Goal: Task Accomplishment & Management: Manage account settings

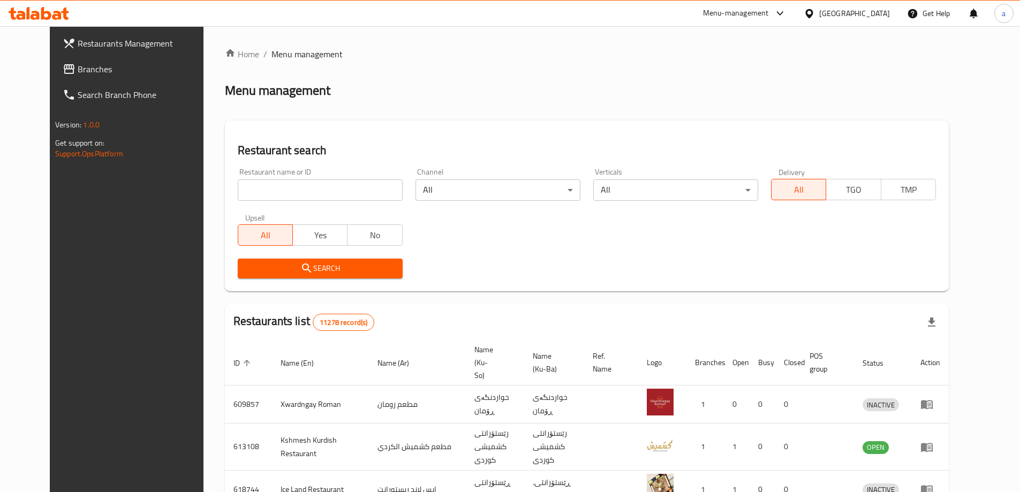
click at [352, 187] on input "search" at bounding box center [320, 189] width 165 height 21
click at [78, 64] on span "Branches" at bounding box center [145, 69] width 134 height 13
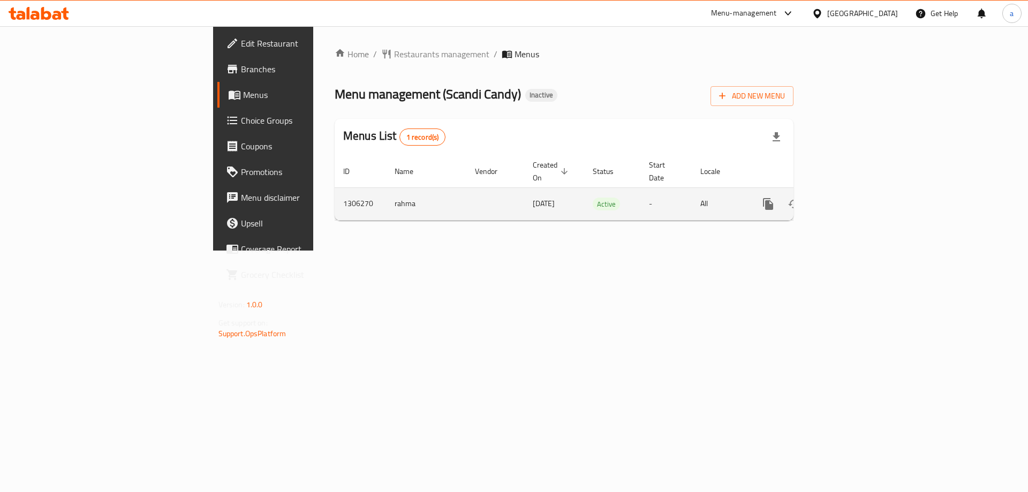
click at [851, 199] on icon "enhanced table" at bounding box center [846, 204] width 10 height 10
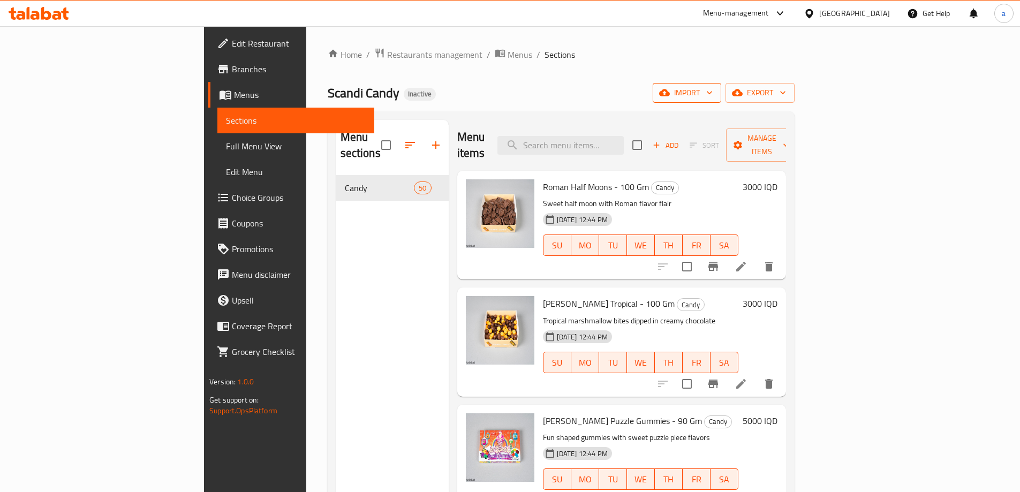
click at [713, 96] on span "import" at bounding box center [686, 92] width 51 height 13
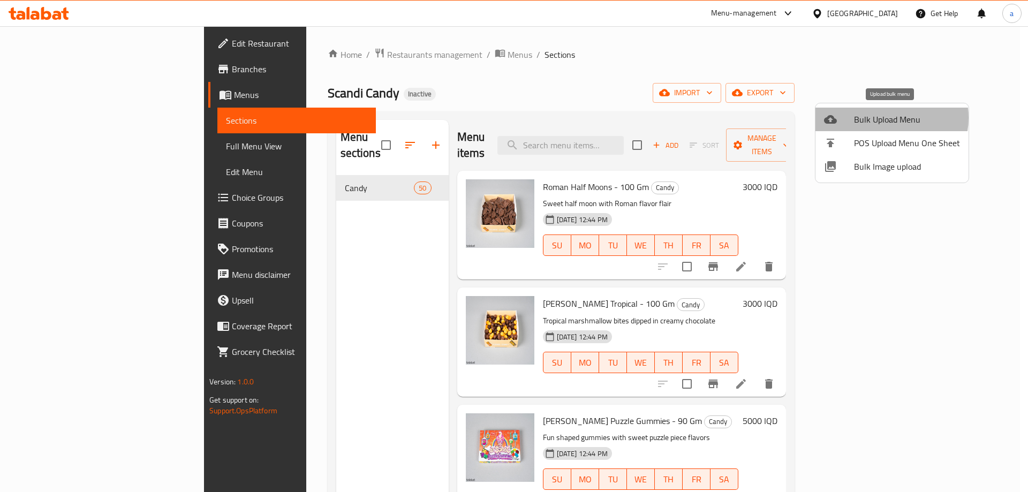
click at [883, 118] on span "Bulk Upload Menu" at bounding box center [907, 119] width 106 height 13
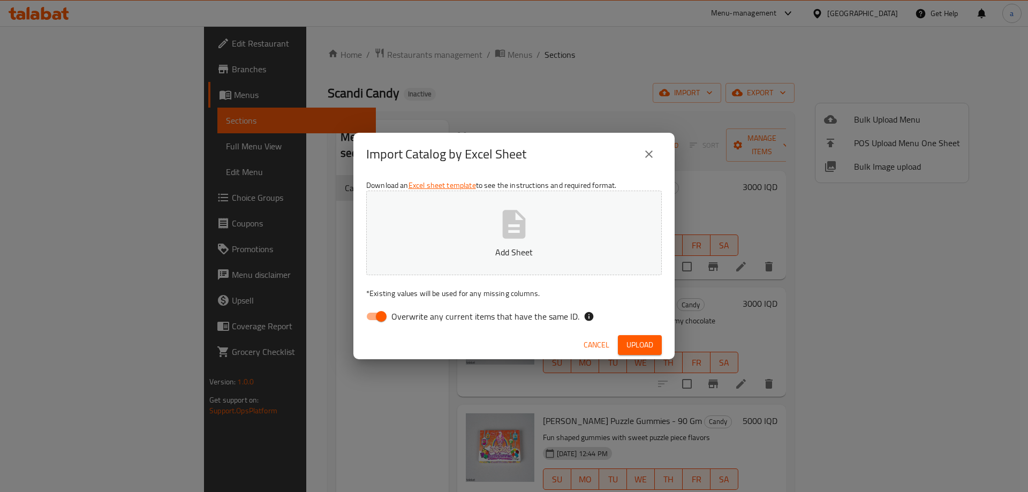
click at [385, 321] on input "Overwrite any current items that have the same ID." at bounding box center [381, 316] width 61 height 20
checkbox input "false"
click at [445, 216] on button "Add Sheet" at bounding box center [514, 233] width 296 height 85
click at [629, 344] on span "Upload" at bounding box center [640, 345] width 27 height 13
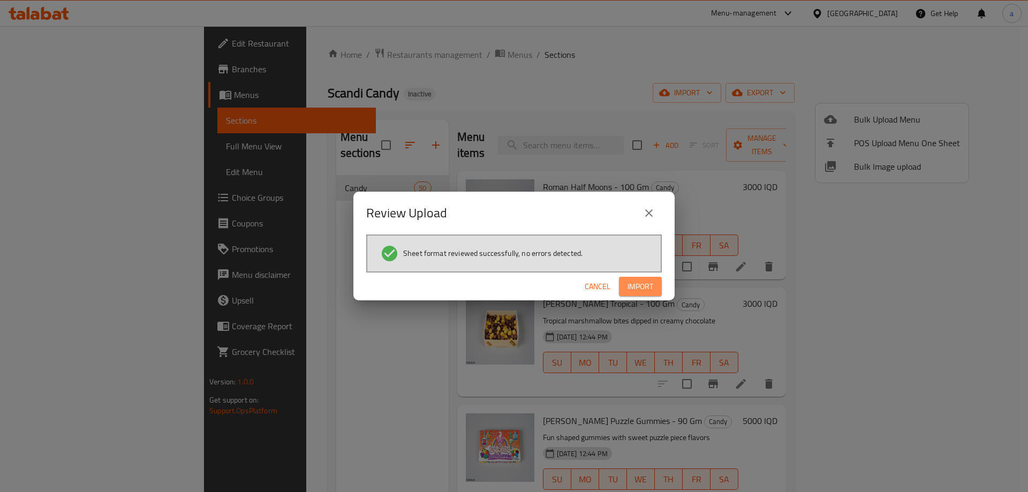
click at [652, 287] on span "Import" at bounding box center [641, 286] width 26 height 13
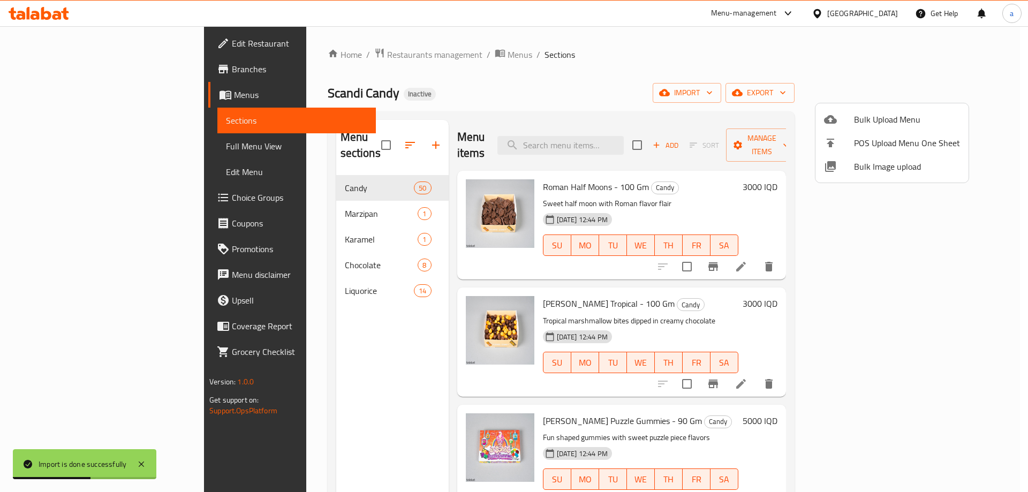
click at [298, 202] on div at bounding box center [514, 246] width 1028 height 492
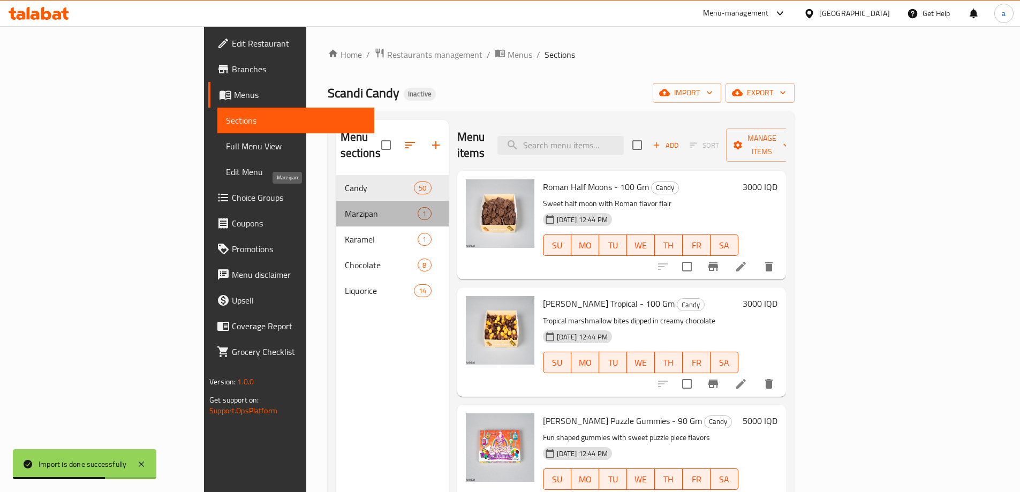
click at [345, 207] on span "Marzipan" at bounding box center [381, 213] width 73 height 13
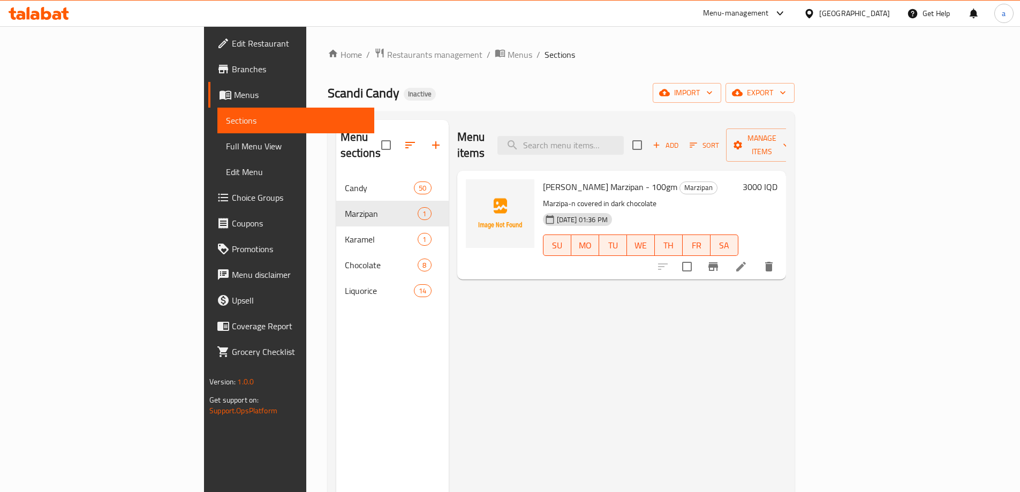
click at [226, 149] on span "Full Menu View" at bounding box center [296, 146] width 140 height 13
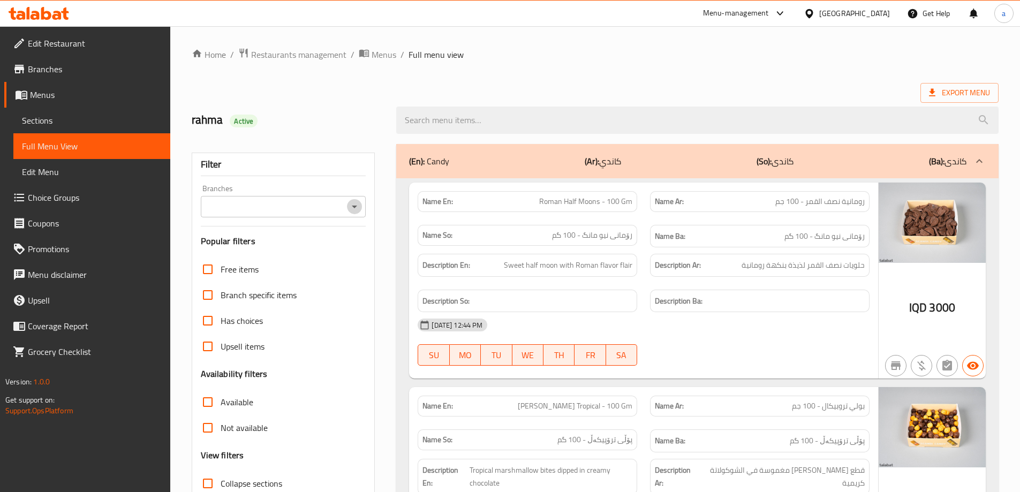
click at [355, 207] on icon "Open" at bounding box center [354, 207] width 5 height 3
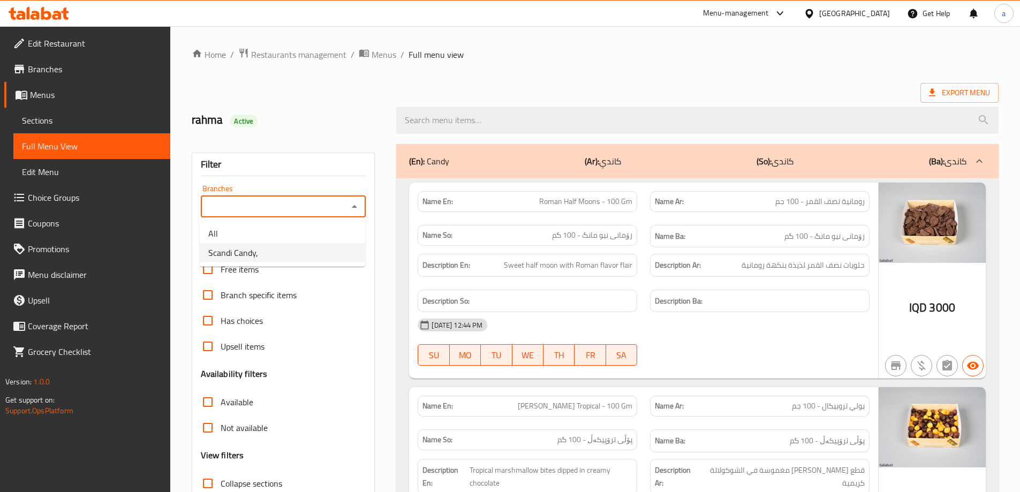
click at [318, 250] on li "Scandi Candy," at bounding box center [283, 252] width 166 height 19
type input "Scandi Candy,"
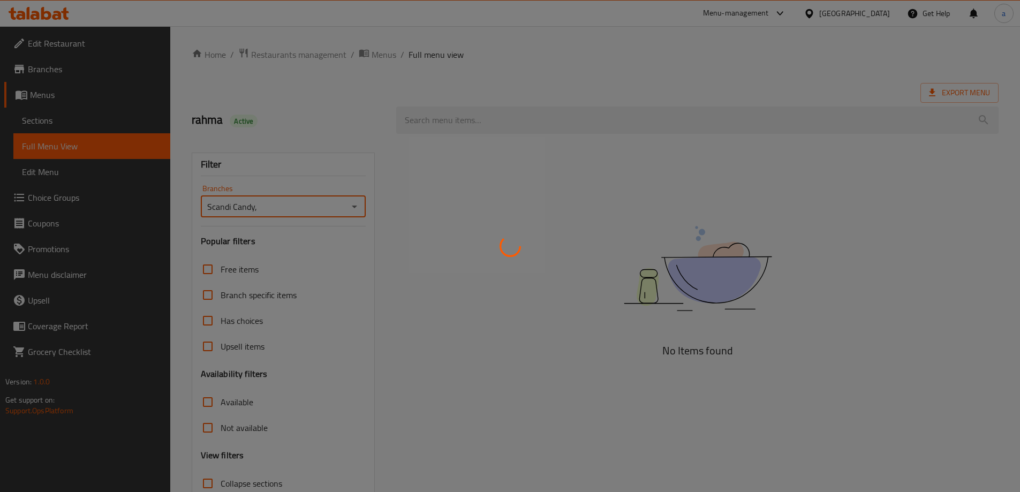
scroll to position [78, 0]
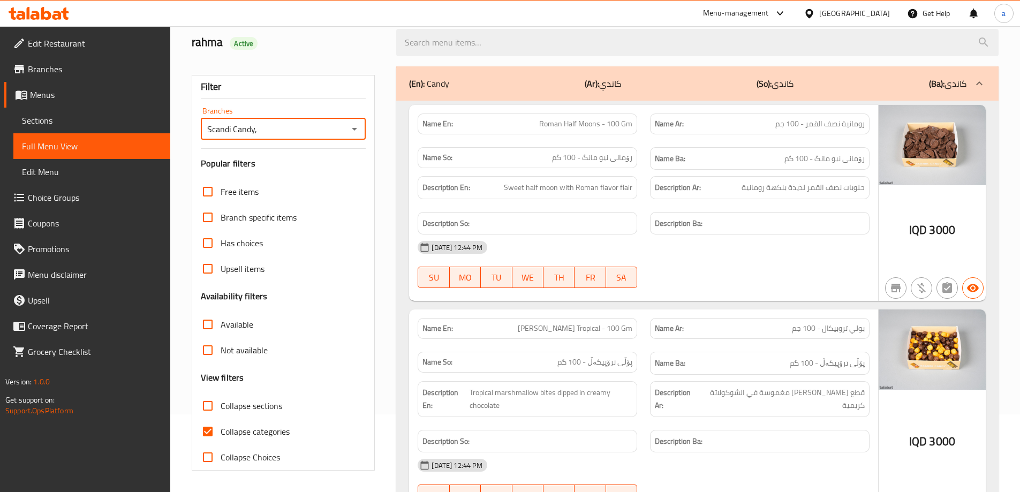
click at [212, 429] on input "Collapse categories" at bounding box center [208, 432] width 26 height 26
checkbox input "false"
click at [212, 411] on input "Collapse sections" at bounding box center [208, 406] width 26 height 26
checkbox input "true"
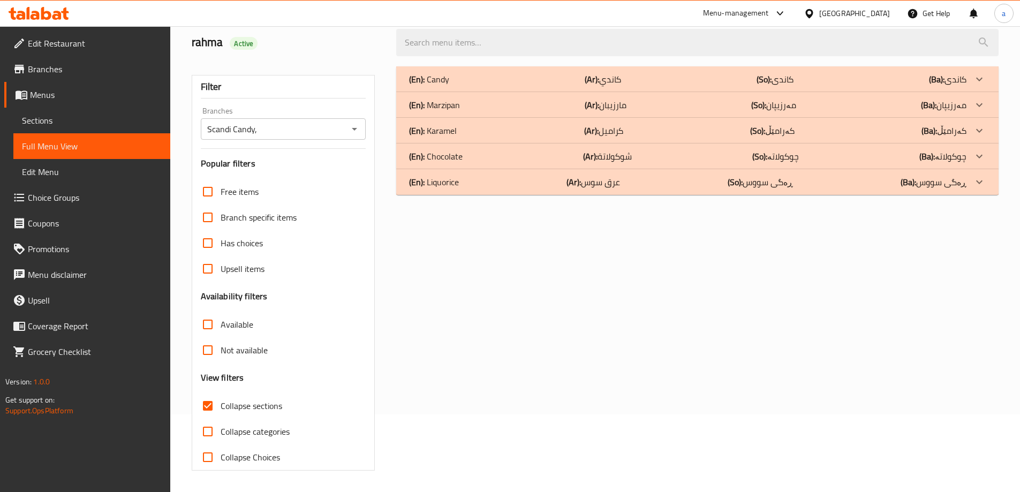
click at [968, 92] on div at bounding box center [980, 79] width 26 height 26
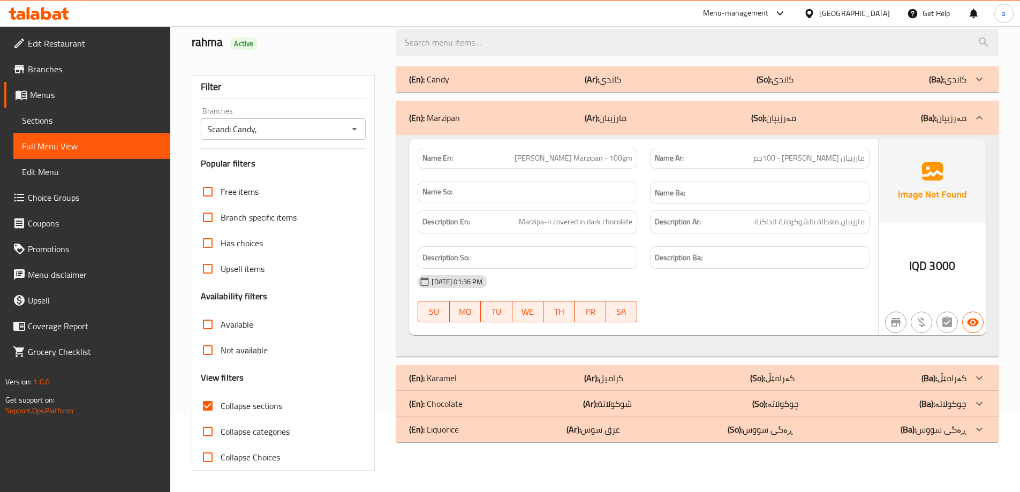
click at [740, 196] on h6 "Name Ba:" at bounding box center [760, 192] width 210 height 13
drag, startPoint x: 777, startPoint y: 189, endPoint x: 678, endPoint y: 192, distance: 99.2
click at [678, 192] on h6 "Name Ba:" at bounding box center [760, 192] width 210 height 13
click at [574, 192] on p "Name So:" at bounding box center [528, 191] width 210 height 11
click at [576, 191] on p "Name So:" at bounding box center [528, 191] width 210 height 11
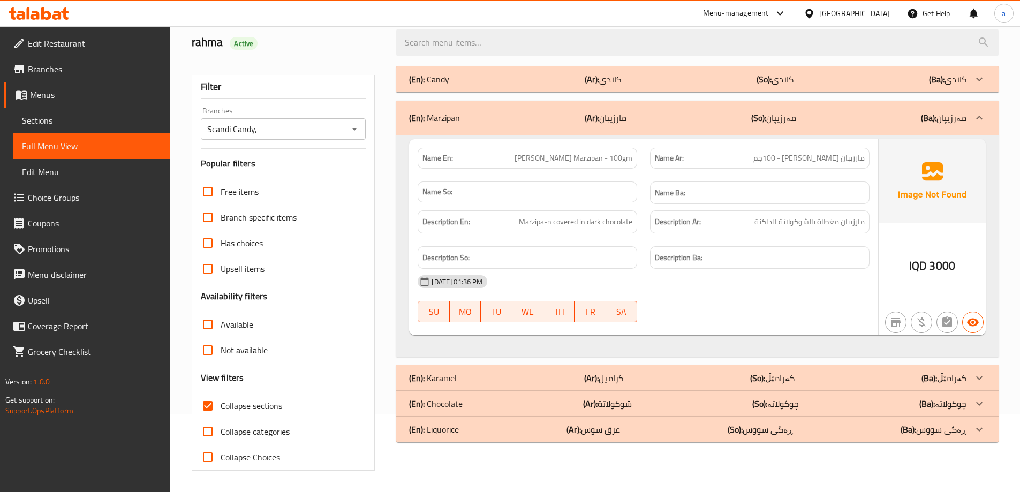
drag, startPoint x: 576, startPoint y: 191, endPoint x: 534, endPoint y: 194, distance: 42.5
click at [534, 194] on p "Name So:" at bounding box center [528, 191] width 210 height 11
click at [694, 86] on div "(En): Karamel (Ar): كراميل (So): کەرامێڵ (Ba): کەرامێڵ" at bounding box center [688, 79] width 558 height 13
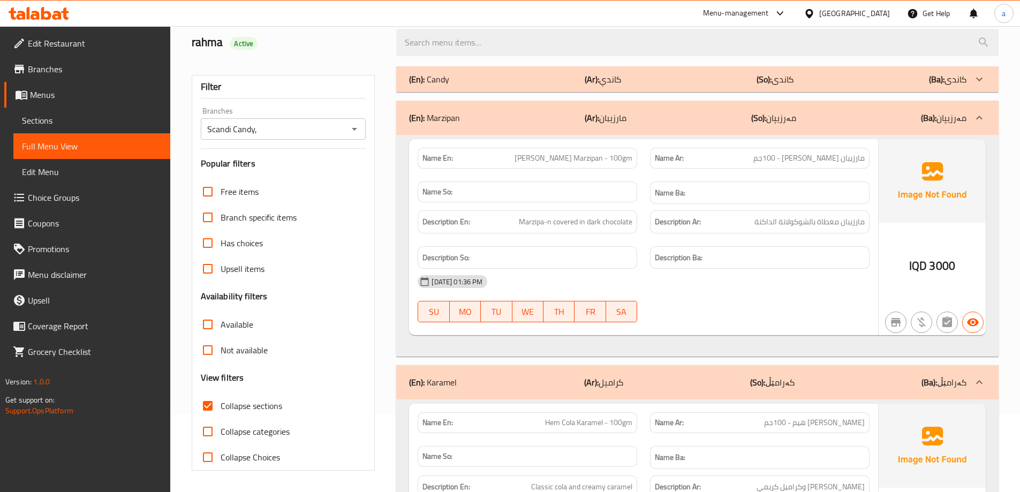
scroll to position [221, 0]
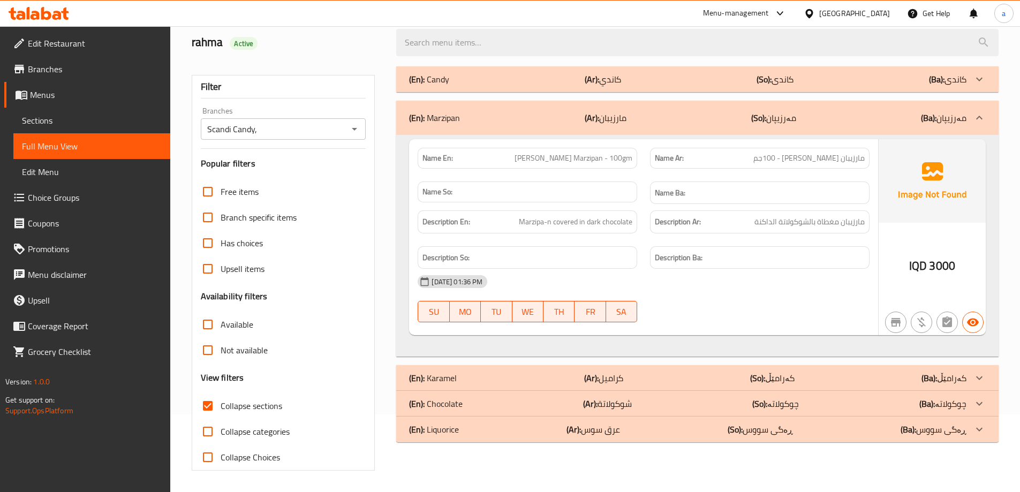
scroll to position [0, 0]
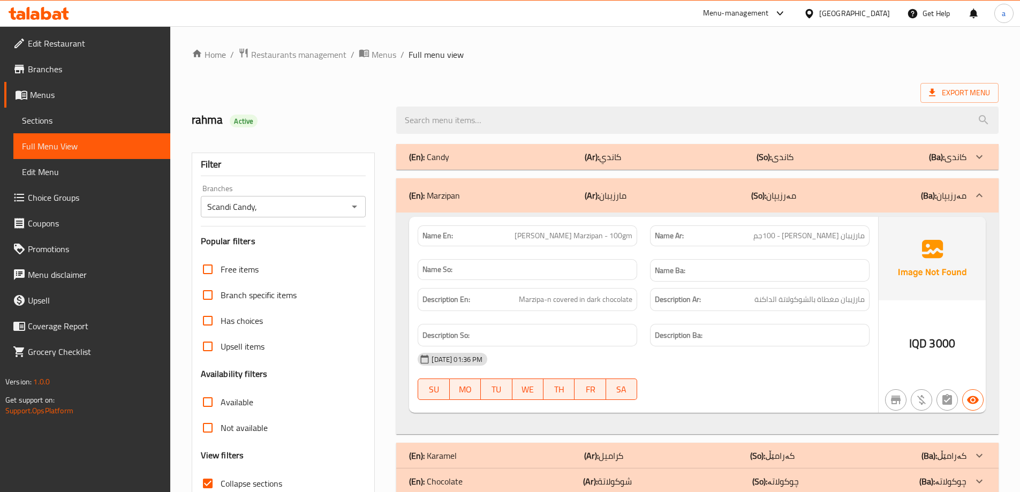
click at [755, 204] on div "(En): Marzipan (Ar): مارزيبان (So): مەرزیپان (Ba): مەرزیپان" at bounding box center [697, 195] width 603 height 34
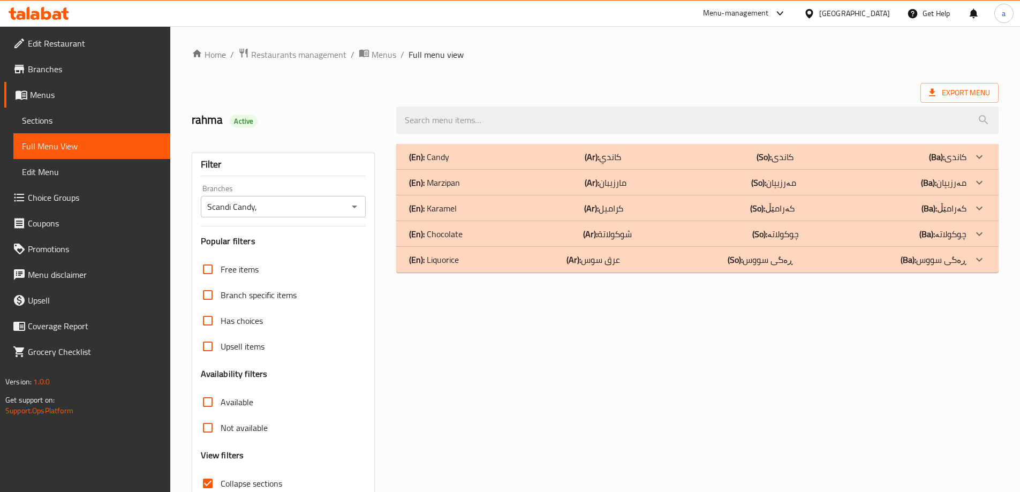
click at [477, 163] on div "(En): Karamel (Ar): كراميل (So): کەرامێڵ (Ba): کەرامێڵ" at bounding box center [688, 157] width 558 height 13
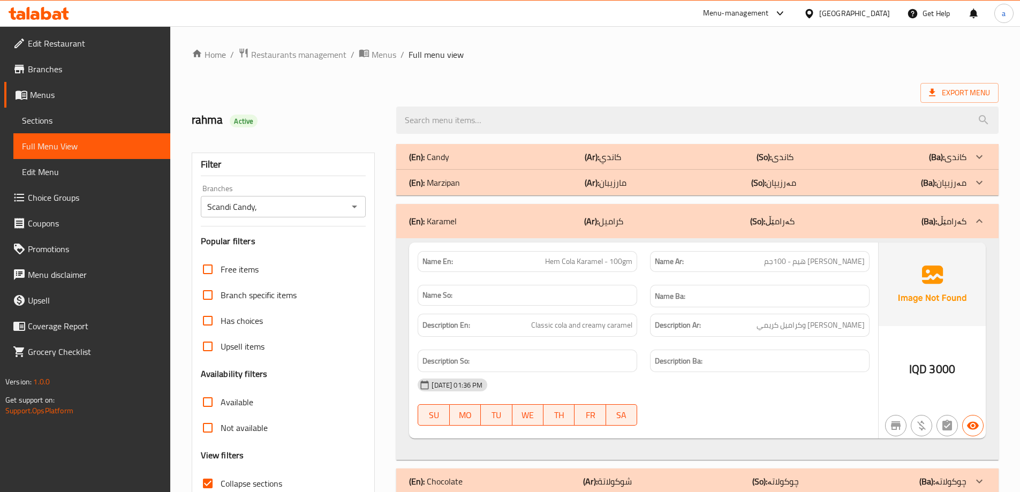
click at [477, 207] on div "(En): Karamel (Ar): كراميل (So): کەرامێڵ (Ba): کەرامێڵ" at bounding box center [697, 221] width 603 height 34
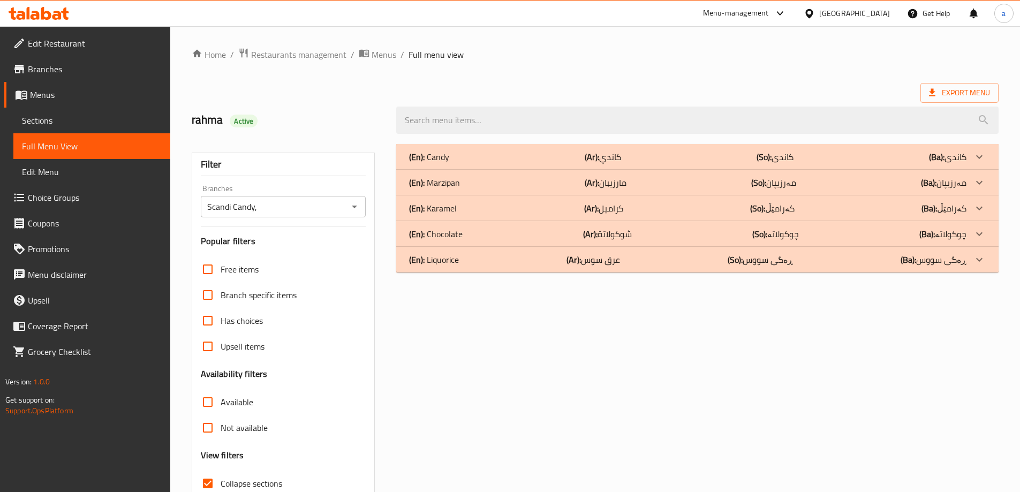
click at [576, 170] on div "(En): Chocolate (Ar): شوكولاتة (So): چوکولاتە (Ba): چوکولاتە" at bounding box center [697, 157] width 603 height 26
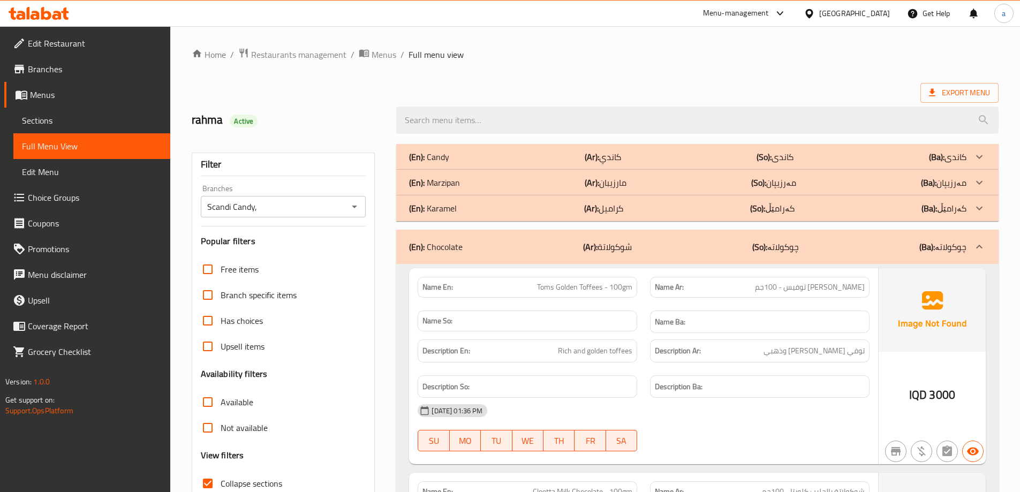
click at [576, 242] on div "(En): Chocolate (Ar): شوكولاتة (So): چوکولاتە (Ba): چوکولاتە" at bounding box center [688, 246] width 558 height 13
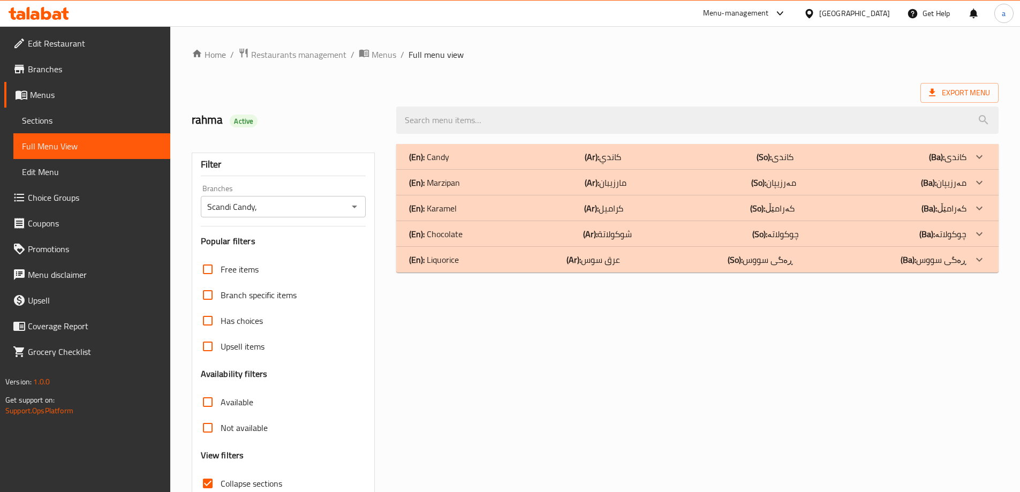
click at [629, 163] on div "(En): Liquorice (Ar): عرق سوس (So): ڕەگی سووس (Ba): ڕەگی سووس" at bounding box center [688, 157] width 558 height 13
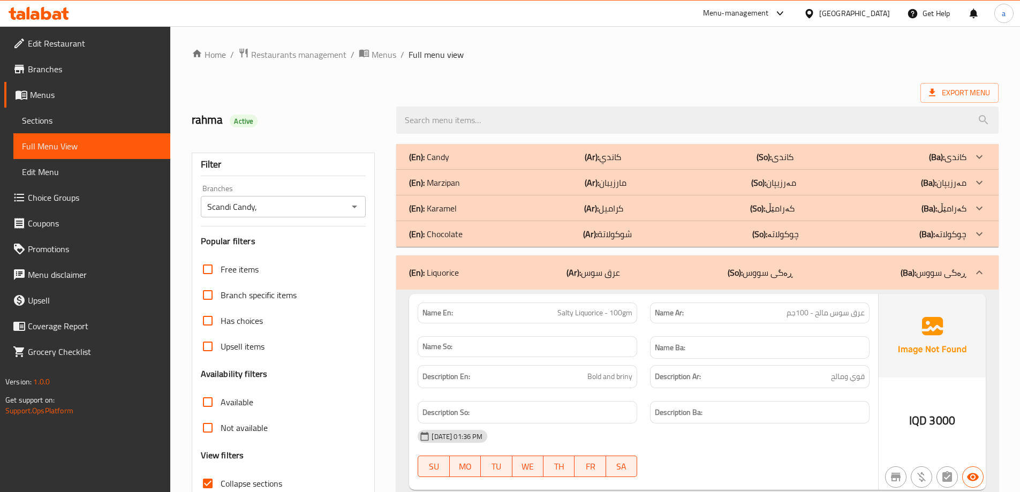
click at [720, 163] on div "(En): Marzipan (Ar): مارزيبان (So): مەرزیپان (Ba): مەرزیپان" at bounding box center [688, 157] width 558 height 13
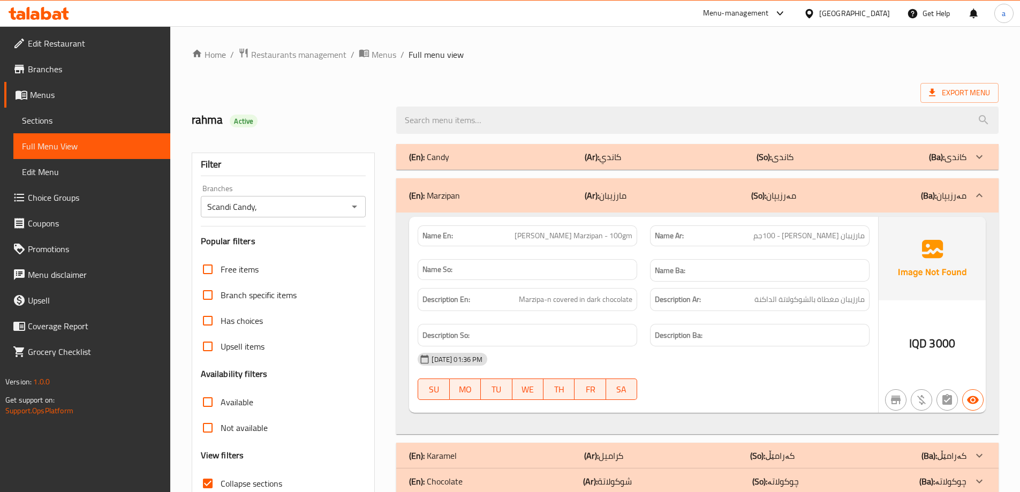
click at [720, 179] on div "(En): Marzipan (Ar): مارزيبان (So): مەرزیپان (Ba): مەرزیپان" at bounding box center [697, 195] width 603 height 34
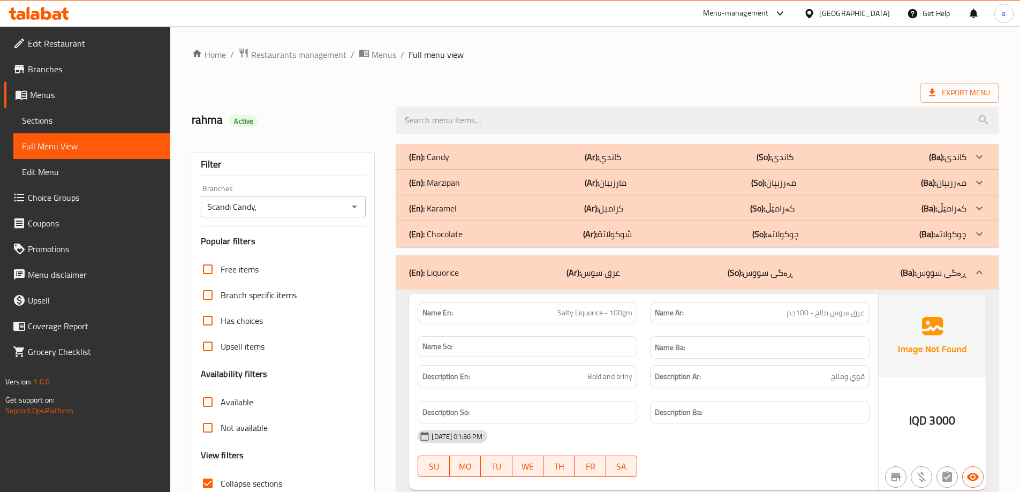
click at [748, 269] on p "(So): ڕەگی سووس" at bounding box center [760, 272] width 65 height 13
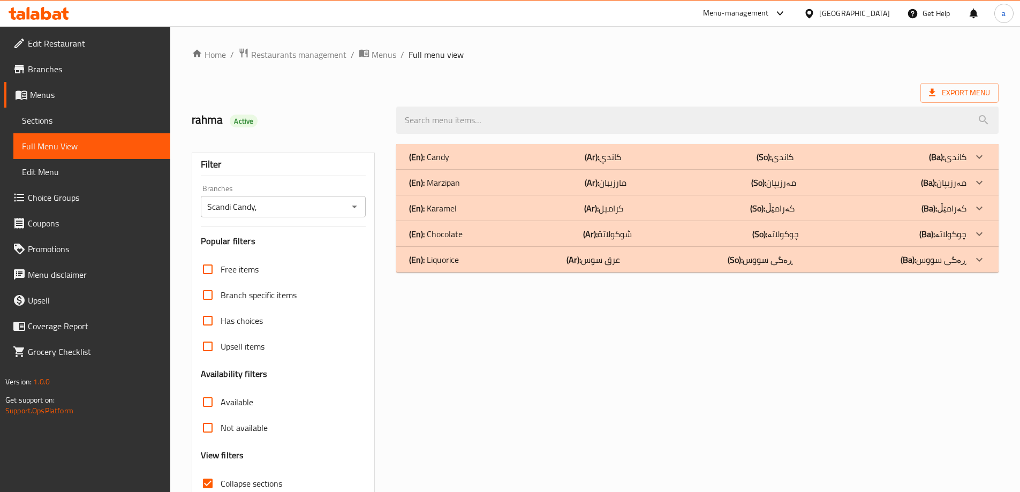
click at [748, 170] on div "(En): Liquorice (Ar): عرق سوس (So): ڕەگی سووس (Ba): ڕەگی سووس" at bounding box center [697, 157] width 603 height 26
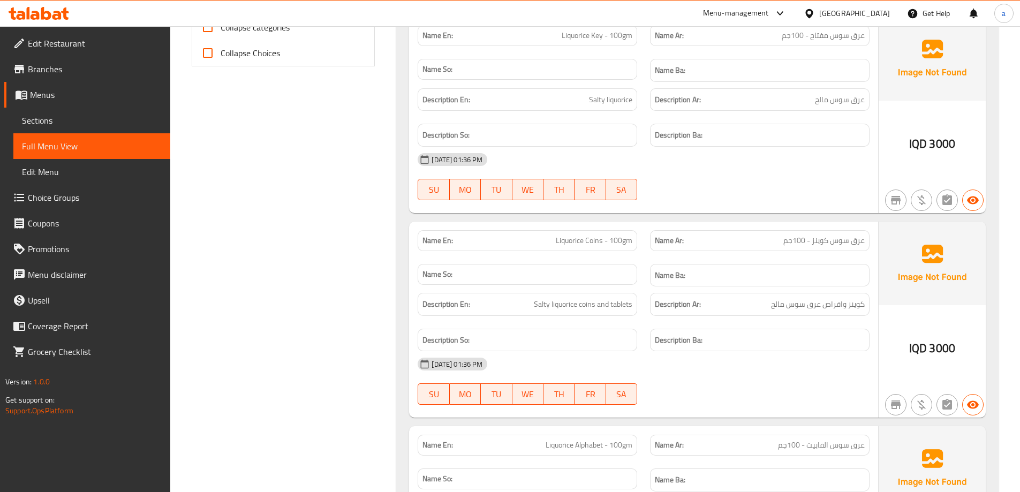
scroll to position [321, 0]
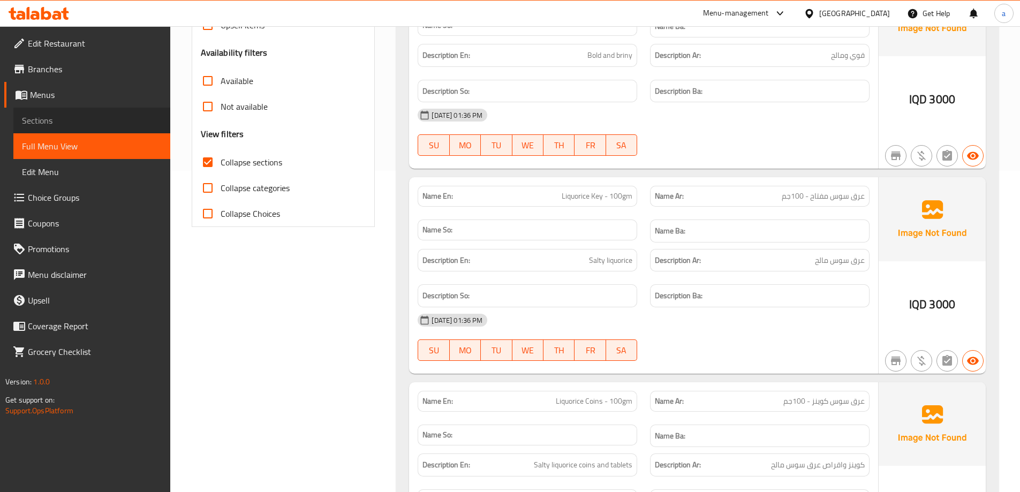
click at [100, 123] on span "Sections" at bounding box center [92, 120] width 140 height 13
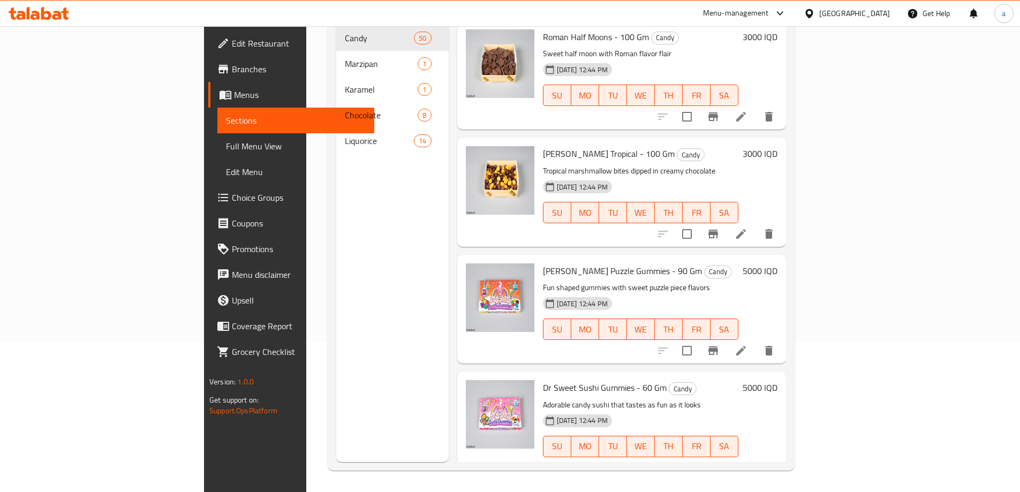
scroll to position [150, 0]
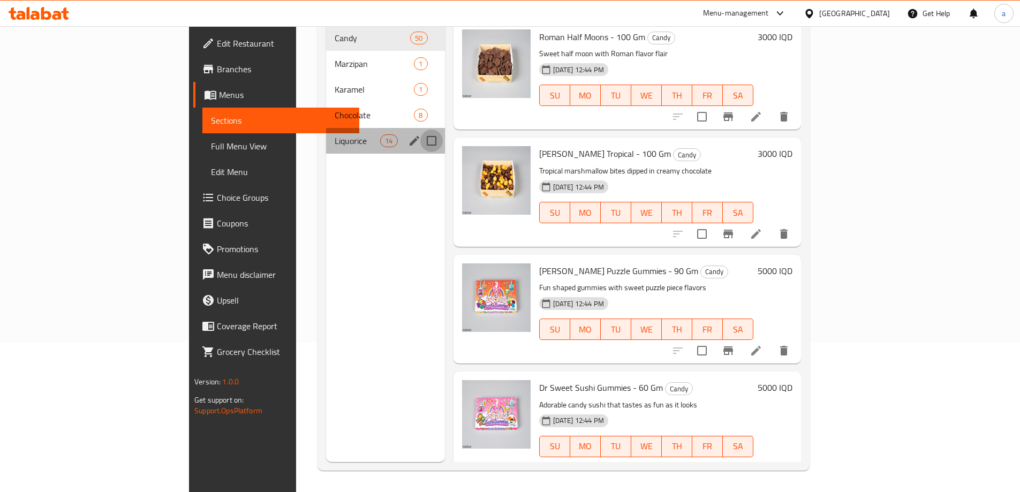
click at [420, 130] on input "Menu sections" at bounding box center [431, 141] width 22 height 22
checkbox input "true"
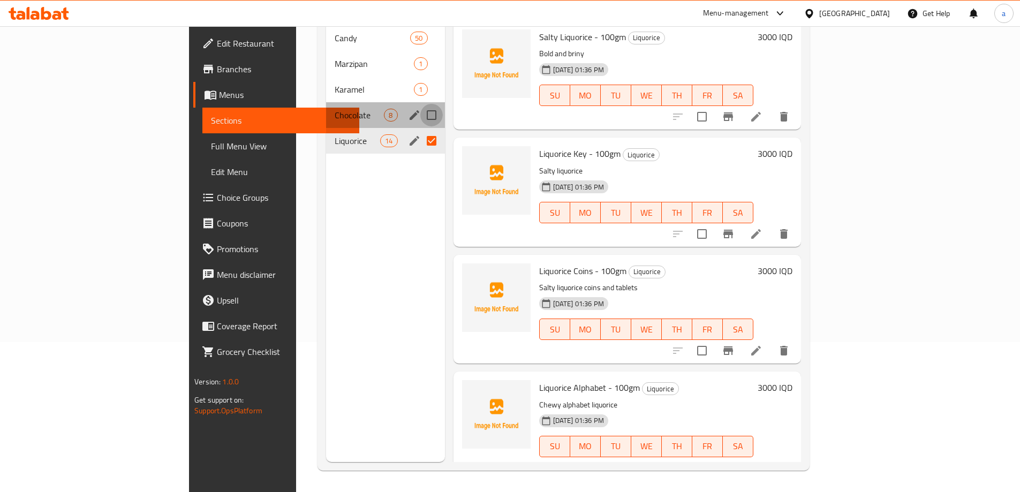
drag, startPoint x: 379, startPoint y: 97, endPoint x: 380, endPoint y: 74, distance: 23.6
click at [420, 104] on input "Menu sections" at bounding box center [431, 115] width 22 height 22
checkbox input "true"
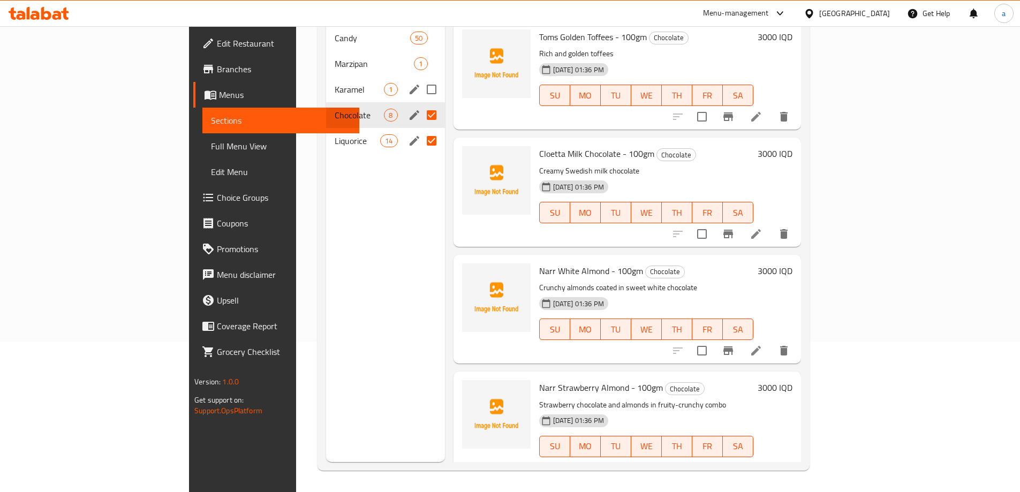
click at [420, 78] on input "Menu sections" at bounding box center [431, 89] width 22 height 22
checkbox input "true"
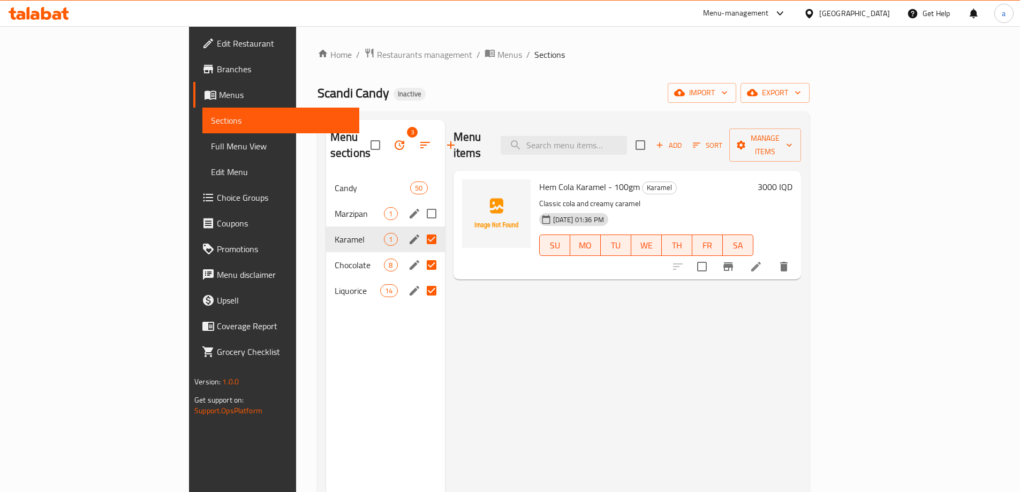
click at [420, 202] on input "Menu sections" at bounding box center [431, 213] width 22 height 22
checkbox input "true"
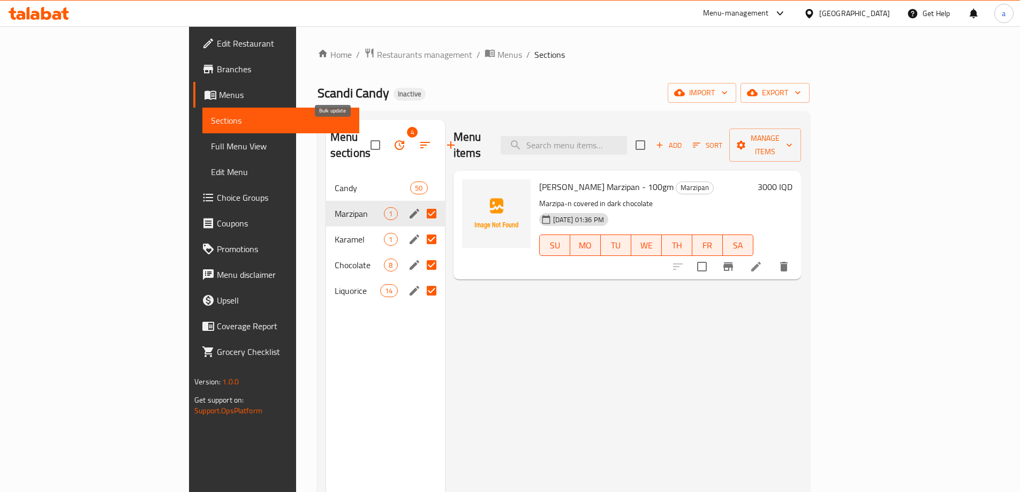
click at [387, 132] on button "button" at bounding box center [400, 145] width 26 height 26
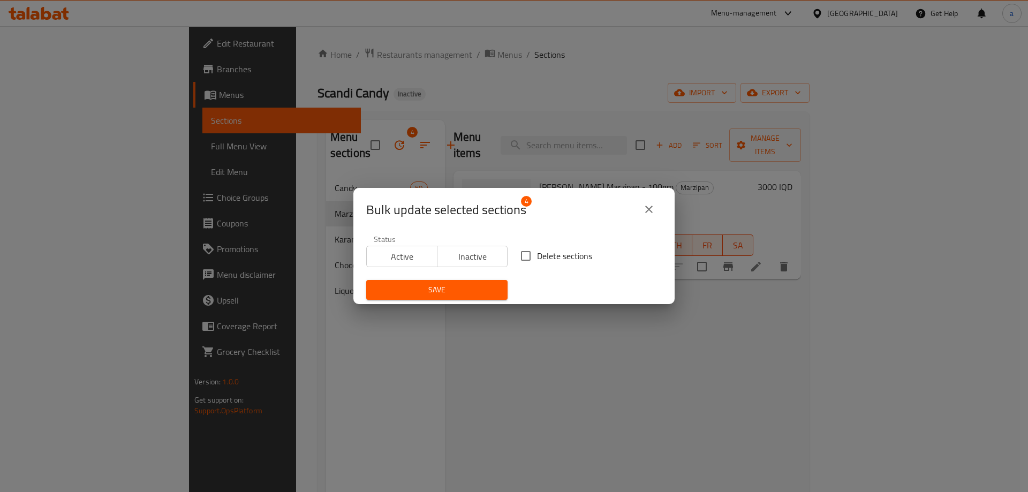
click at [520, 253] on input "Delete sections" at bounding box center [526, 256] width 22 height 22
checkbox input "true"
click at [480, 287] on span "Save" at bounding box center [437, 289] width 124 height 13
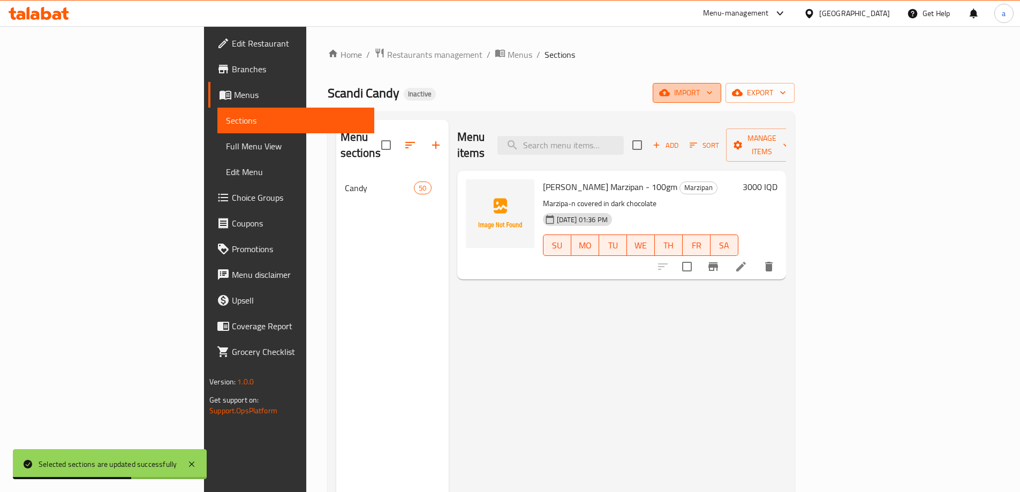
click at [713, 89] on span "import" at bounding box center [686, 92] width 51 height 13
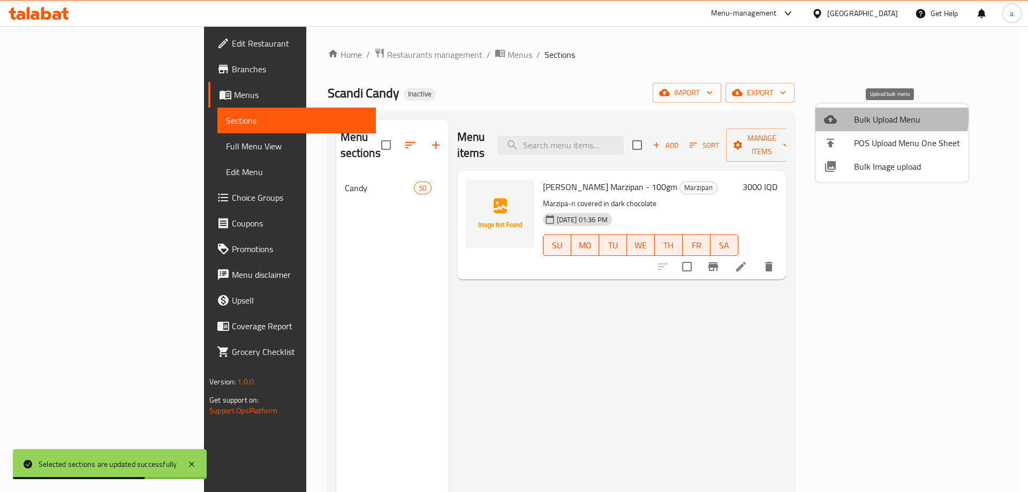
click at [861, 117] on span "Bulk Upload Menu" at bounding box center [907, 119] width 106 height 13
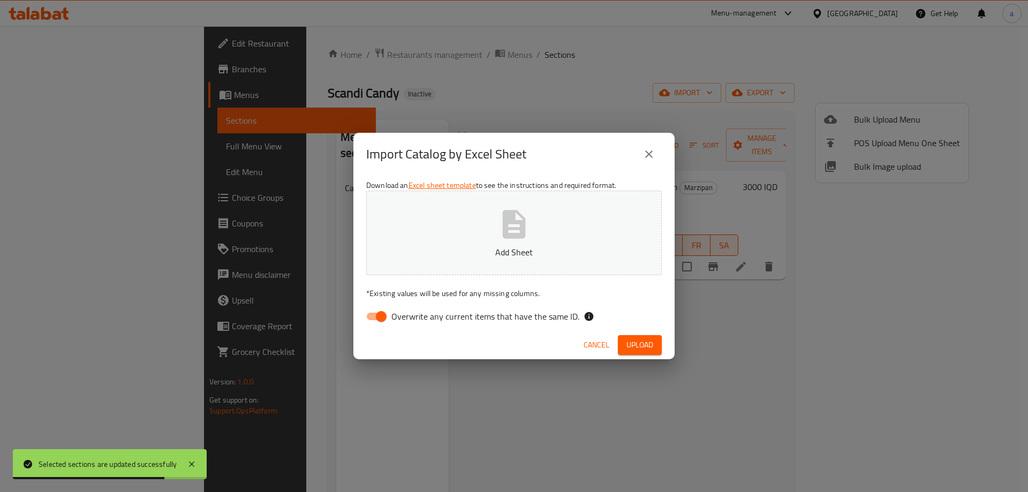
click at [402, 320] on span "Overwrite any current items that have the same ID." at bounding box center [486, 316] width 188 height 13
click at [402, 320] on input "Overwrite any current items that have the same ID." at bounding box center [381, 316] width 61 height 20
checkbox input "false"
click at [415, 246] on p "Add Sheet" at bounding box center [514, 252] width 262 height 13
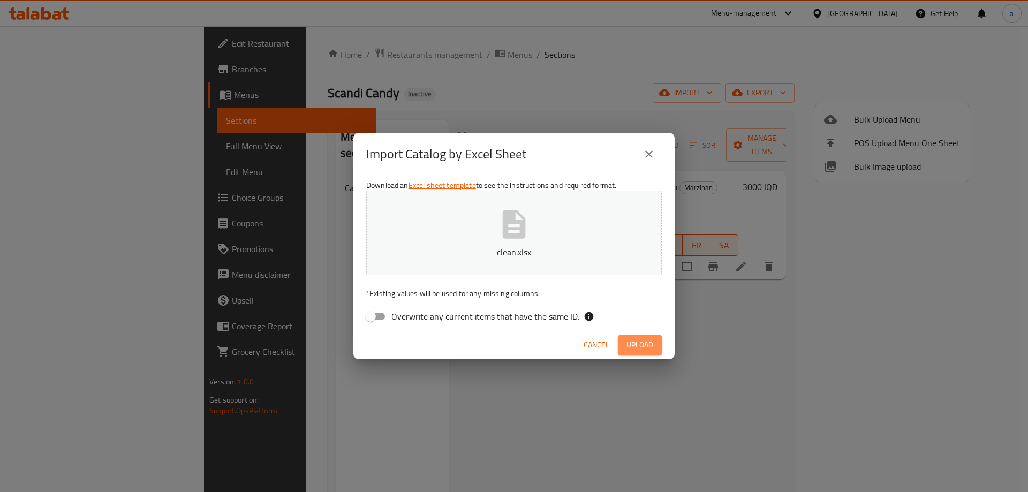
click at [652, 343] on span "Upload" at bounding box center [640, 345] width 27 height 13
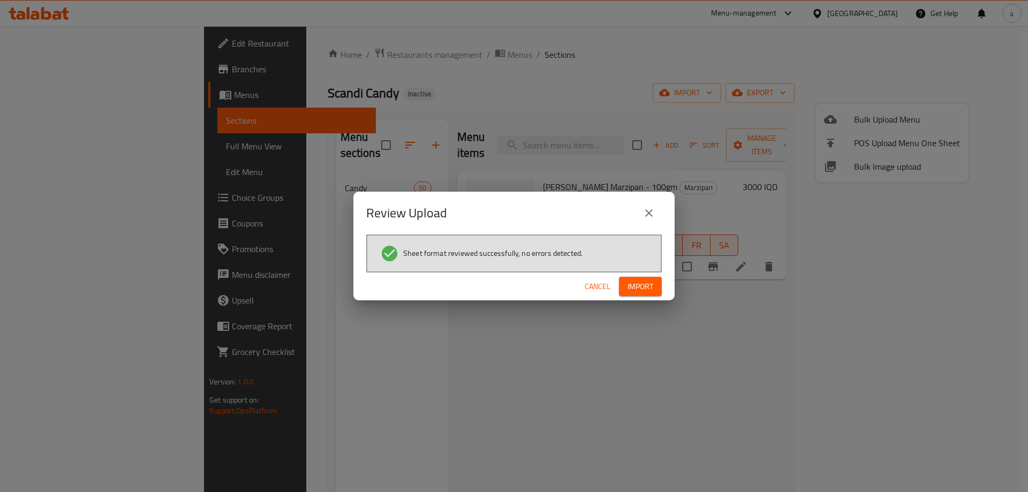
click at [652, 284] on span "Import" at bounding box center [641, 286] width 26 height 13
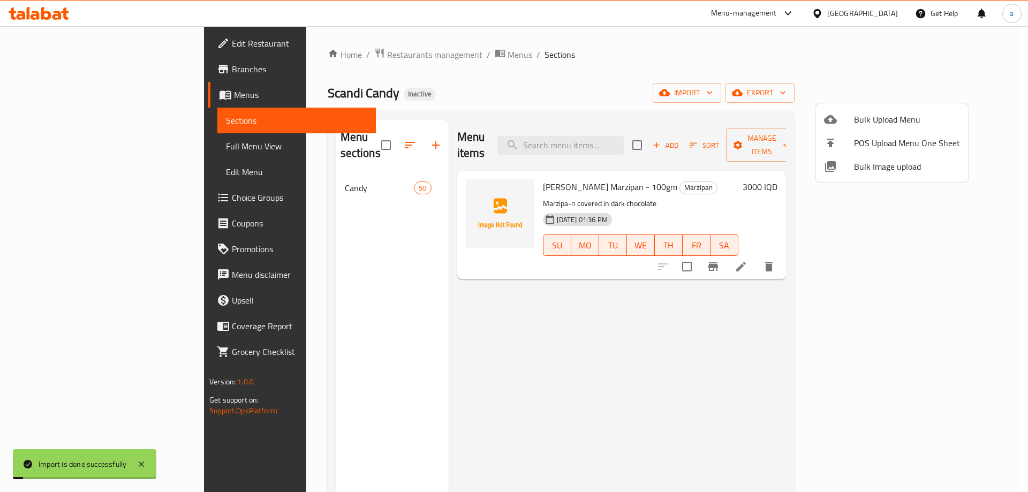
click at [115, 146] on div at bounding box center [514, 246] width 1028 height 492
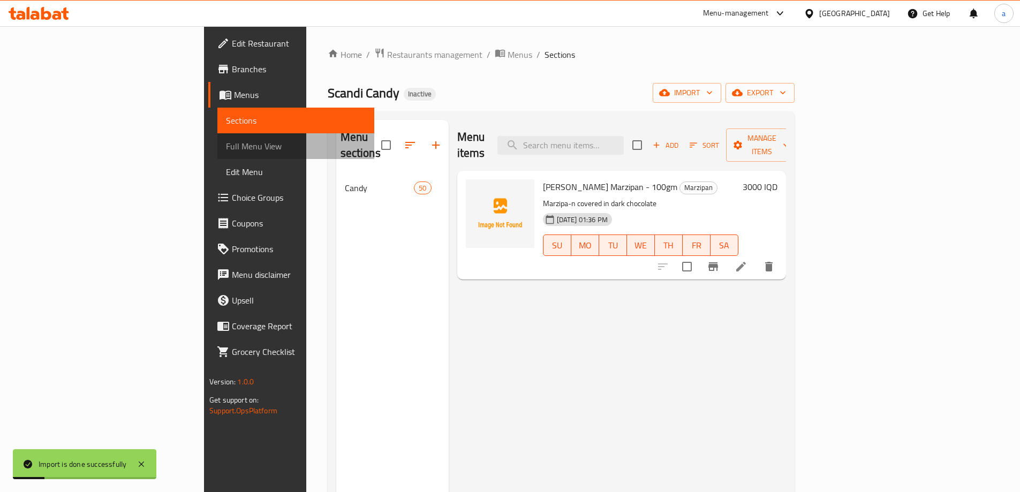
click at [226, 145] on span "Full Menu View" at bounding box center [296, 146] width 140 height 13
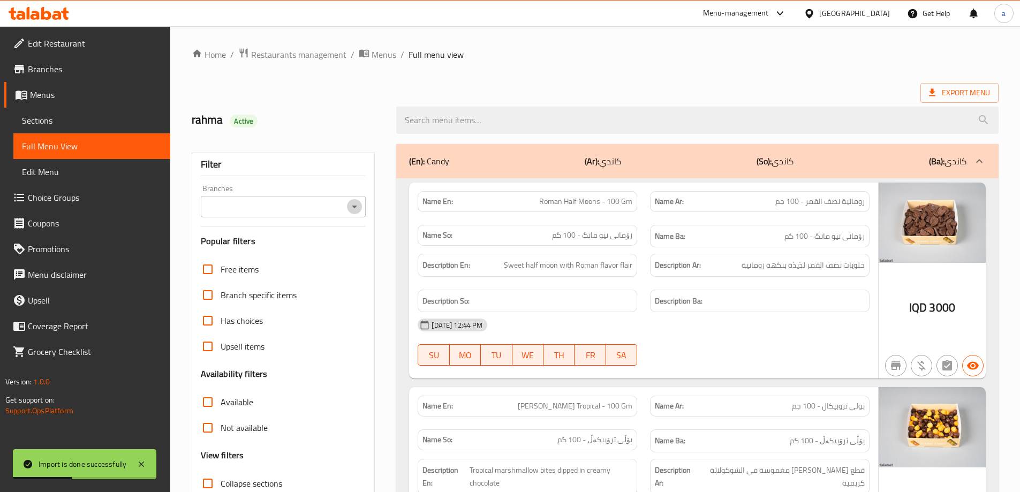
click at [352, 207] on icon "Open" at bounding box center [354, 206] width 13 height 13
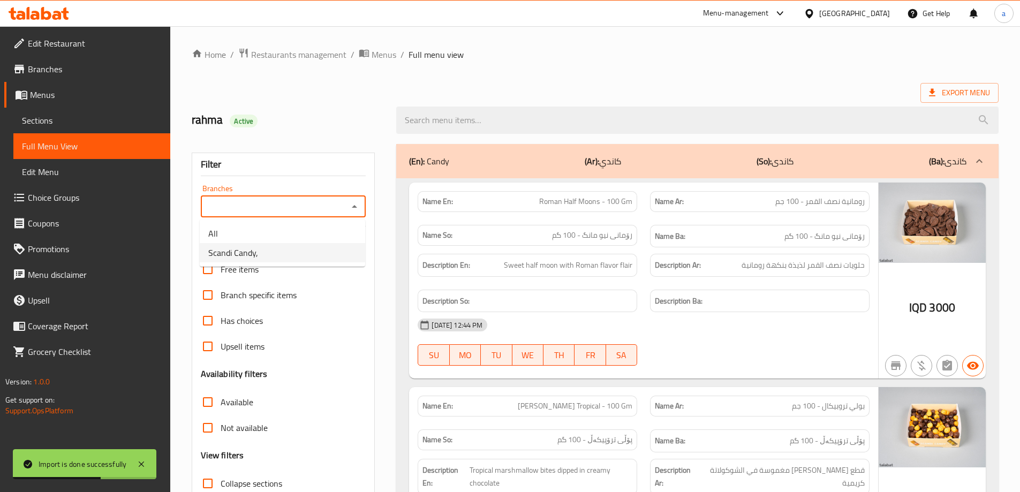
click at [316, 255] on li "Scandi Candy," at bounding box center [283, 252] width 166 height 19
type input "Scandi Candy,"
click at [518, 156] on div "(En): Candy (Ar): كاندي (So): کاندی (Ba): کاندی" at bounding box center [688, 161] width 558 height 13
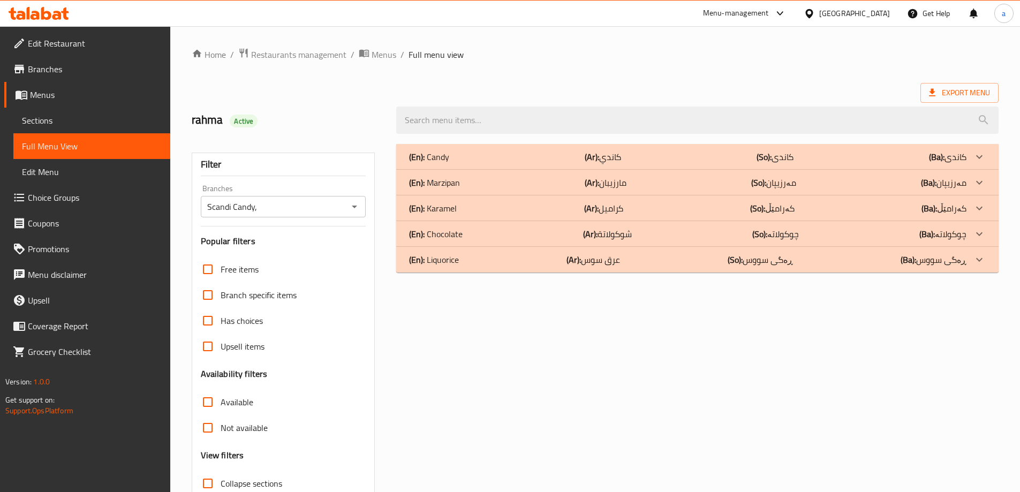
click at [764, 165] on b "(So):" at bounding box center [764, 157] width 15 height 16
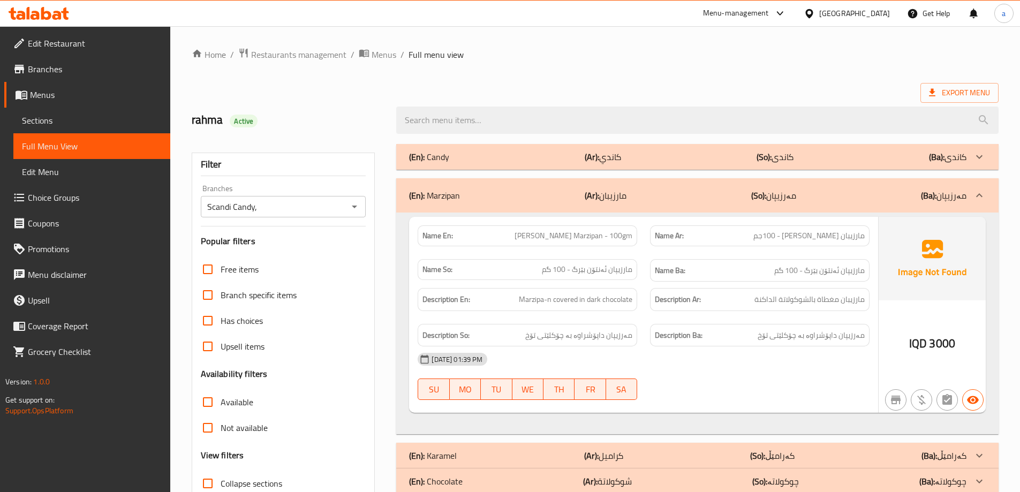
click at [764, 181] on div "(En): Marzipan (Ar): مارزيبان (So): مەرزیپان (Ba): مەرزیپان" at bounding box center [697, 195] width 603 height 34
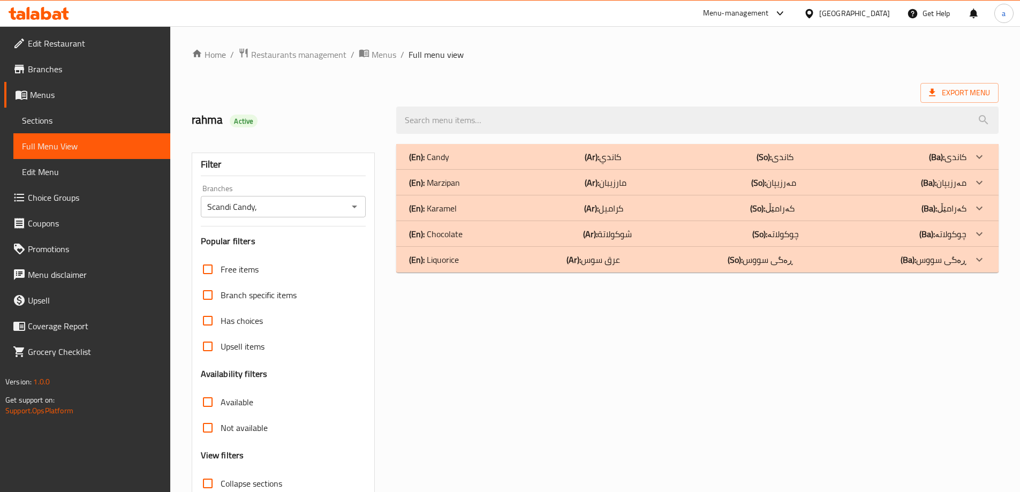
click at [830, 163] on div "(En): Karamel (Ar): كراميل (So): کەرامێڵ (Ba): کەرامێڵ" at bounding box center [688, 157] width 558 height 13
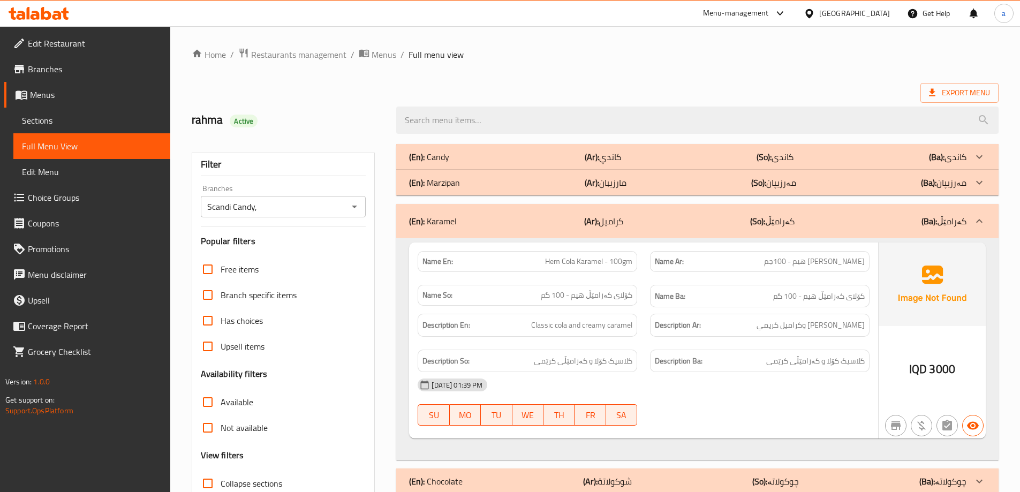
click at [830, 212] on div "(En): Karamel (Ar): كراميل (So): کەرامێڵ (Ba): کەرامێڵ" at bounding box center [697, 221] width 603 height 34
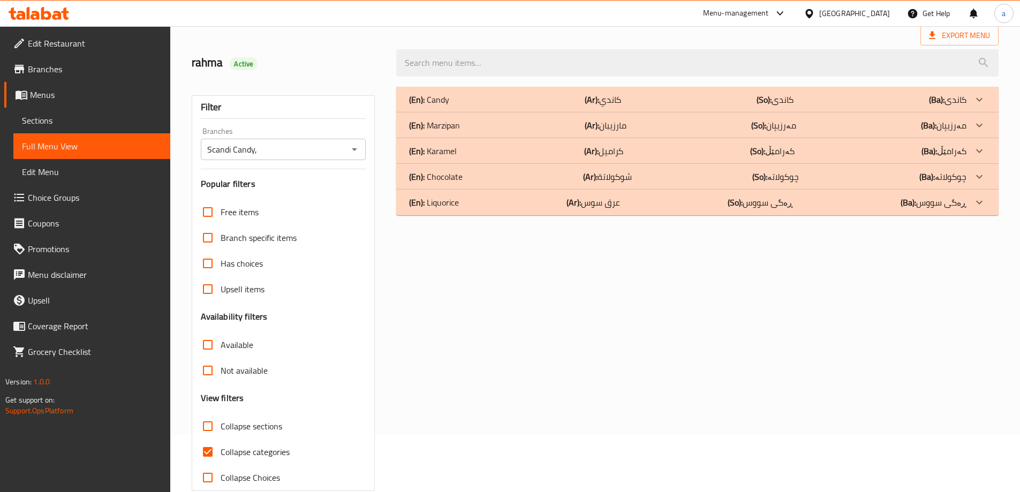
scroll to position [78, 0]
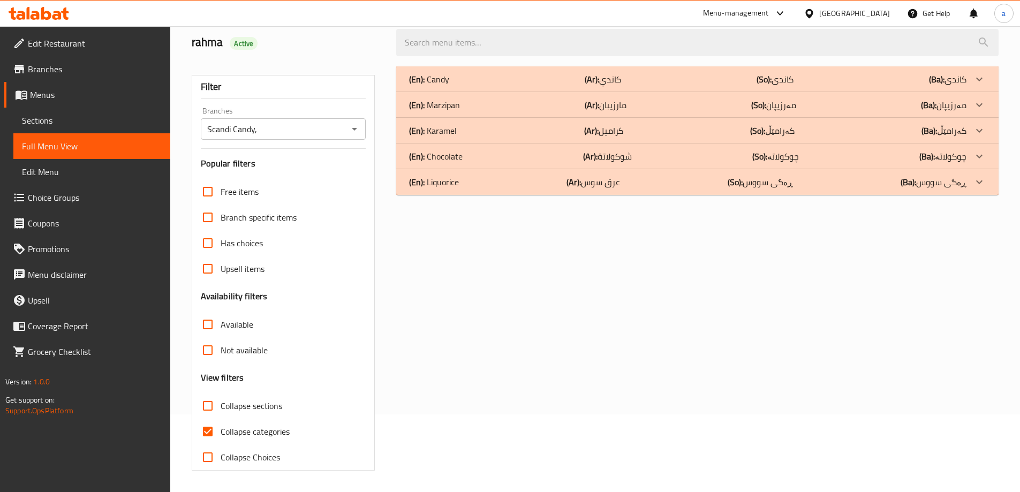
click at [261, 406] on span "Collapse sections" at bounding box center [252, 406] width 62 height 13
click at [221, 406] on input "Collapse sections" at bounding box center [208, 406] width 26 height 26
checkbox input "true"
click at [221, 429] on span "Collapse categories" at bounding box center [255, 431] width 69 height 13
click at [221, 429] on input "Collapse categories" at bounding box center [208, 432] width 26 height 26
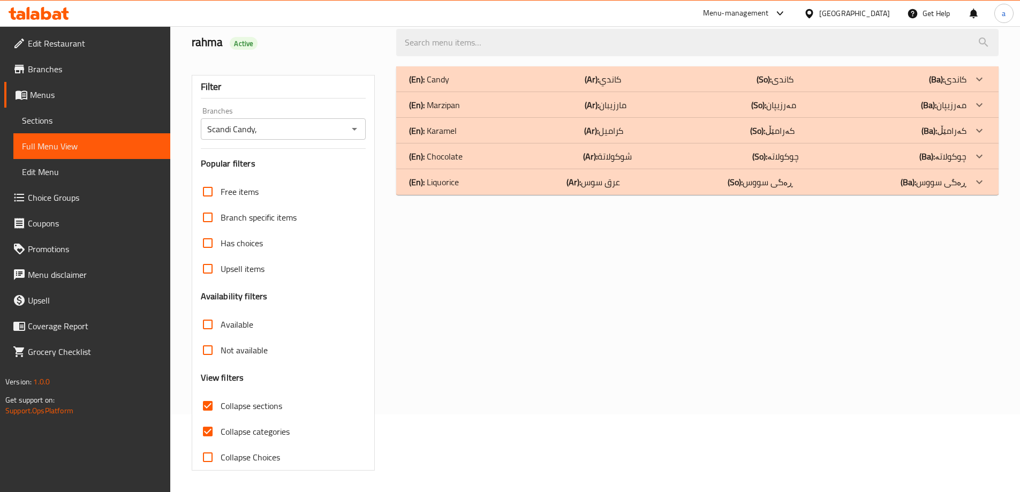
checkbox input "false"
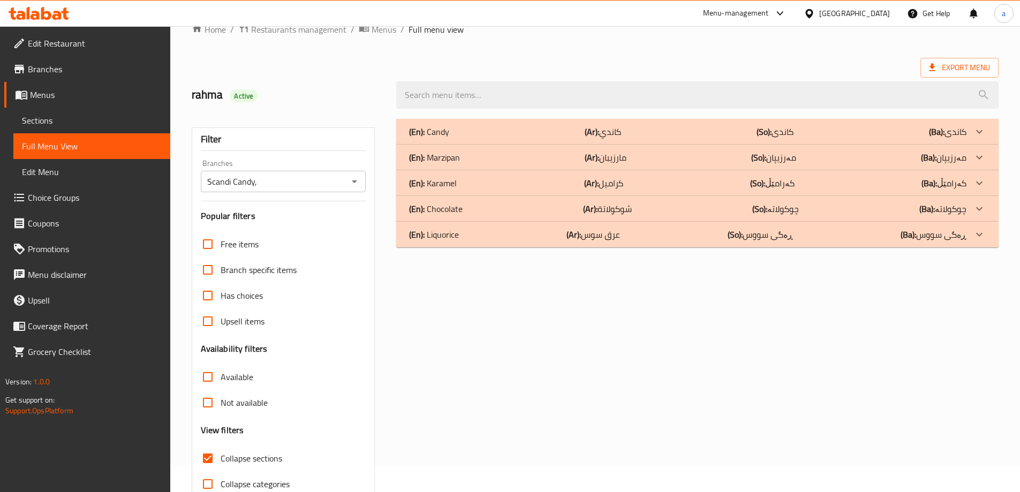
scroll to position [0, 0]
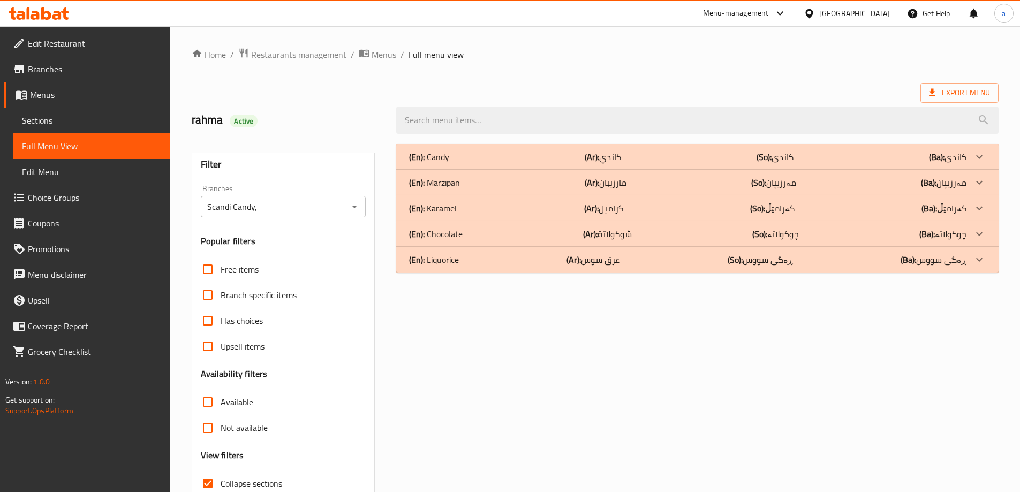
click at [617, 163] on p "(Ar): مارزيبان" at bounding box center [603, 157] width 36 height 13
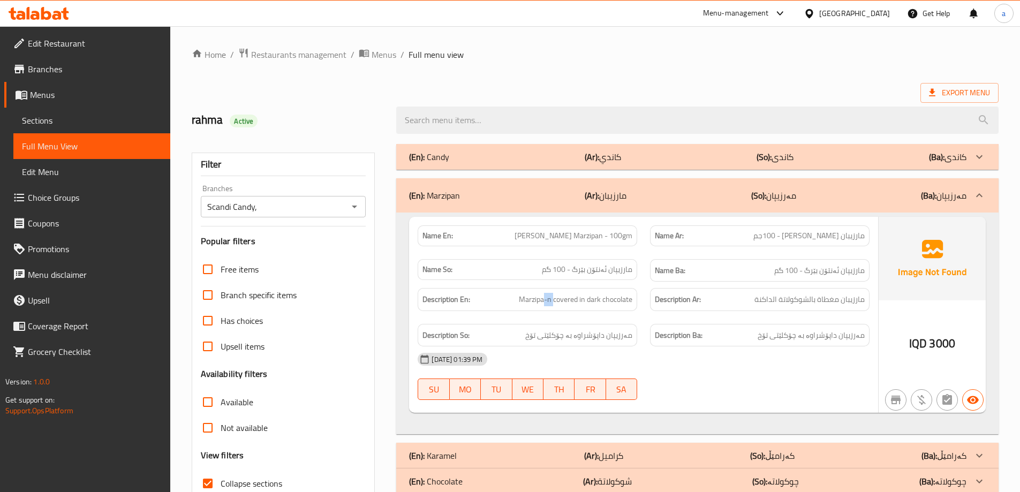
drag, startPoint x: 543, startPoint y: 303, endPoint x: 553, endPoint y: 306, distance: 10.7
click at [553, 306] on div "Description En: Marzipa-n covered in dark chocolate" at bounding box center [528, 299] width 220 height 23
click at [553, 302] on span "Marzipa-n covered in dark chocolate" at bounding box center [576, 299] width 114 height 13
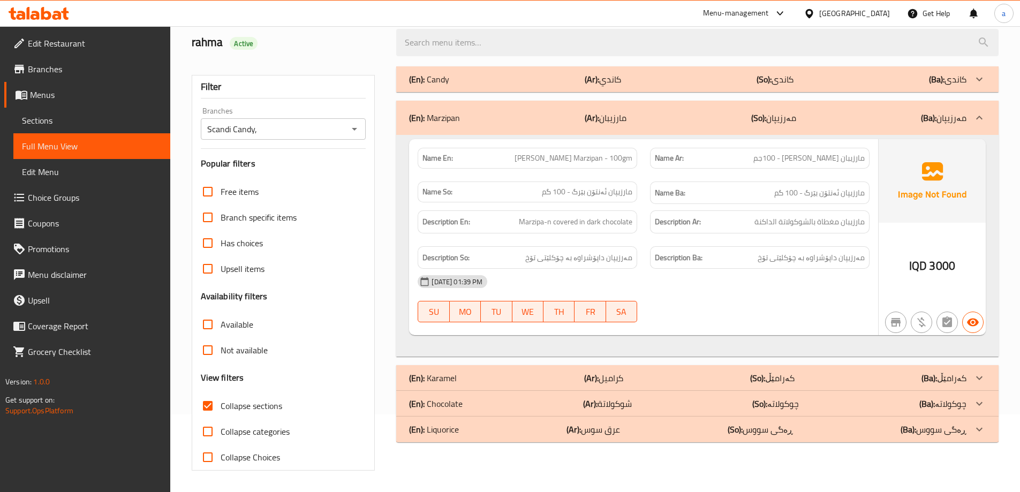
click at [775, 106] on div "(En): Marzipan (Ar): مارزيبان (So): مەرزیپان (Ba): مەرزیپان" at bounding box center [697, 118] width 603 height 34
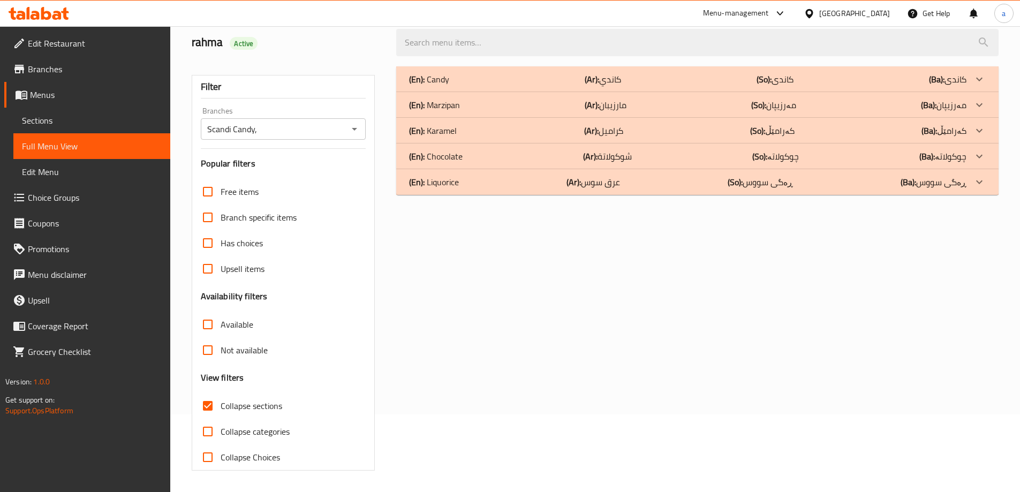
click at [687, 92] on div "(En): Karamel (Ar): كراميل (So): کەرامێڵ (Ba): کەرامێڵ" at bounding box center [697, 79] width 603 height 26
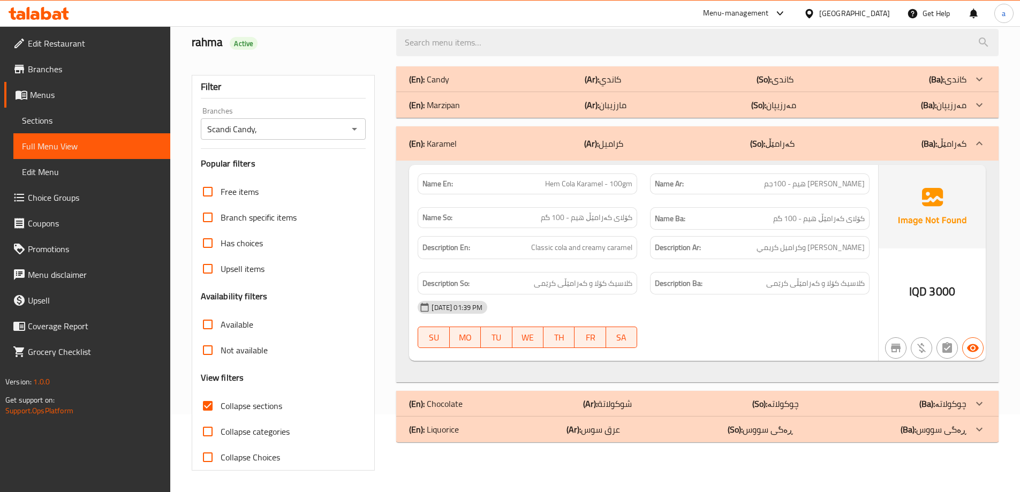
click at [672, 295] on div "[DATE] 01:39 PM" at bounding box center [643, 308] width 465 height 26
click at [623, 146] on p "(Ar): كراميل" at bounding box center [603, 143] width 39 height 13
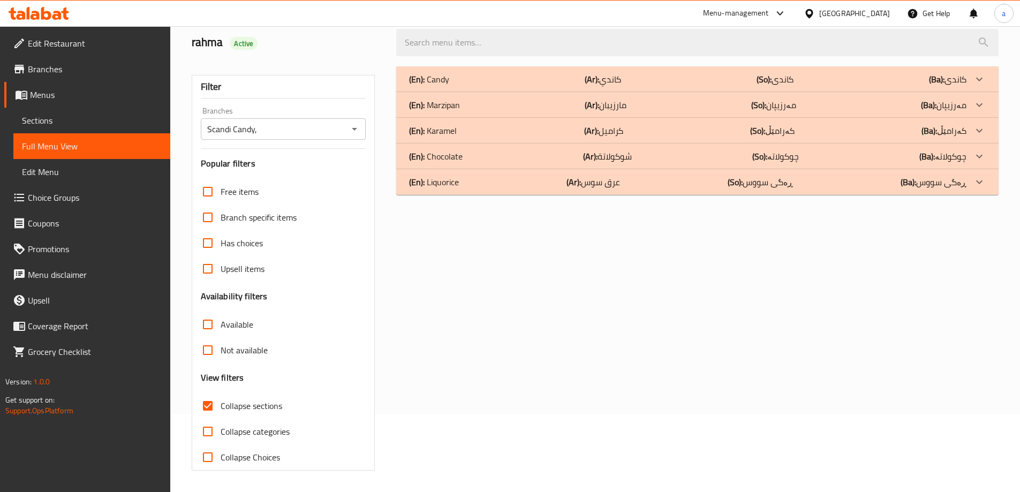
click at [644, 86] on div "(En): Chocolate (Ar): شوكولاتة (So): چوکولاتە (Ba): چوکولاتە" at bounding box center [688, 79] width 558 height 13
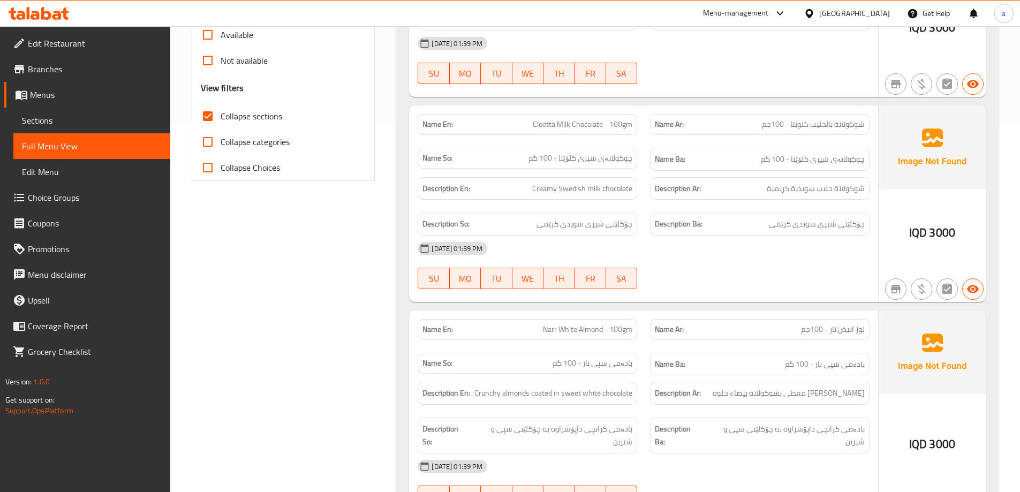
scroll to position [399, 0]
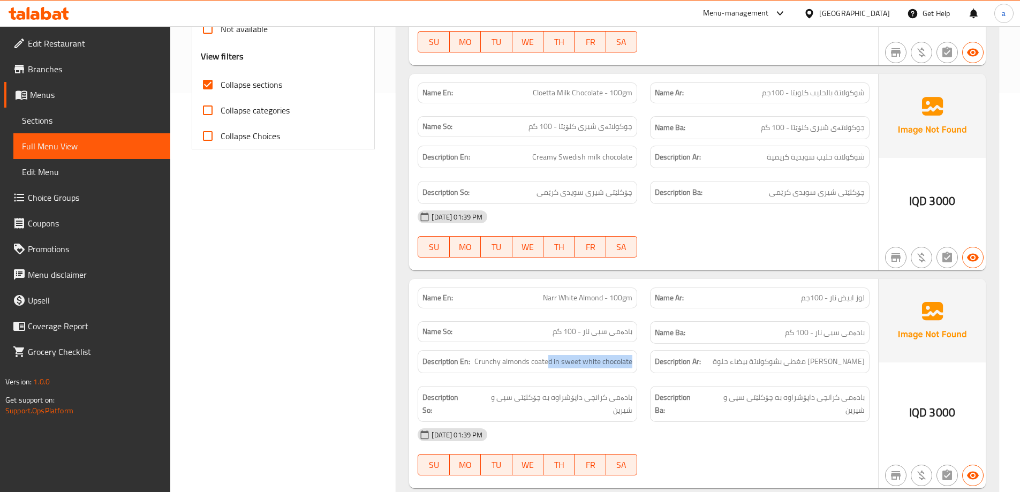
drag, startPoint x: 549, startPoint y: 366, endPoint x: 657, endPoint y: 370, distance: 107.7
click at [657, 370] on div "Description En: Crunchy almonds coated in sweet white chocolate Description Ar:…" at bounding box center [643, 386] width 465 height 85
click at [604, 361] on span "Crunchy almonds coated in sweet white chocolate" at bounding box center [554, 361] width 158 height 13
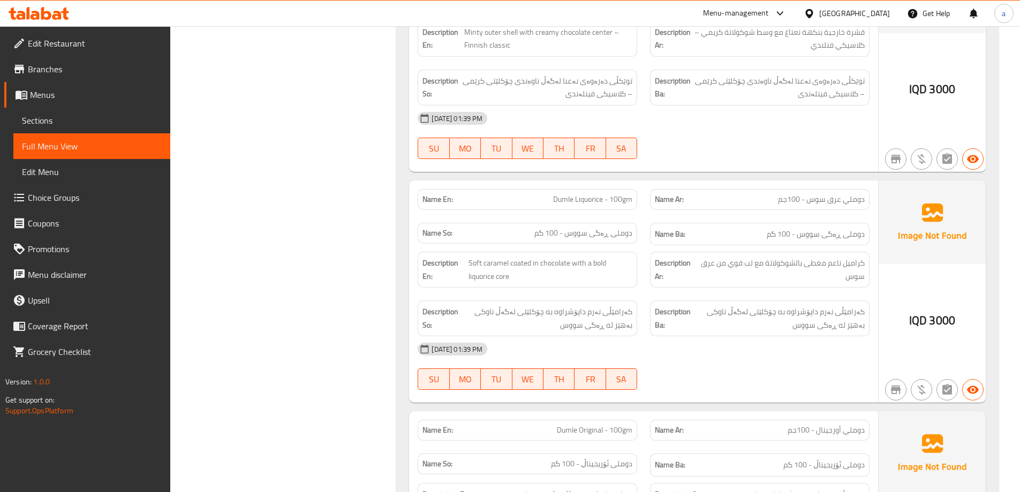
scroll to position [1067, 0]
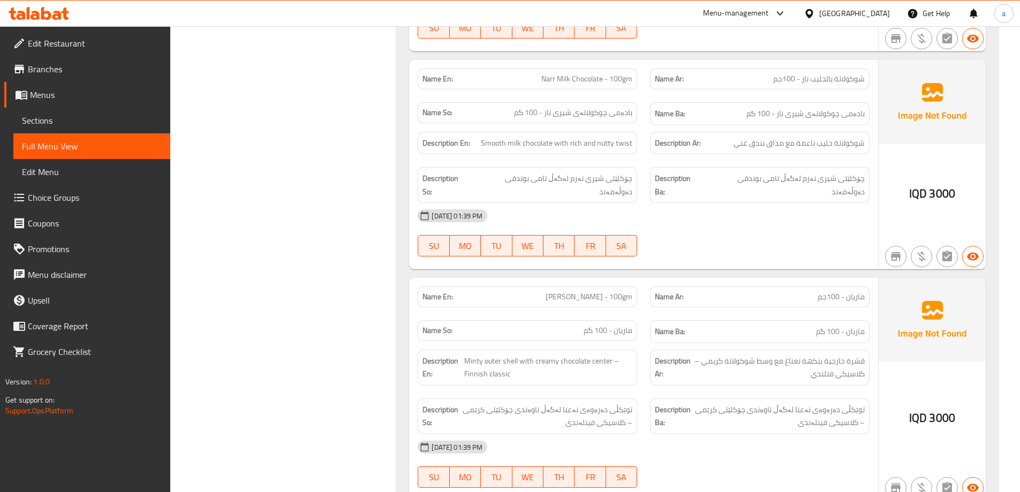
drag, startPoint x: 1014, startPoint y: 314, endPoint x: 1014, endPoint y: 306, distance: 8.0
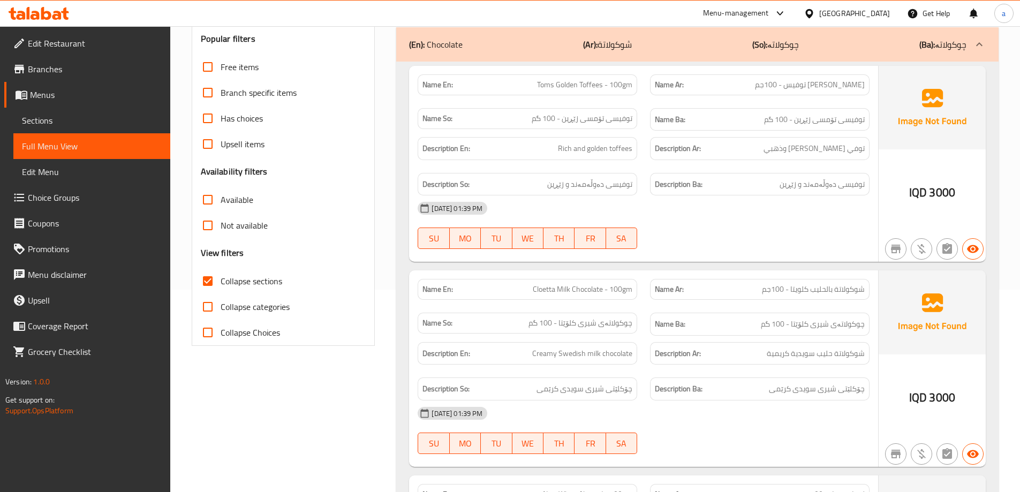
scroll to position [161, 0]
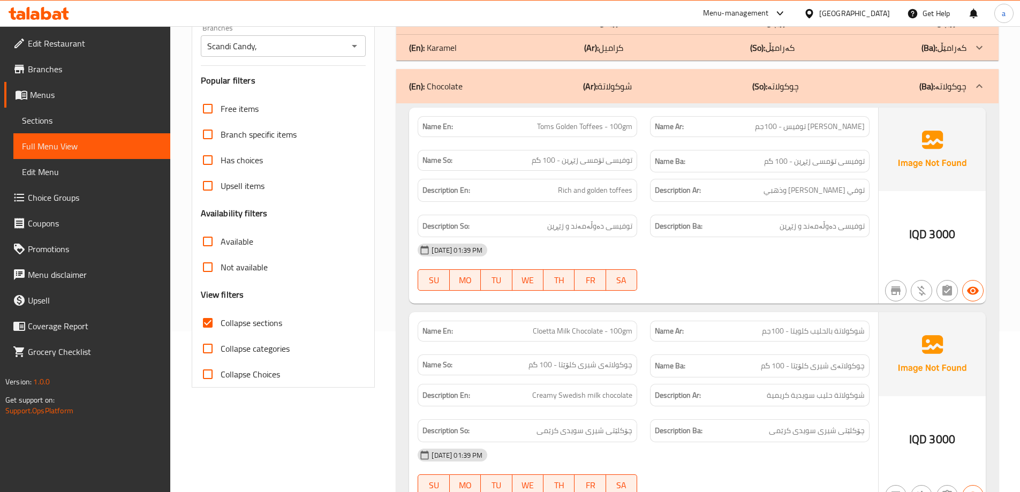
click at [948, 88] on p "(Ba): چوکولاتە" at bounding box center [943, 86] width 47 height 13
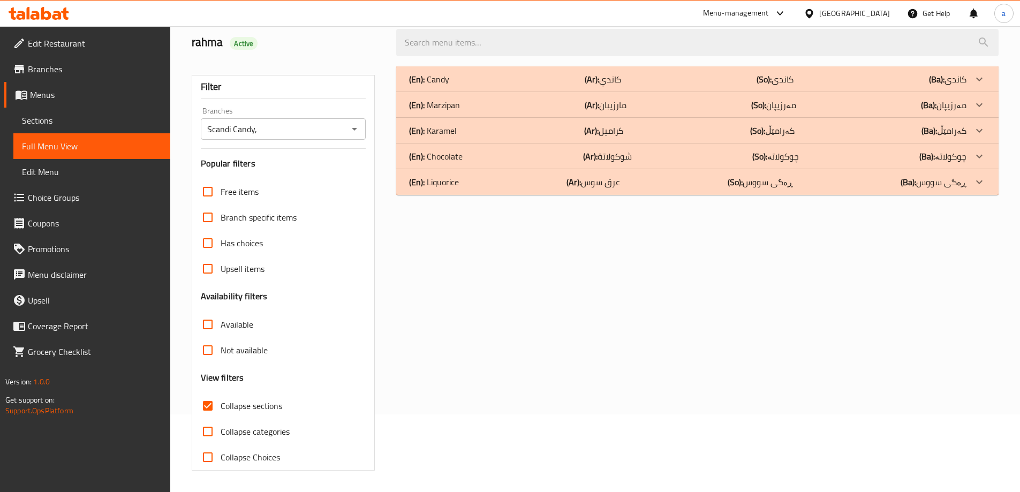
scroll to position [78, 0]
click at [652, 86] on div "(En): Chocolate (Ar): شوكولاتة (So): چوکولاتە (Ba): چوکولاتە" at bounding box center [688, 79] width 558 height 13
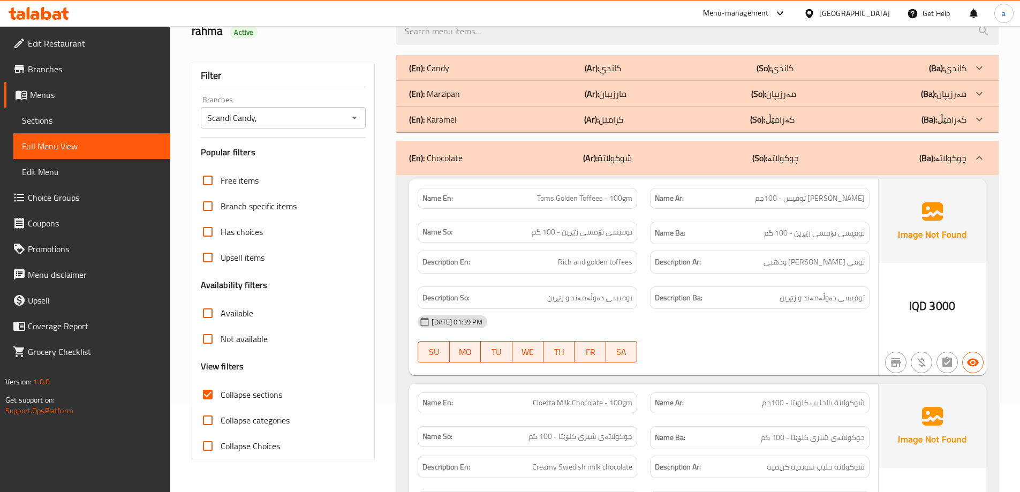
scroll to position [75, 0]
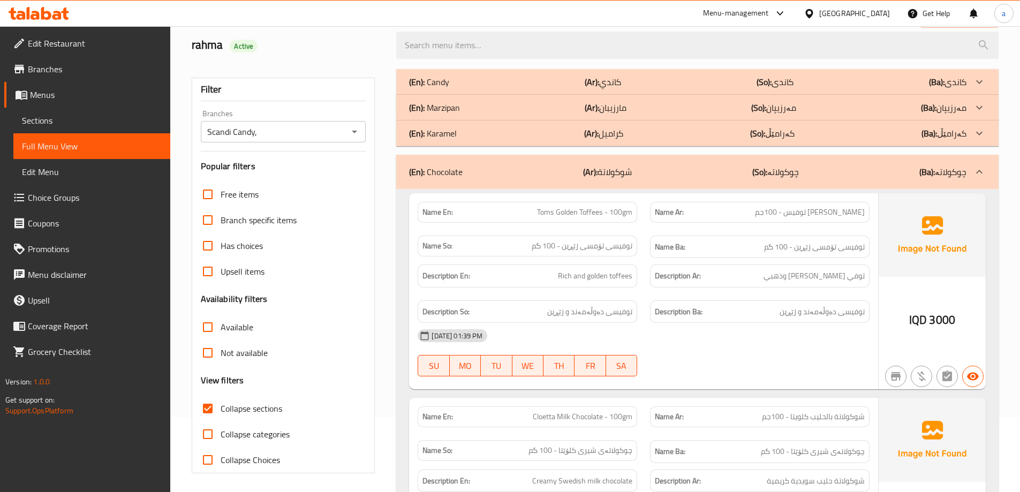
click at [958, 174] on p "(Ba): چوکولاتە" at bounding box center [943, 172] width 47 height 13
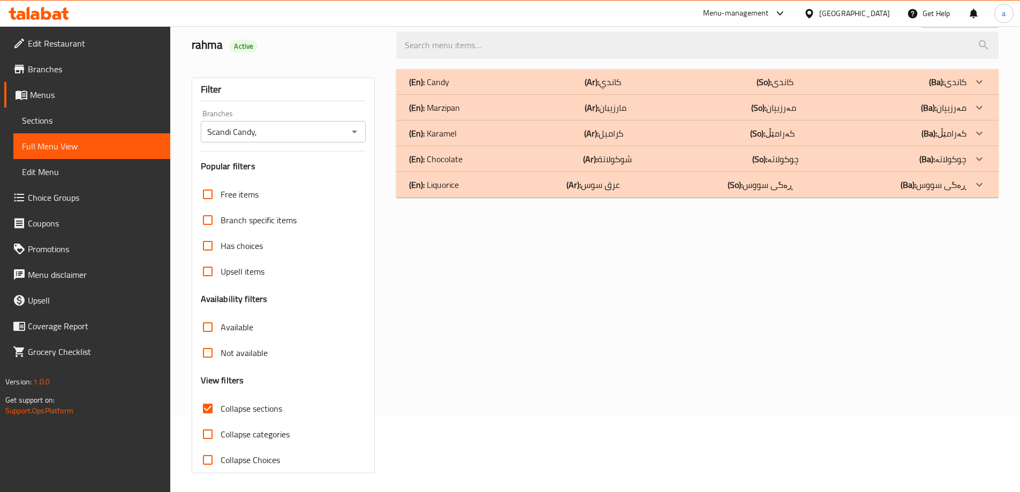
click at [771, 88] on p "(So): ڕەگی سووس" at bounding box center [775, 82] width 37 height 13
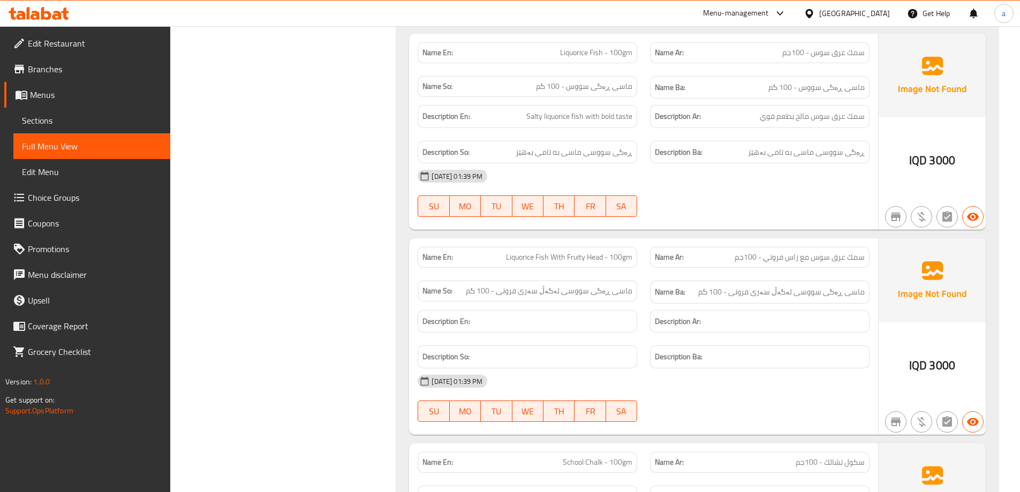
scroll to position [1095, 0]
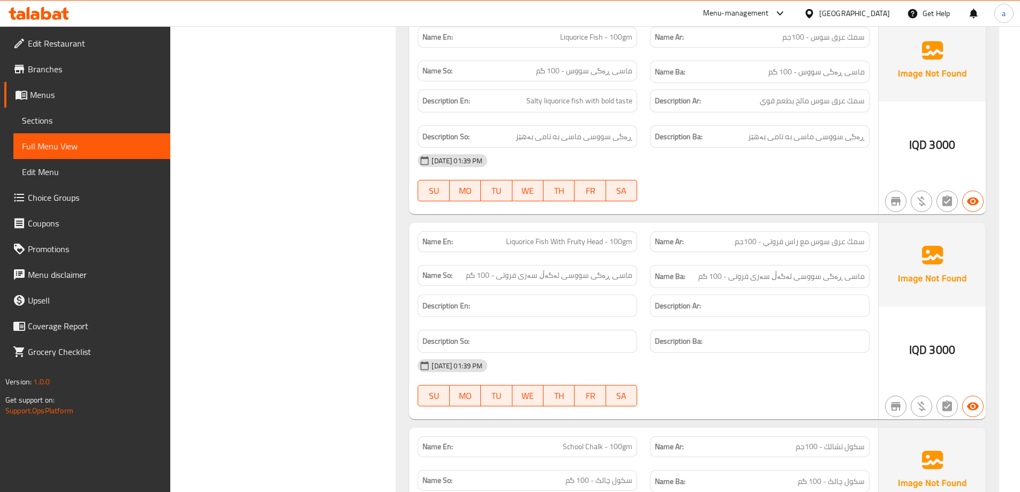
click at [792, 310] on h6 "Description Ar:" at bounding box center [760, 305] width 210 height 13
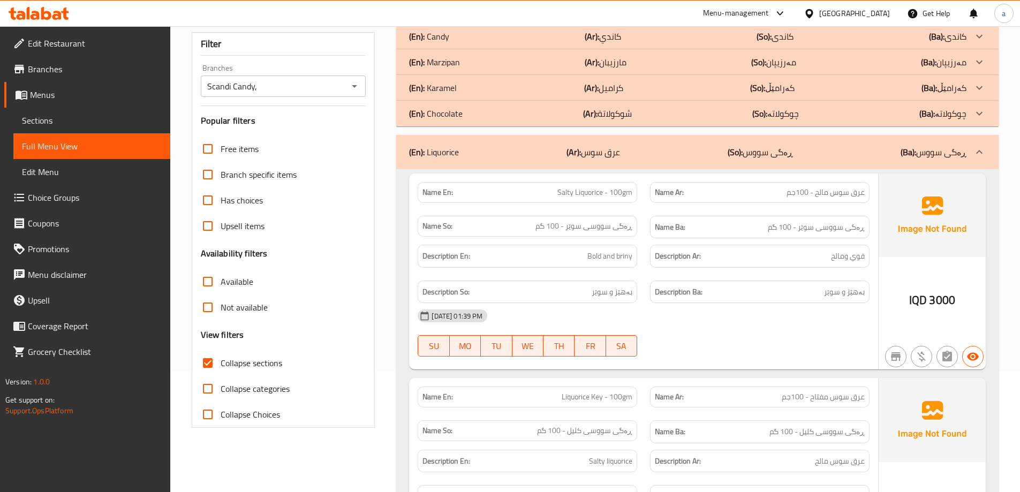
scroll to position [0, 0]
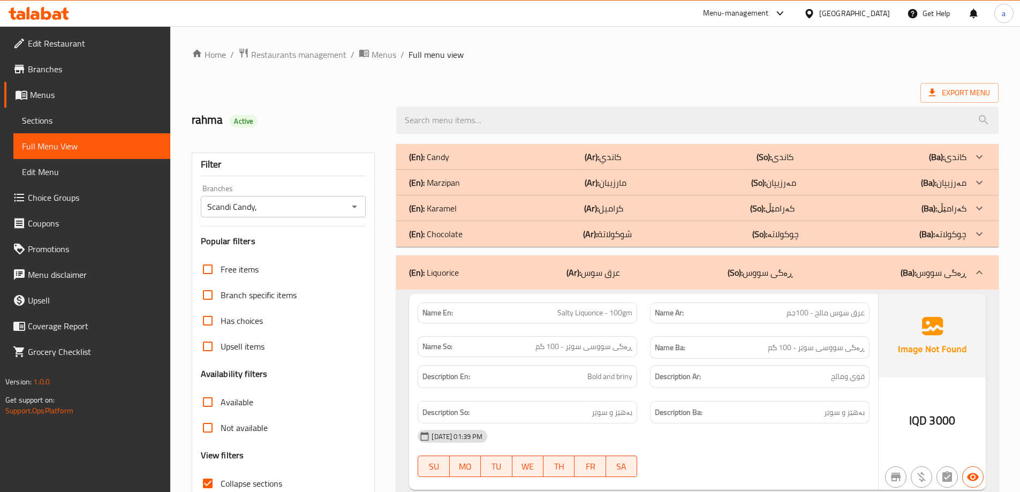
click at [65, 128] on link "Sections" at bounding box center [91, 121] width 157 height 26
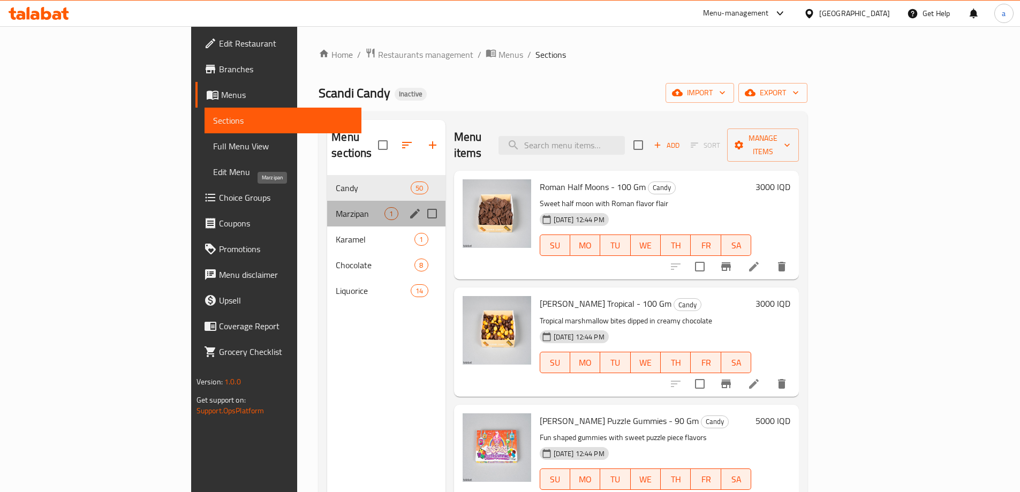
click at [336, 207] on span "Marzipan" at bounding box center [360, 213] width 49 height 13
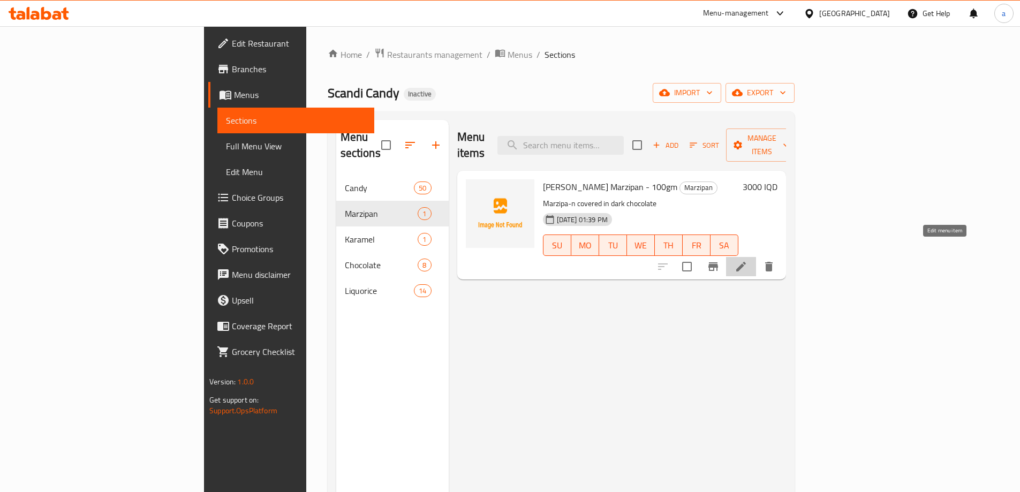
click at [746, 262] on icon at bounding box center [741, 267] width 10 height 10
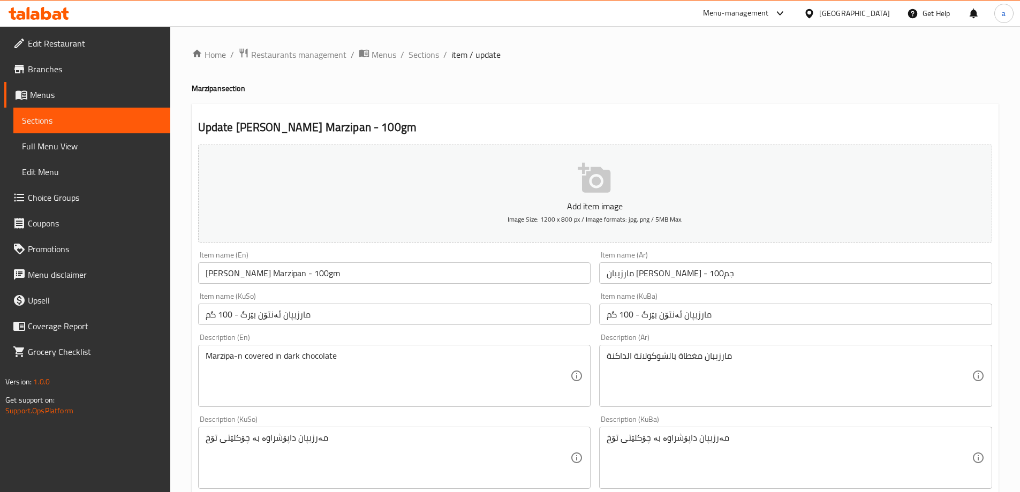
click at [258, 278] on input "[PERSON_NAME] Marzipan - 100gm" at bounding box center [394, 272] width 393 height 21
click at [481, 319] on input "مارزیپان ئەنتۆن بێرگ - 100 گم" at bounding box center [394, 314] width 393 height 21
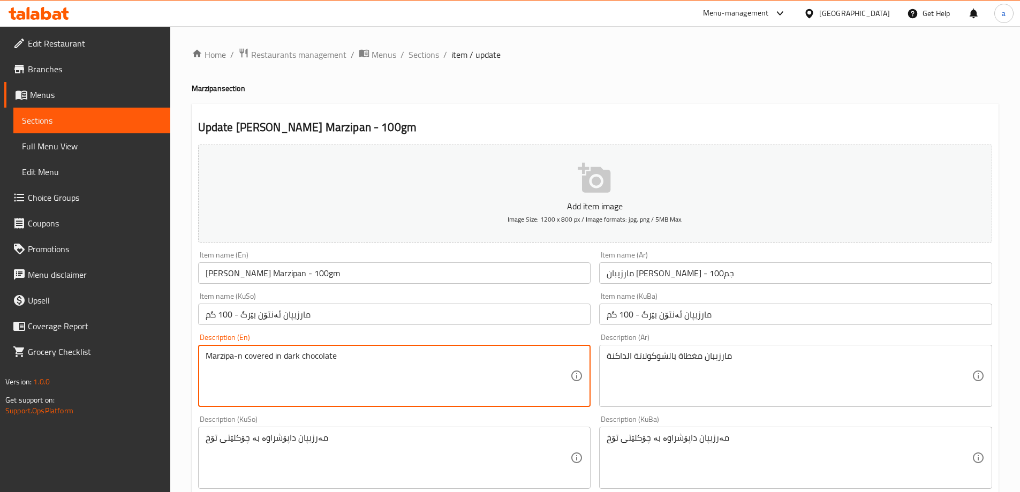
click at [228, 359] on textarea "Marzipa-n covered in dark chocolate" at bounding box center [388, 376] width 365 height 51
drag, startPoint x: 243, startPoint y: 354, endPoint x: 183, endPoint y: 350, distance: 59.6
click at [183, 350] on div "Home / Restaurants management / Menus / Sections / item / update Marzipan secti…" at bounding box center [595, 453] width 850 height 854
paste textarea "marzipa"
drag, startPoint x: 214, startPoint y: 352, endPoint x: 204, endPoint y: 357, distance: 11.7
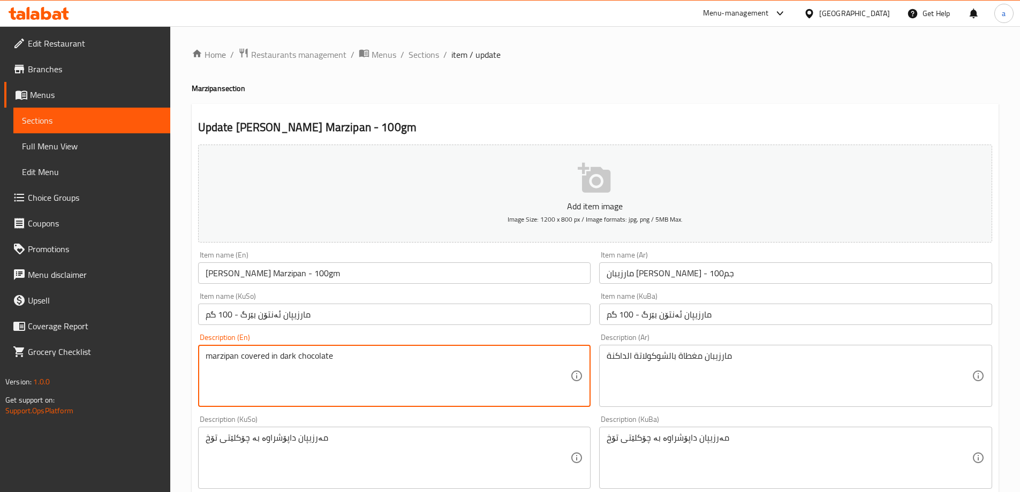
click at [204, 357] on div "marzipan covered in dark chocolate Description (En)" at bounding box center [394, 376] width 393 height 62
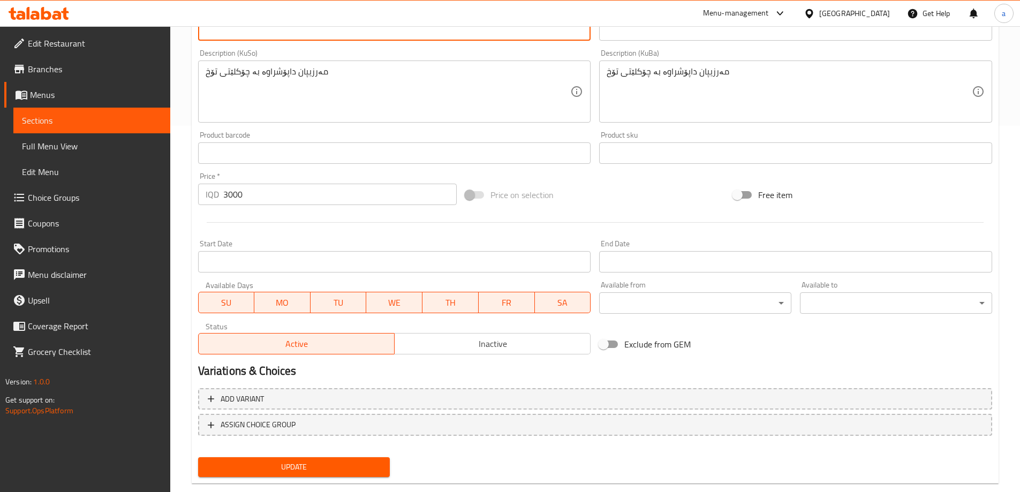
scroll to position [388, 0]
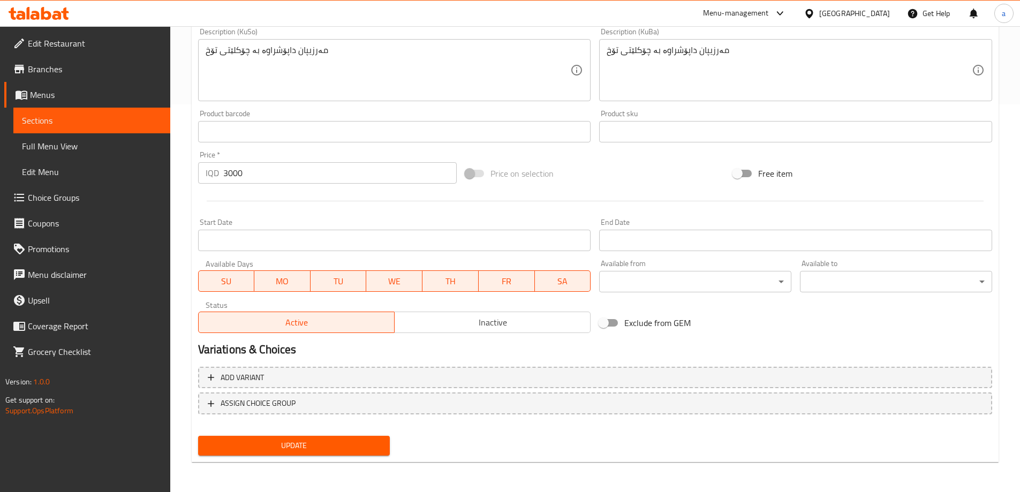
type textarea "Marzipan covered in dark chocolate"
click at [262, 437] on button "Update" at bounding box center [294, 446] width 192 height 20
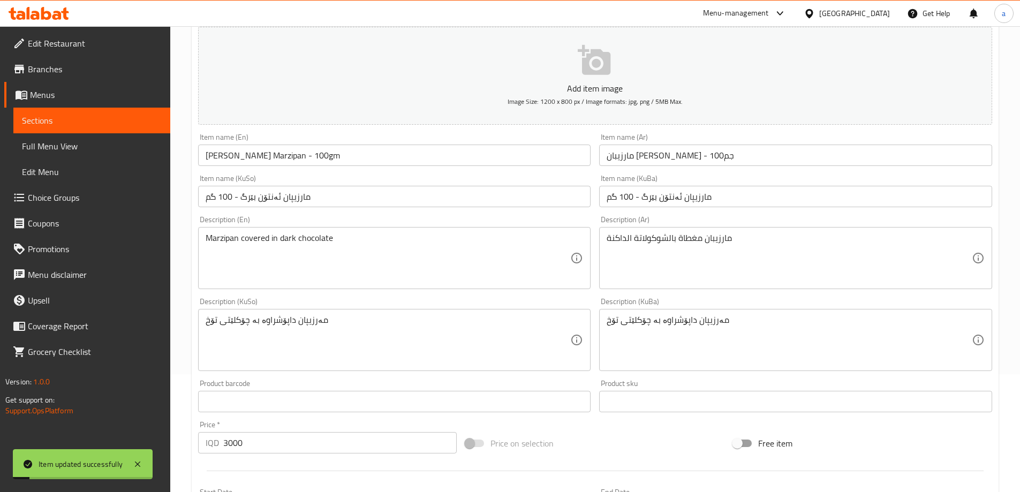
scroll to position [0, 0]
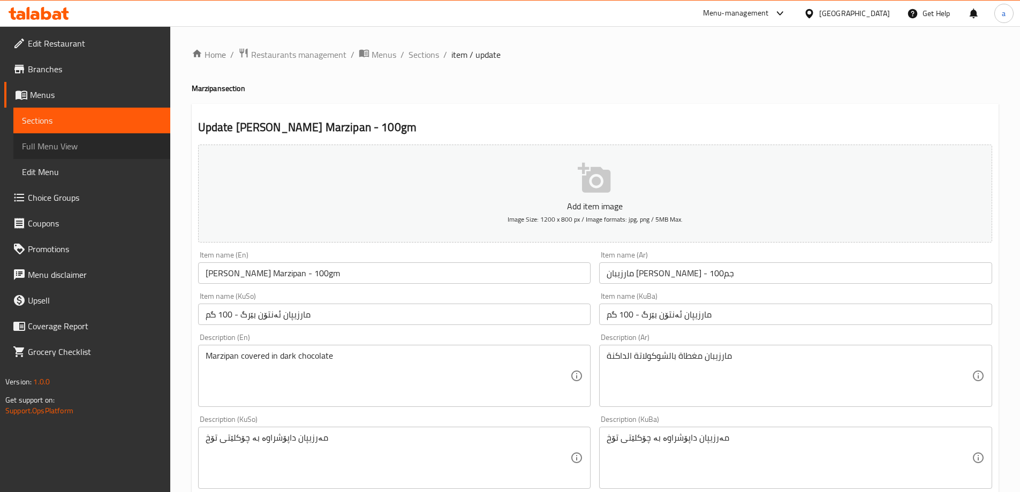
click at [67, 156] on link "Full Menu View" at bounding box center [91, 146] width 157 height 26
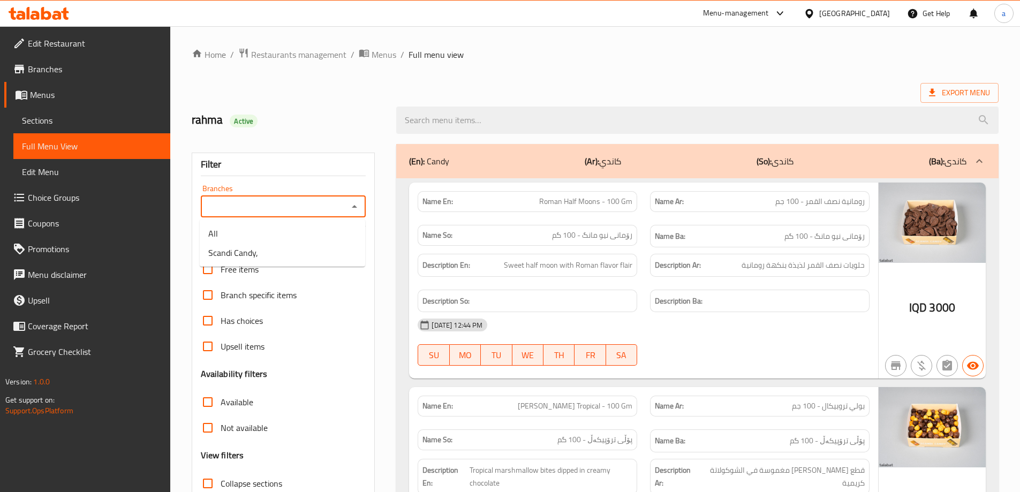
click at [334, 202] on input "Branches" at bounding box center [274, 206] width 141 height 15
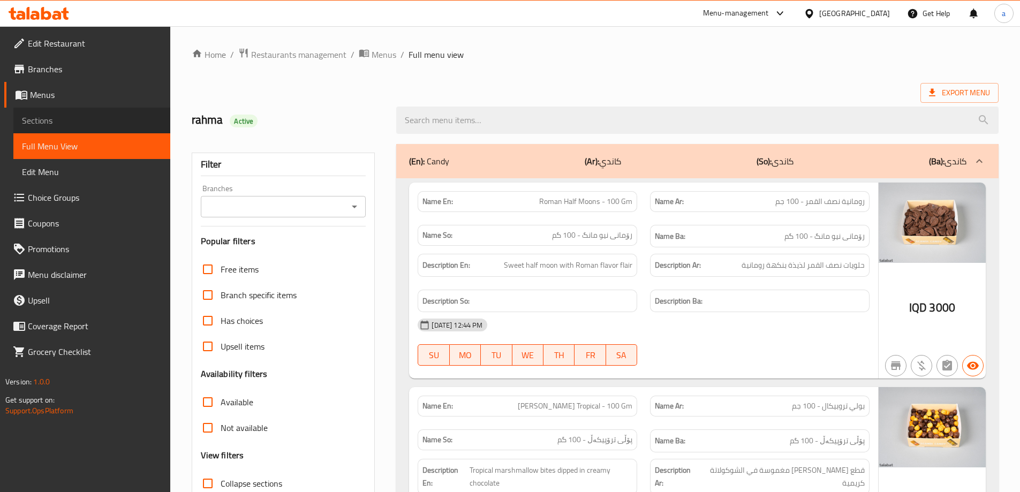
click at [122, 119] on span "Sections" at bounding box center [92, 120] width 140 height 13
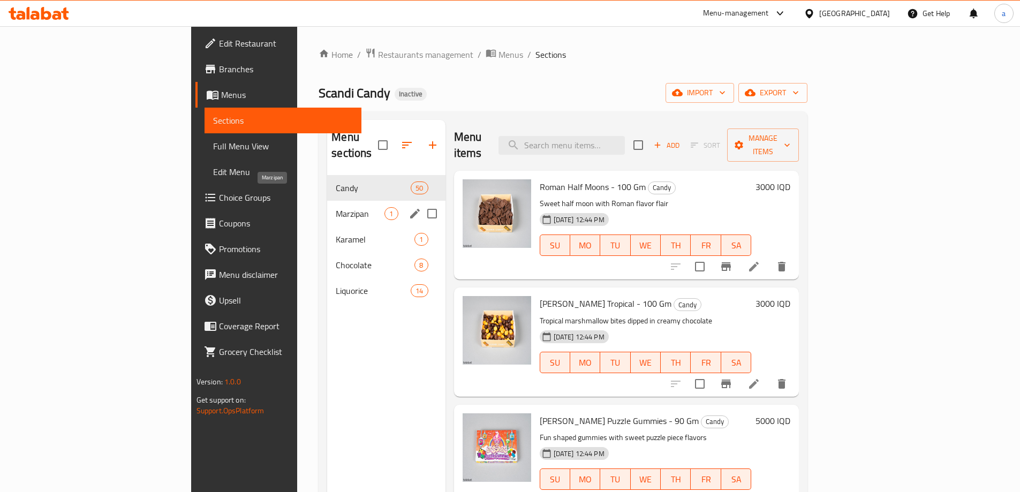
click at [336, 207] on span "Marzipan" at bounding box center [360, 213] width 49 height 13
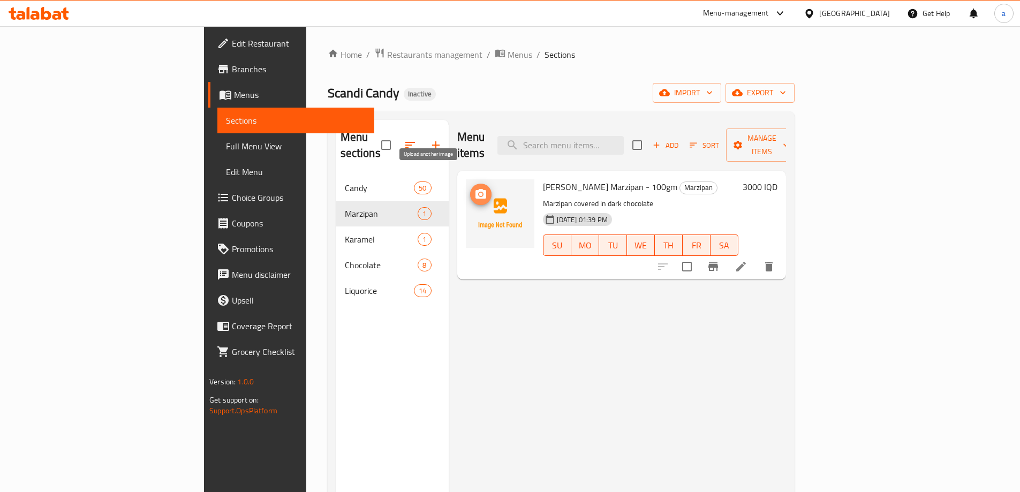
click at [476, 189] on icon "upload picture" at bounding box center [481, 194] width 11 height 10
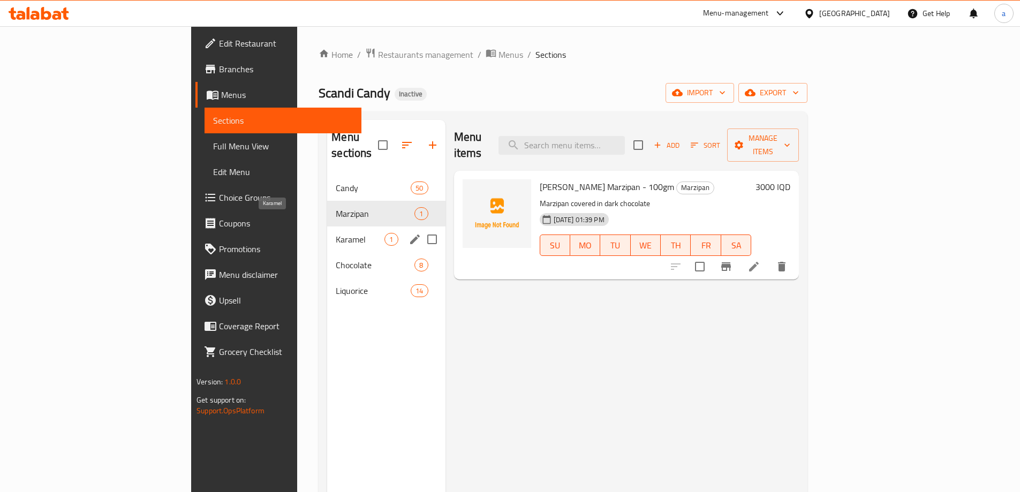
click at [336, 233] on span "Karamel" at bounding box center [360, 239] width 49 height 13
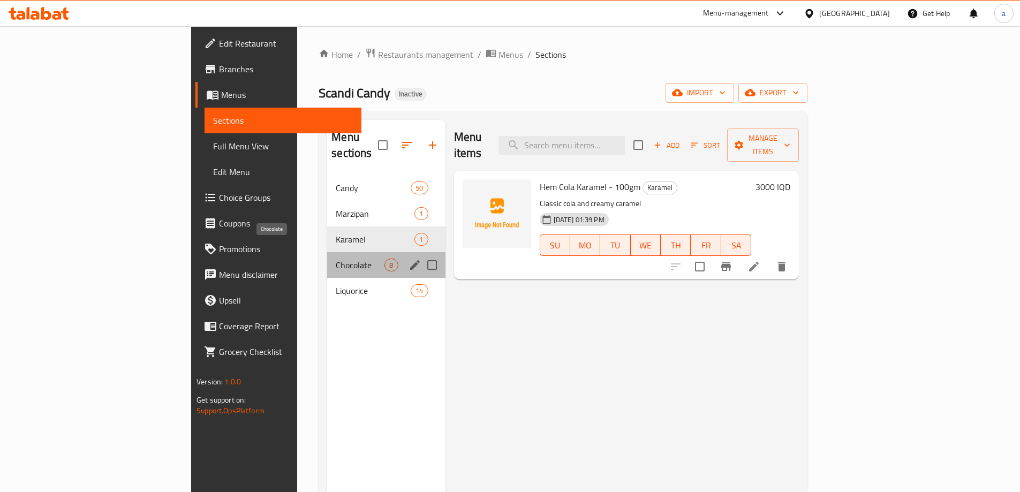
click at [336, 259] on span "Chocolate" at bounding box center [360, 265] width 49 height 13
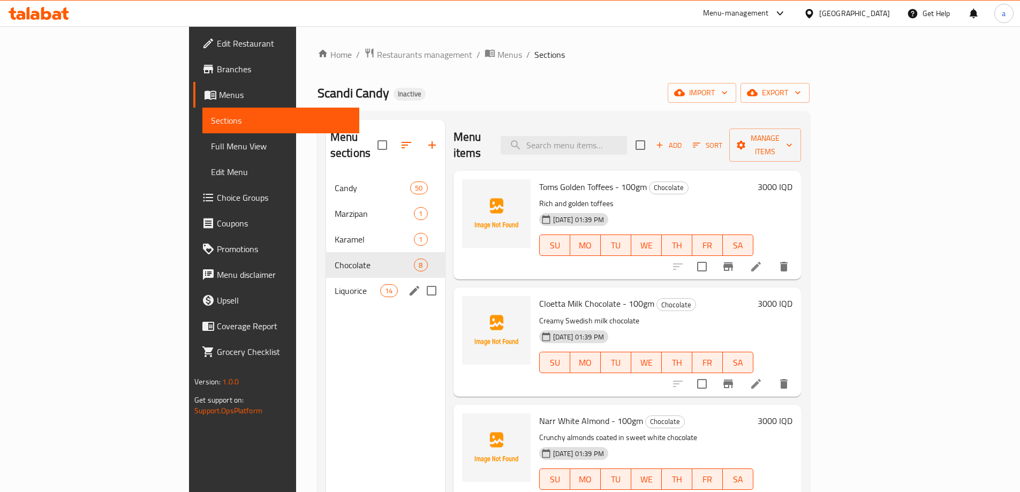
click at [326, 282] on div "Liquorice 14" at bounding box center [385, 291] width 119 height 26
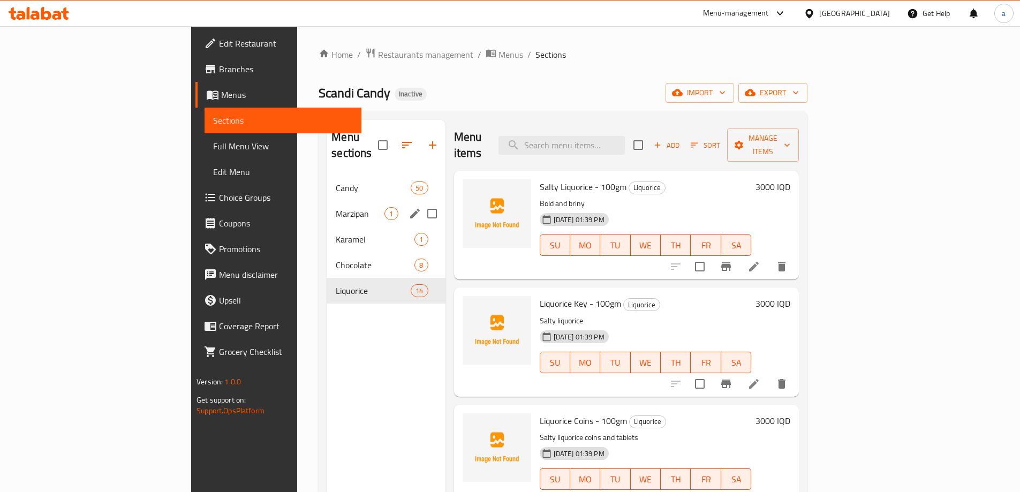
click at [327, 209] on div "Marzipan 1" at bounding box center [386, 214] width 118 height 26
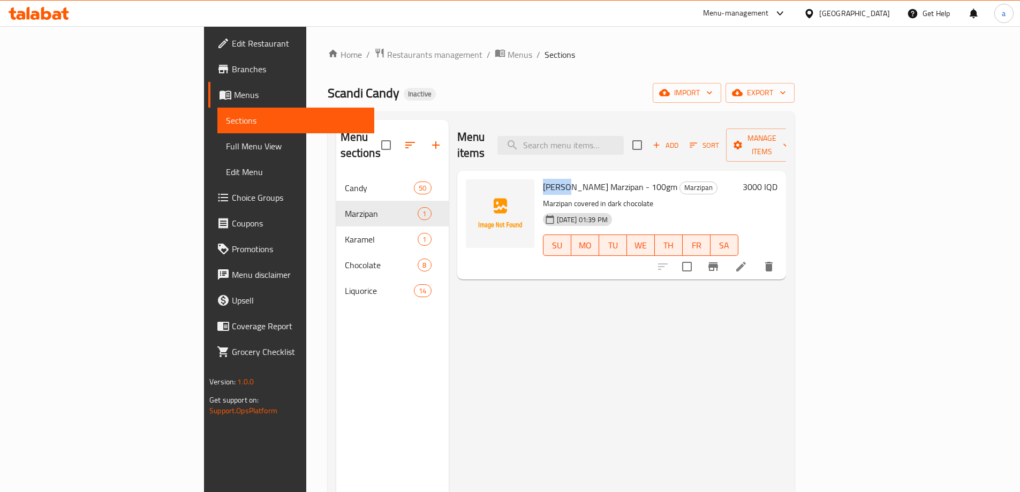
drag, startPoint x: 490, startPoint y: 177, endPoint x: 517, endPoint y: 170, distance: 28.7
click at [539, 175] on div "Anthon Berg Marzipan - 100gm Marzipan Marzipan covered in dark chocolate 18-08-…" at bounding box center [641, 225] width 204 height 100
copy span "Anthon"
click at [476, 189] on icon "upload picture" at bounding box center [481, 194] width 11 height 10
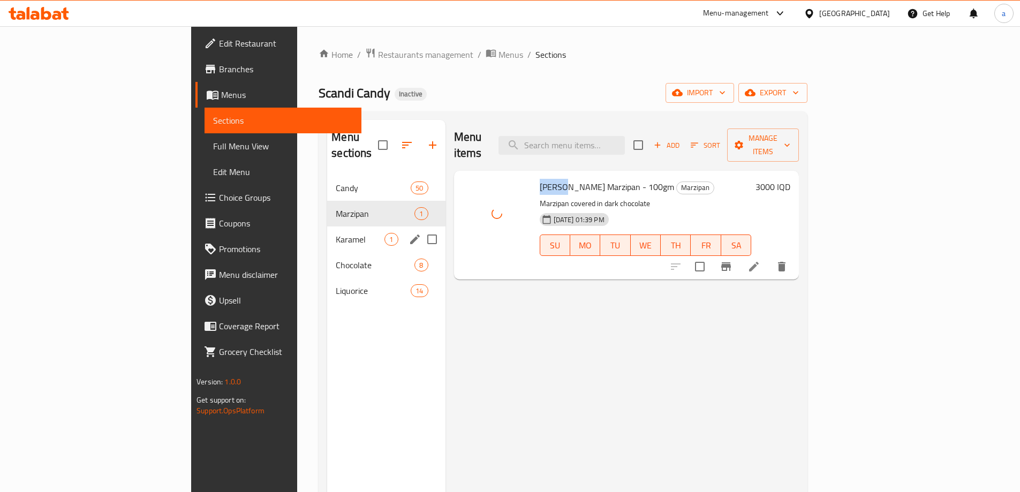
click at [336, 233] on span "Karamel" at bounding box center [360, 239] width 49 height 13
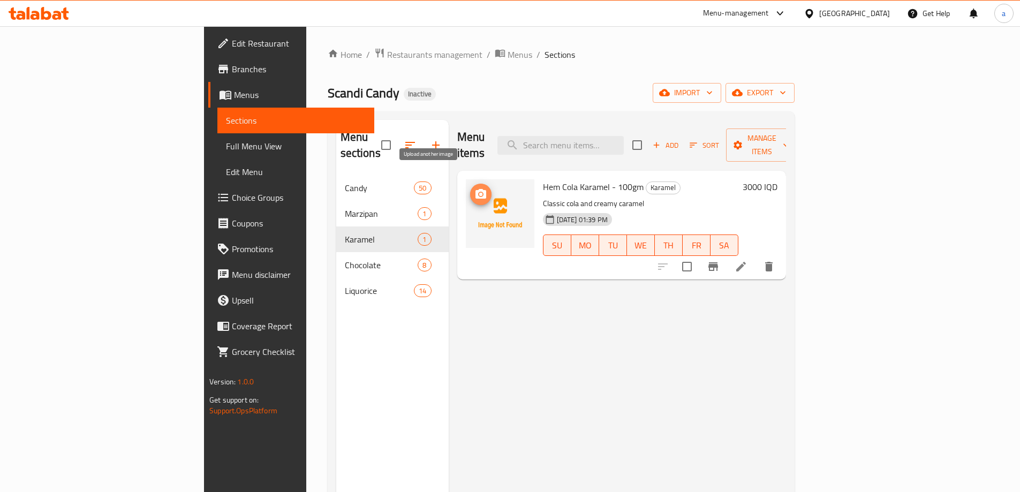
click at [479, 193] on circle "upload picture" at bounding box center [480, 194] width 3 height 3
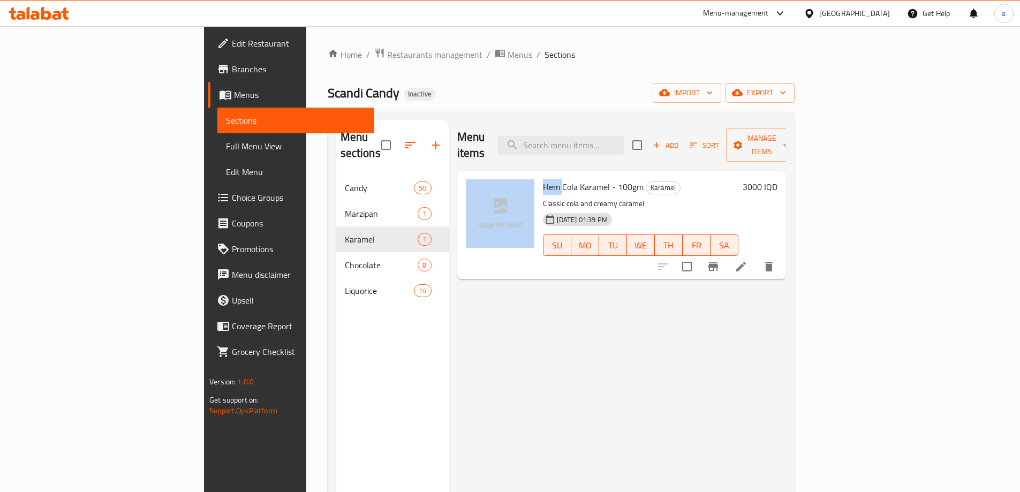
drag, startPoint x: 510, startPoint y: 167, endPoint x: 486, endPoint y: 166, distance: 24.1
click at [486, 175] on div "Hem Cola Karamel - 100gm Karamel Classic cola and creamy caramel 18-08-2025 01:…" at bounding box center [622, 225] width 320 height 100
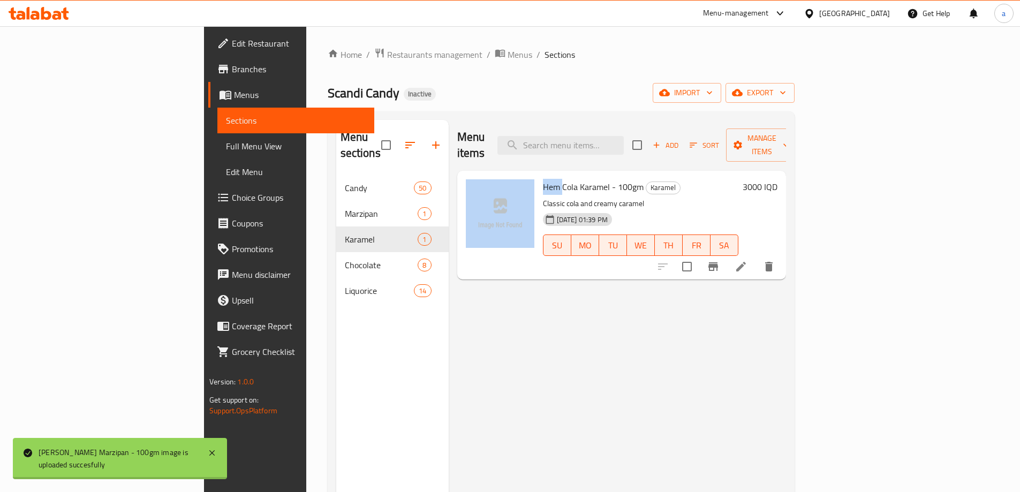
copy div "Hem"
click at [475, 188] on icon "upload picture" at bounding box center [481, 194] width 13 height 13
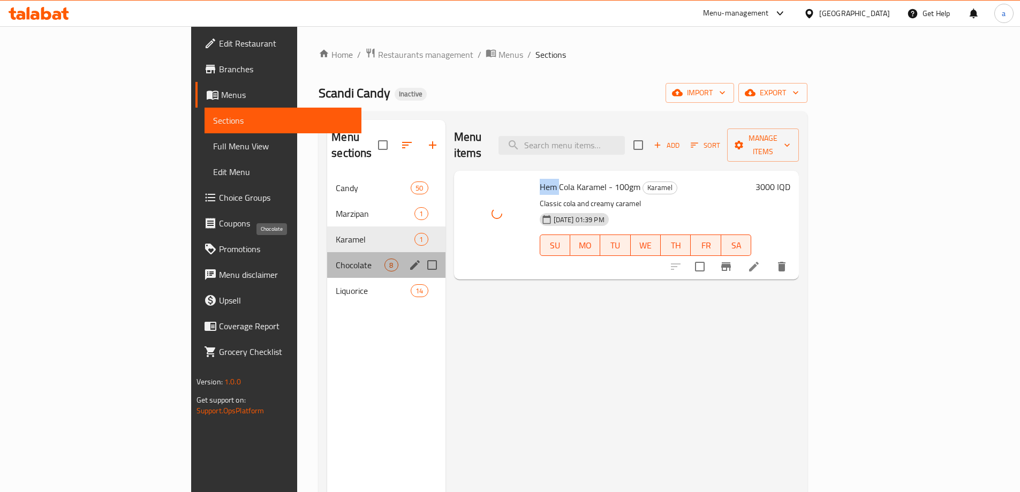
drag, startPoint x: 280, startPoint y: 246, endPoint x: 355, endPoint y: 225, distance: 78.0
click at [336, 259] on span "Chocolate" at bounding box center [360, 265] width 49 height 13
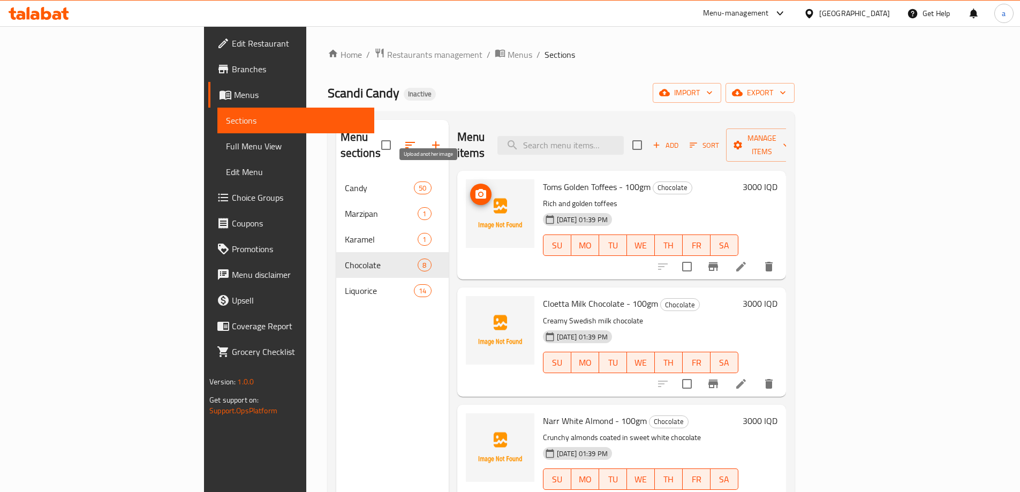
click at [479, 193] on circle "upload picture" at bounding box center [480, 194] width 3 height 3
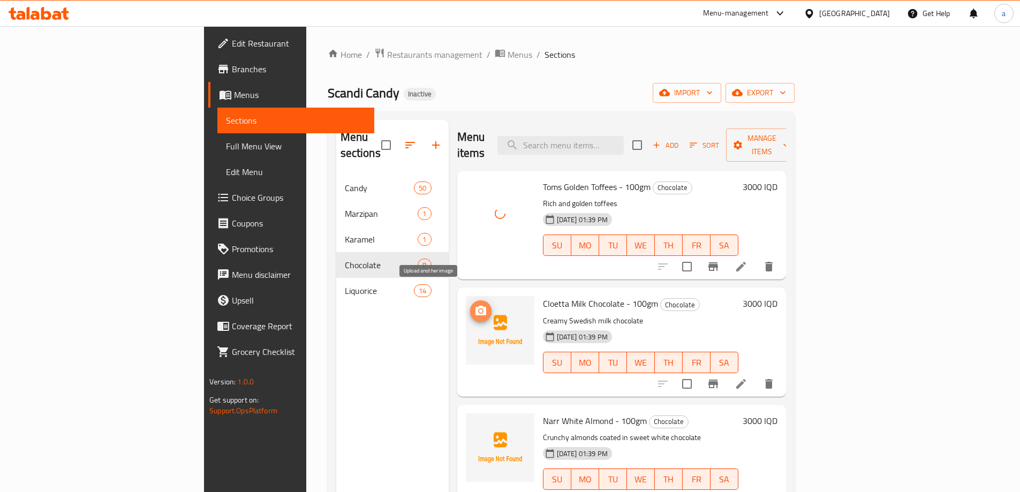
click at [470, 300] on button "upload picture" at bounding box center [480, 310] width 21 height 21
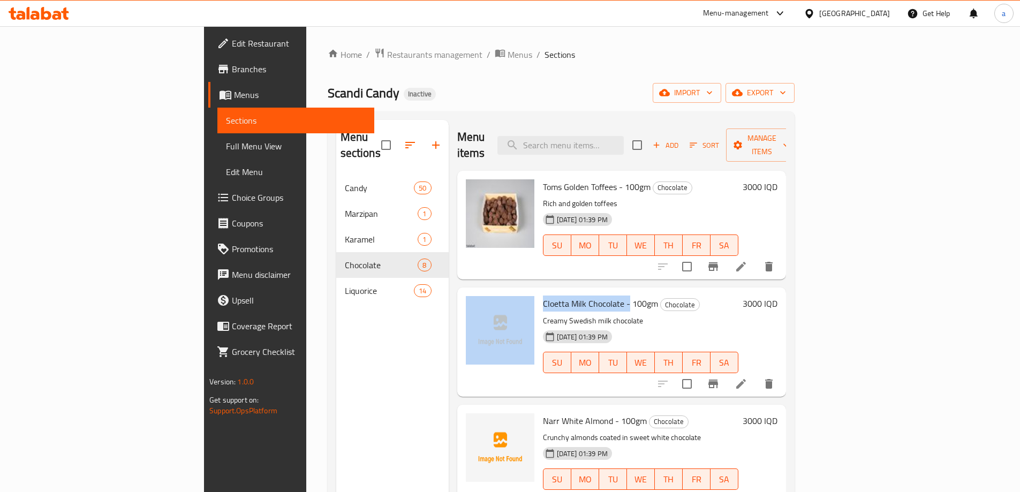
drag, startPoint x: 487, startPoint y: 287, endPoint x: 577, endPoint y: 292, distance: 90.1
click at [577, 292] on div "Cloetta Milk Chocolate - 100gm Chocolate Creamy Swedish milk chocolate 18-08-20…" at bounding box center [622, 342] width 320 height 100
copy div "Cloetta Milk Chocolate -"
click at [476, 306] on icon "upload picture" at bounding box center [481, 311] width 11 height 10
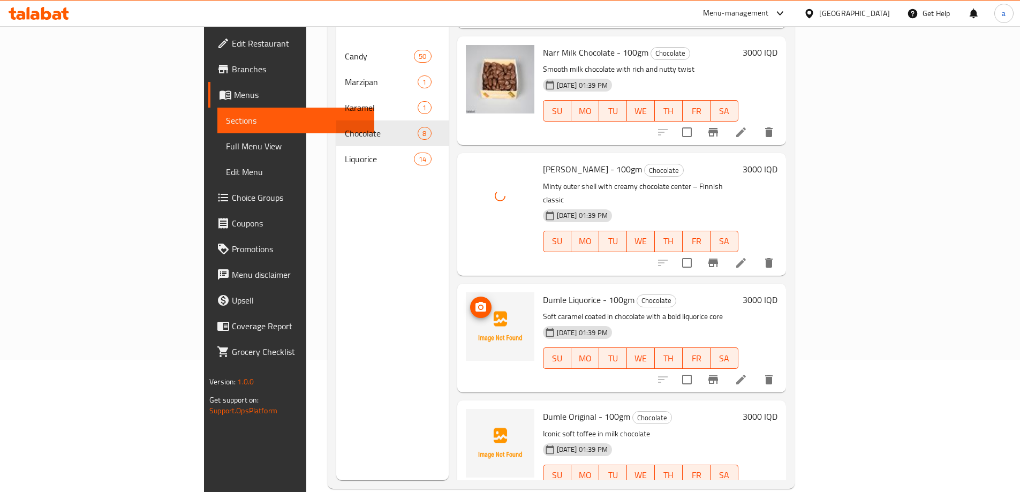
scroll to position [150, 0]
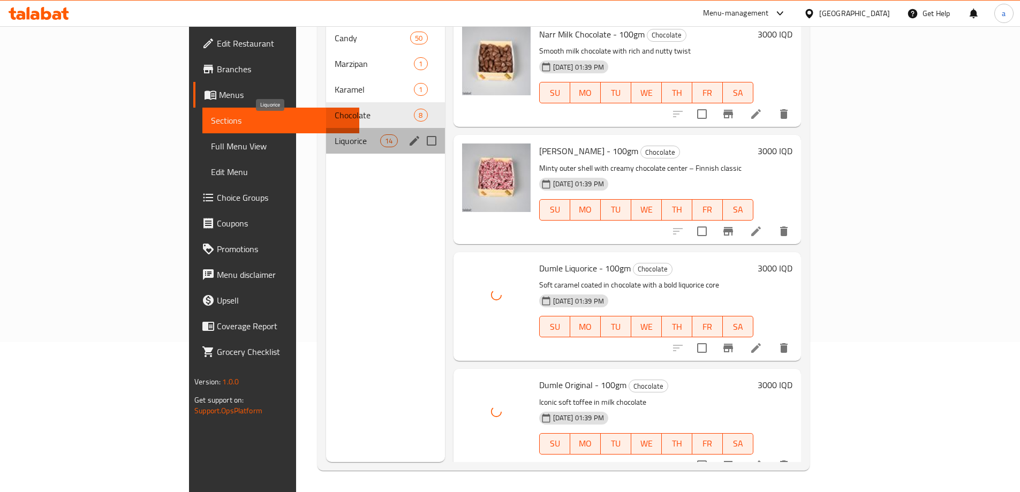
click at [335, 134] on span "Liquorice" at bounding box center [358, 140] width 46 height 13
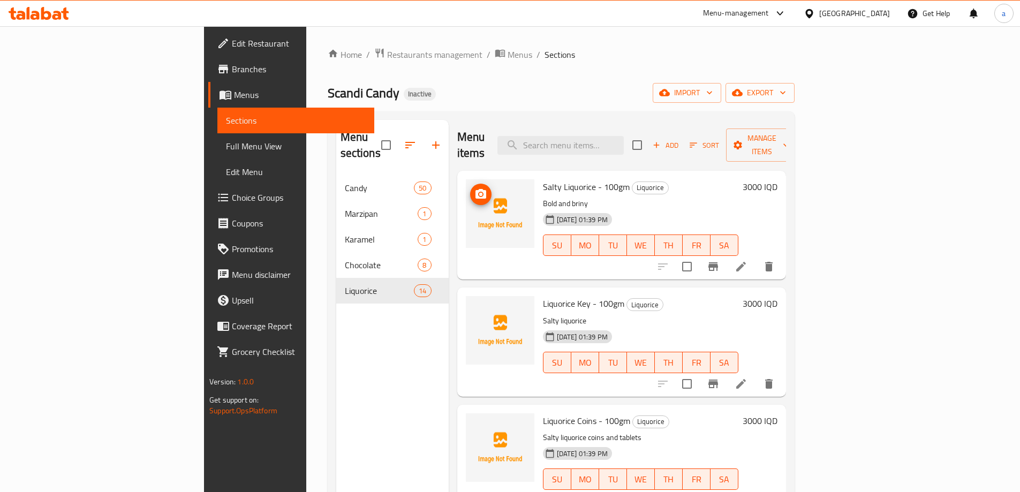
click at [470, 188] on span "upload picture" at bounding box center [480, 194] width 21 height 13
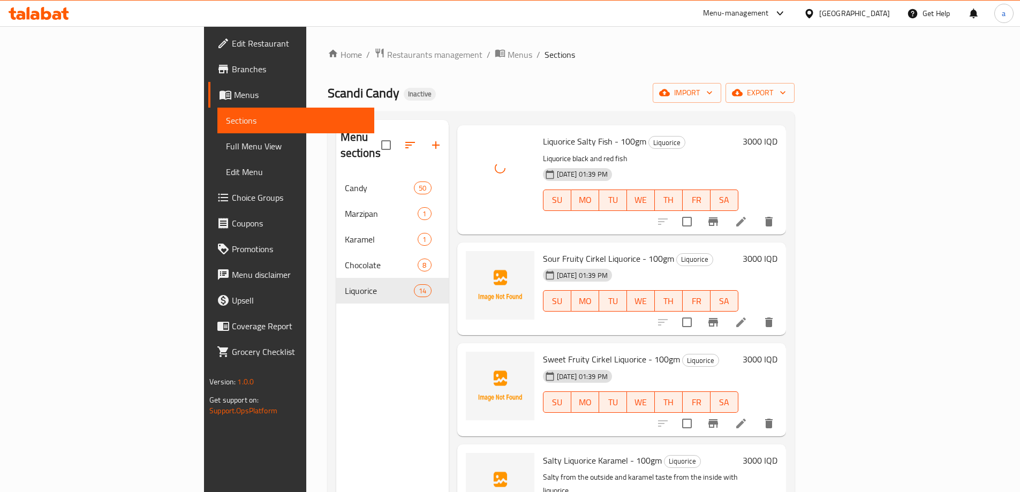
scroll to position [1125, 0]
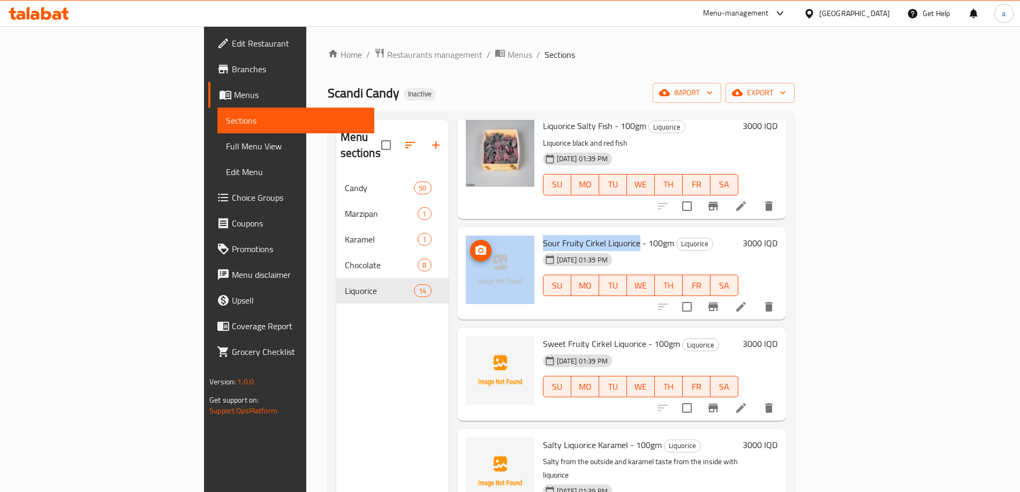
drag, startPoint x: 587, startPoint y: 199, endPoint x: 480, endPoint y: 199, distance: 106.1
click at [480, 231] on div "Sour Fruity Cirkel Liquorice - 100gm Liquorice 18-08-2025 01:39 PM SU MO TU WE …" at bounding box center [622, 273] width 320 height 85
copy div "Sour Fruity Cirkel Liquorice"
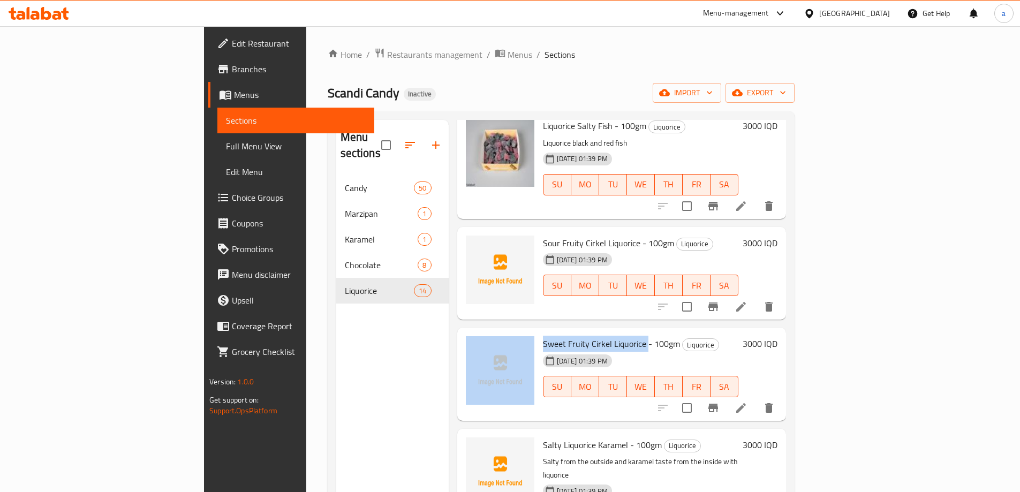
drag, startPoint x: 596, startPoint y: 298, endPoint x: 485, endPoint y: 287, distance: 111.4
click at [485, 328] on div "Sweet Fruity Cirkel Liquorice - 100gm Liquorice 18-08-2025 01:39 PM SU MO TU WE…" at bounding box center [621, 374] width 329 height 93
click at [546, 332] on div "Sweet Fruity Cirkel Liquorice - 100gm Liquorice 18-08-2025 01:39 PM SU MO TU WE…" at bounding box center [641, 374] width 204 height 85
drag, startPoint x: 490, startPoint y: 295, endPoint x: 594, endPoint y: 294, distance: 104.5
click at [594, 332] on div "Sweet Fruity Cirkel Liquorice - 100gm Liquorice 18-08-2025 01:39 PM SU MO TU WE…" at bounding box center [641, 374] width 204 height 85
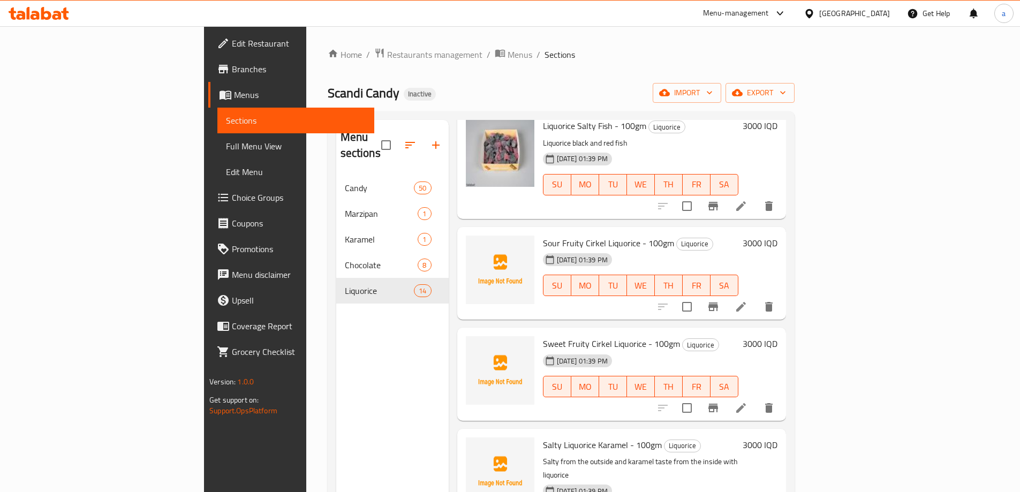
click at [372, 344] on div "Menu sections Candy 50 Marzipan 1 Karamel 1 Chocolate 8 Liquorice 14" at bounding box center [392, 366] width 112 height 492
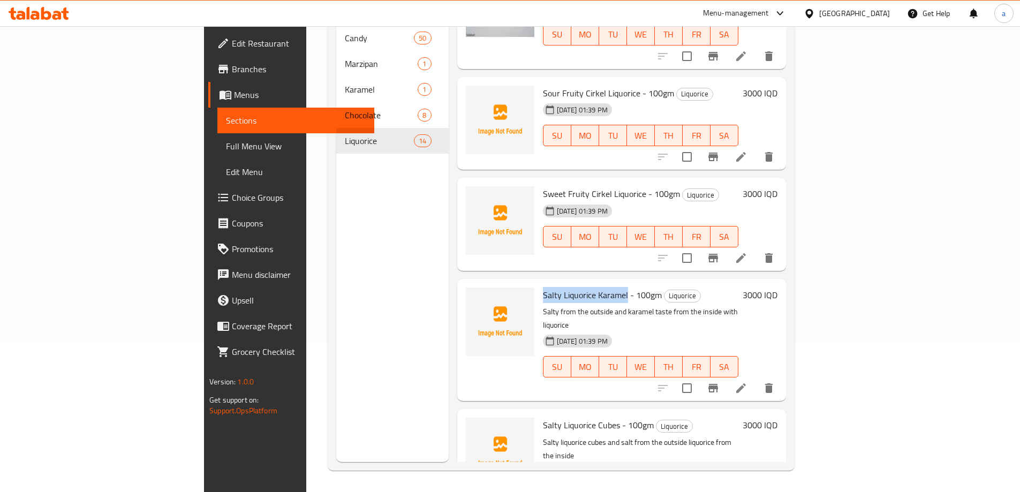
drag, startPoint x: 491, startPoint y: 253, endPoint x: 579, endPoint y: 250, distance: 87.9
click at [576, 283] on div "Salty Liquorice Karamel - 100gm Liquorice Salty from the outside and karamel ta…" at bounding box center [641, 340] width 204 height 114
copy span "Salty Liquorice Karamel"
click at [476, 297] on icon "upload picture" at bounding box center [481, 302] width 11 height 10
drag, startPoint x: 546, startPoint y: 371, endPoint x: 556, endPoint y: 368, distance: 10.7
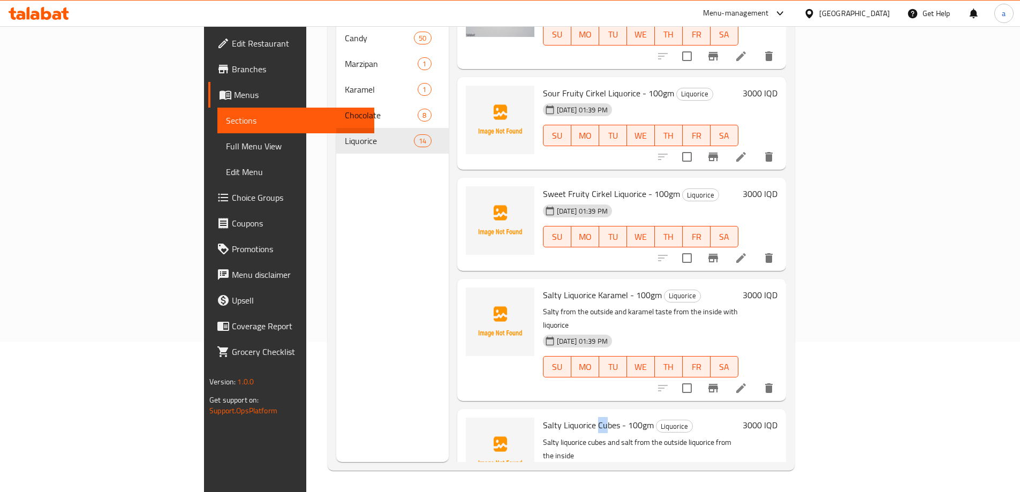
click at [556, 417] on span "Salty Liquorice Cubes - 100gm" at bounding box center [598, 425] width 111 height 16
copy span "Cu"
click at [470, 422] on button "upload picture" at bounding box center [480, 432] width 21 height 21
drag, startPoint x: 491, startPoint y: 371, endPoint x: 567, endPoint y: 367, distance: 75.6
click at [567, 414] on div "Salty Liquorice Cubes - 100gm Liquorice Salty liquorice cubes and salt from the…" at bounding box center [641, 471] width 204 height 114
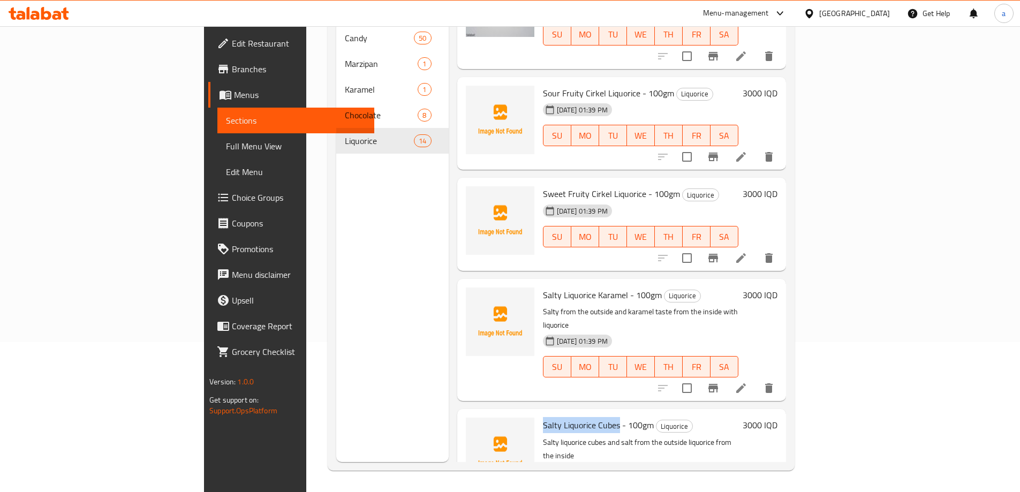
copy span "Salty Liquorice Cubes"
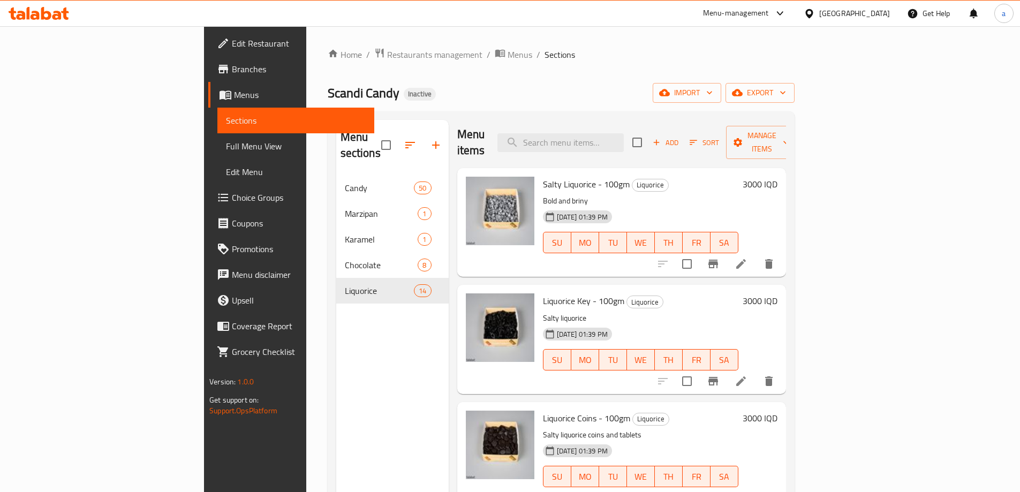
scroll to position [0, 0]
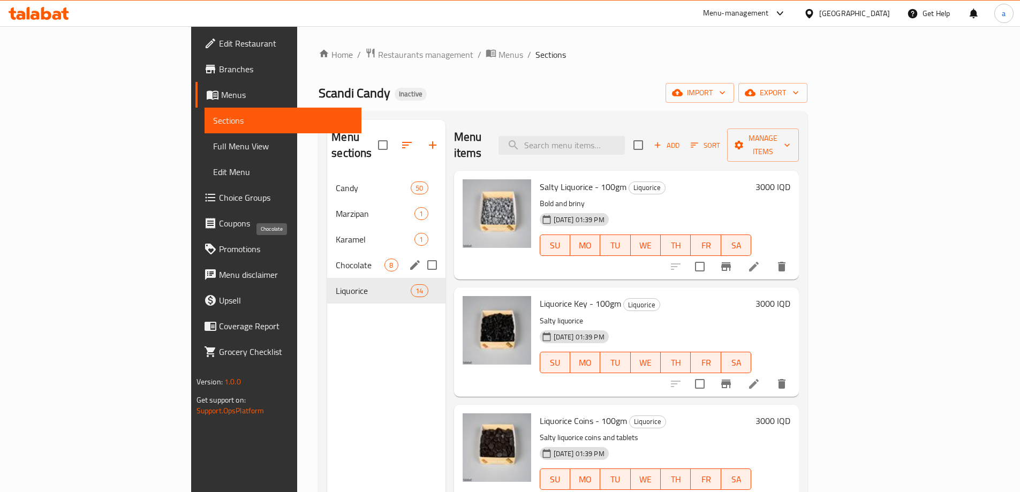
click at [336, 259] on span "Chocolate" at bounding box center [360, 265] width 49 height 13
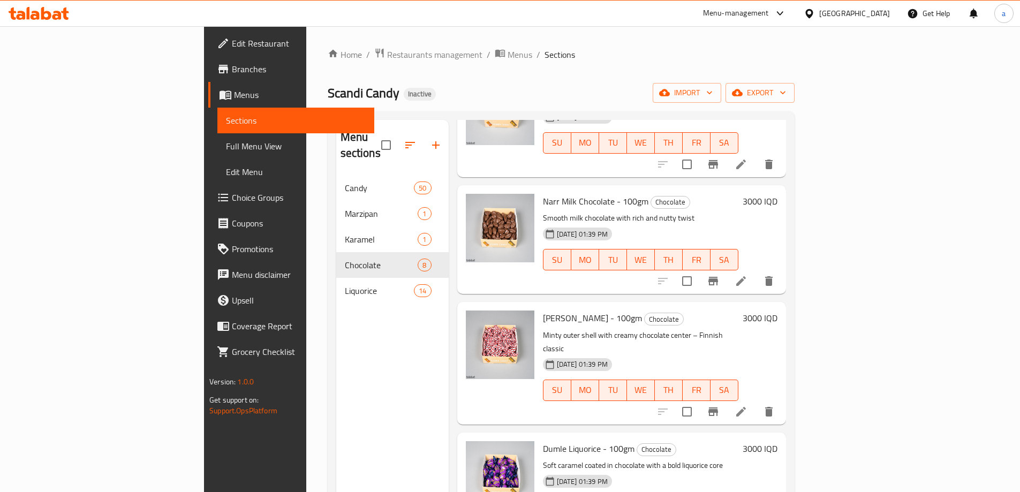
scroll to position [471, 0]
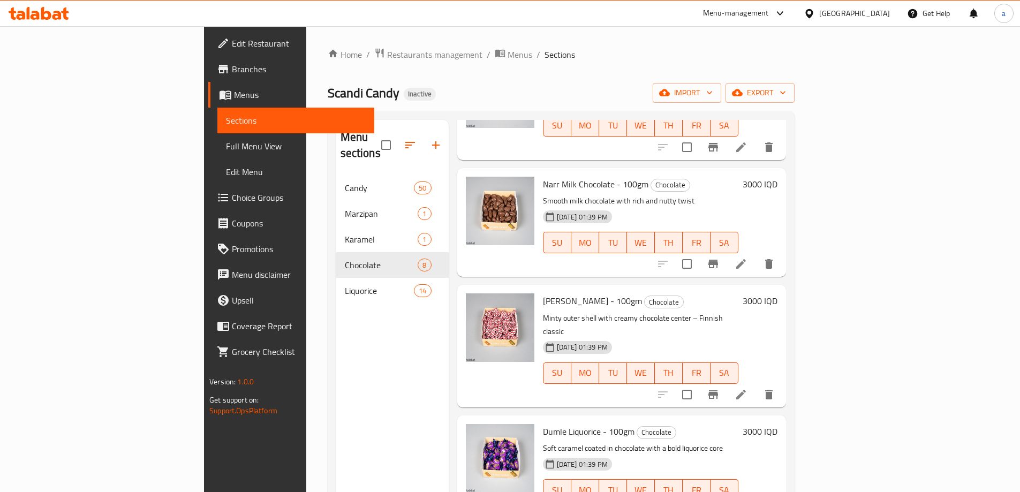
click at [226, 143] on span "Full Menu View" at bounding box center [296, 146] width 140 height 13
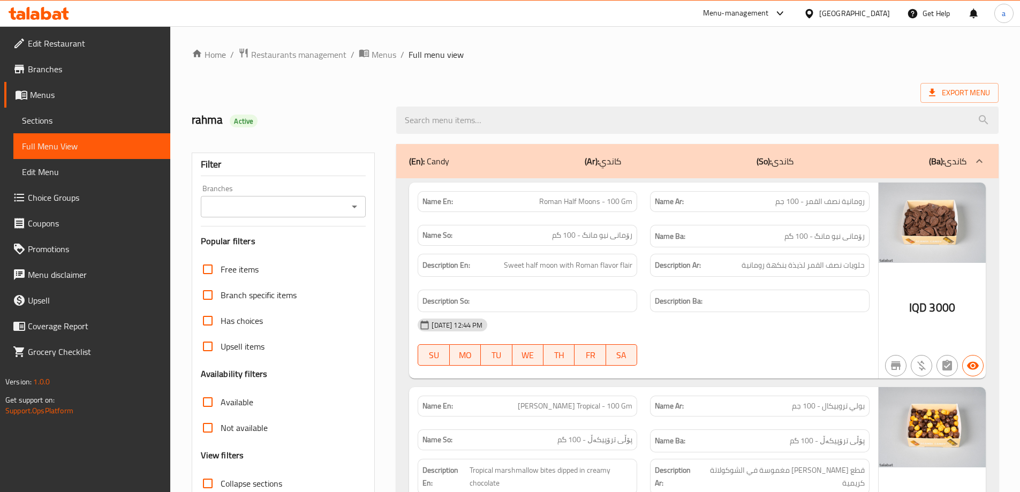
click at [373, 117] on h2 "rahma Active" at bounding box center [288, 120] width 192 height 16
drag, startPoint x: 345, startPoint y: 201, endPoint x: 351, endPoint y: 207, distance: 8.4
click at [346, 201] on div "Branches" at bounding box center [284, 206] width 166 height 21
click at [306, 250] on li "Scandi Candy," at bounding box center [283, 252] width 166 height 19
type input "Scandi Candy,"
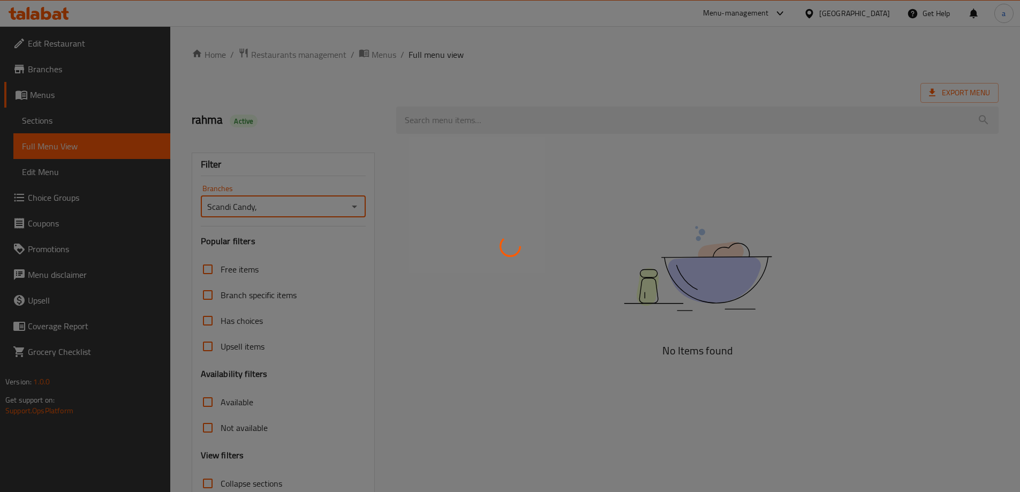
scroll to position [78, 0]
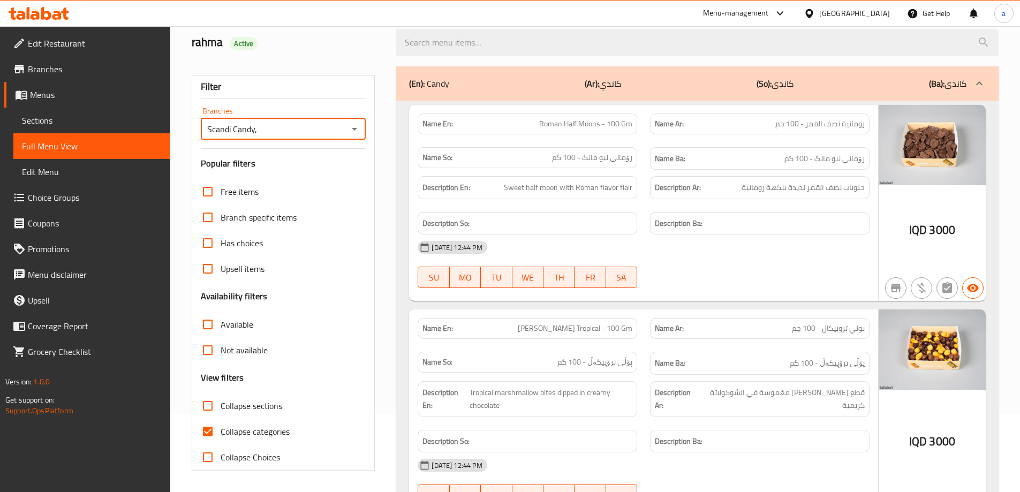
click at [264, 400] on span "Collapse sections" at bounding box center [252, 406] width 62 height 13
click at [221, 400] on input "Collapse sections" at bounding box center [208, 406] width 26 height 26
checkbox input "true"
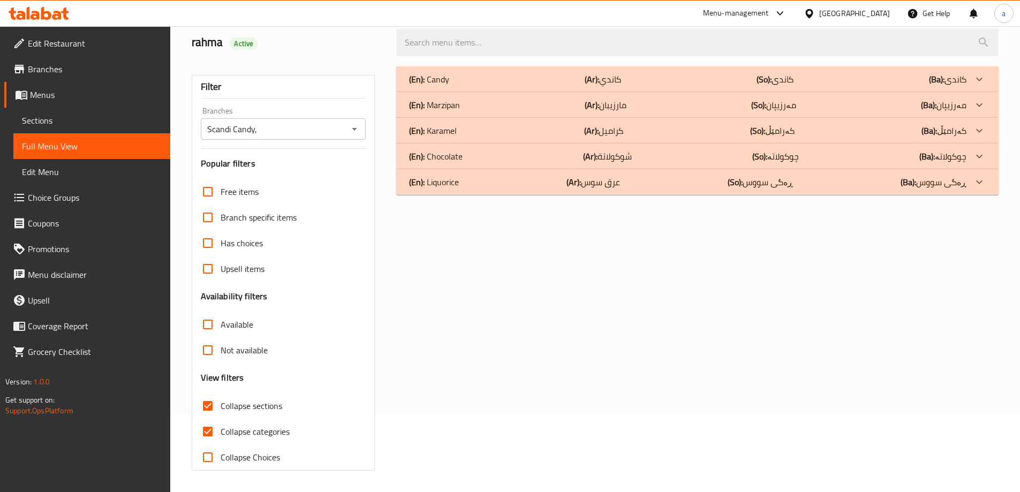
click at [211, 431] on input "Collapse categories" at bounding box center [208, 432] width 26 height 26
checkbox input "false"
click at [608, 86] on p "(Ar): مارزيبان" at bounding box center [603, 79] width 36 height 13
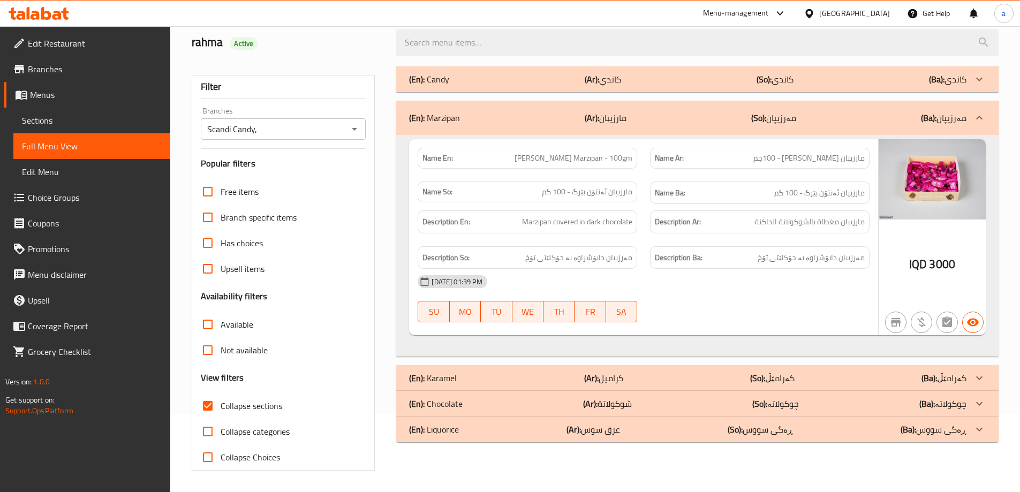
click at [787, 86] on p "(So): کەرامێڵ" at bounding box center [775, 79] width 37 height 13
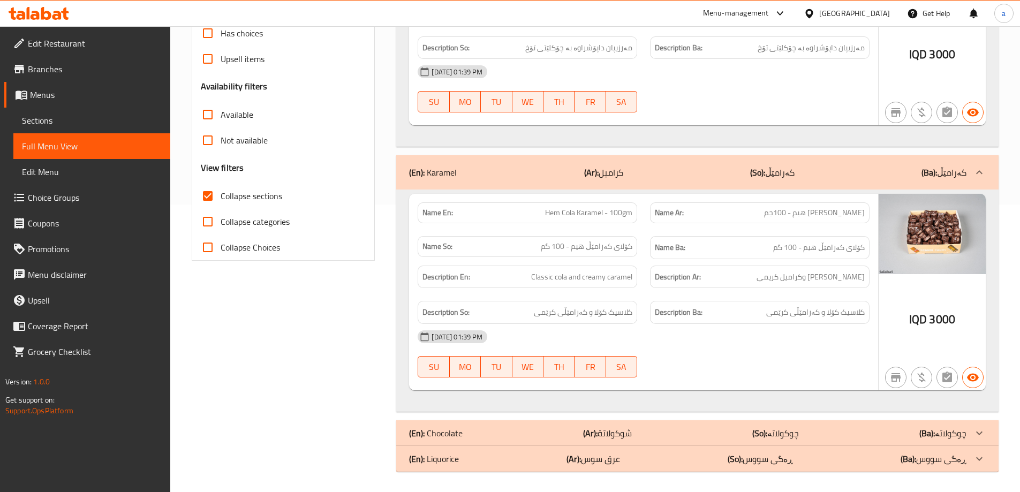
scroll to position [289, 0]
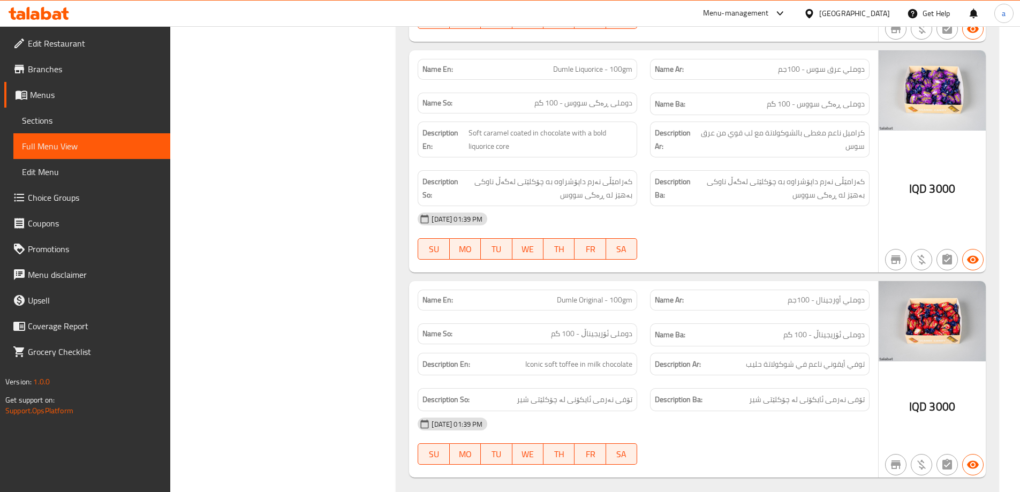
scroll to position [2027, 0]
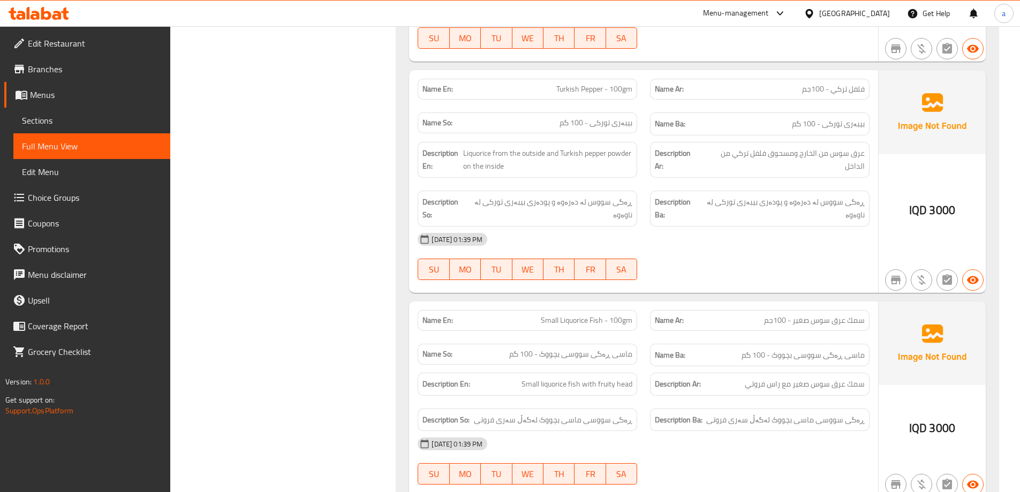
scroll to position [4078, 0]
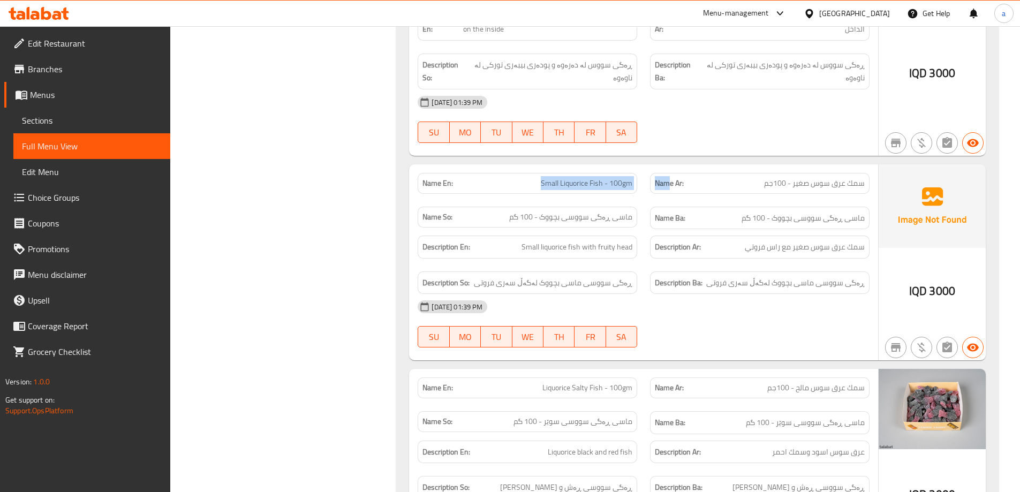
drag, startPoint x: 529, startPoint y: 146, endPoint x: 672, endPoint y: 156, distance: 143.3
click at [672, 167] on div "Name En: Small Liquorice Fish - 100gm Name Ar: سمك عرق سوس صغير - 100جم Name So…" at bounding box center [643, 202] width 465 height 70
click at [568, 178] on span "Small Liquorice Fish - 100gm" at bounding box center [587, 183] width 92 height 11
click at [530, 178] on p "Name En: Small Liquorice Fish - 100gm" at bounding box center [528, 183] width 210 height 11
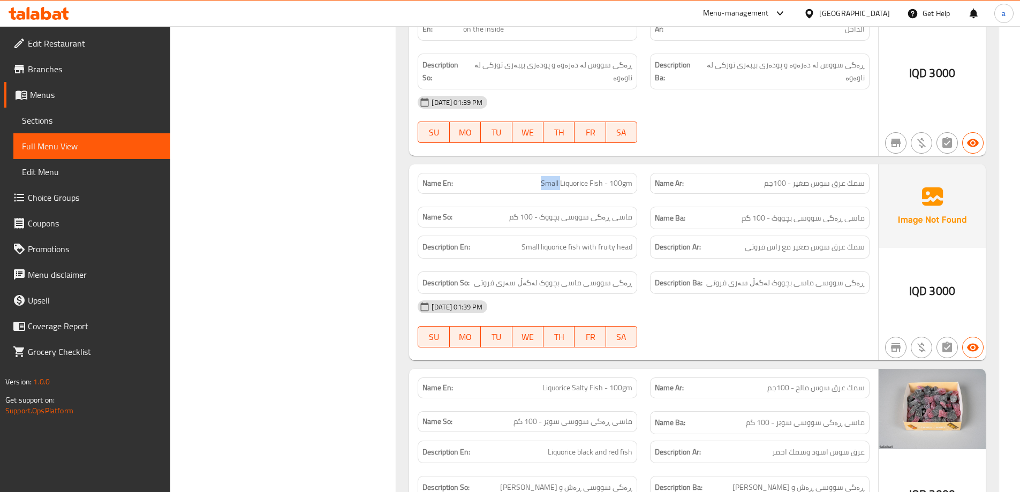
click at [548, 178] on span "Small Liquorice Fish - 100gm" at bounding box center [587, 183] width 92 height 11
drag, startPoint x: 529, startPoint y: 141, endPoint x: 632, endPoint y: 148, distance: 103.1
click at [632, 178] on p "Name En: Small Liquorice Fish - 100gm" at bounding box center [528, 183] width 210 height 11
copy span "Small Liquorice Fish - 100gm"
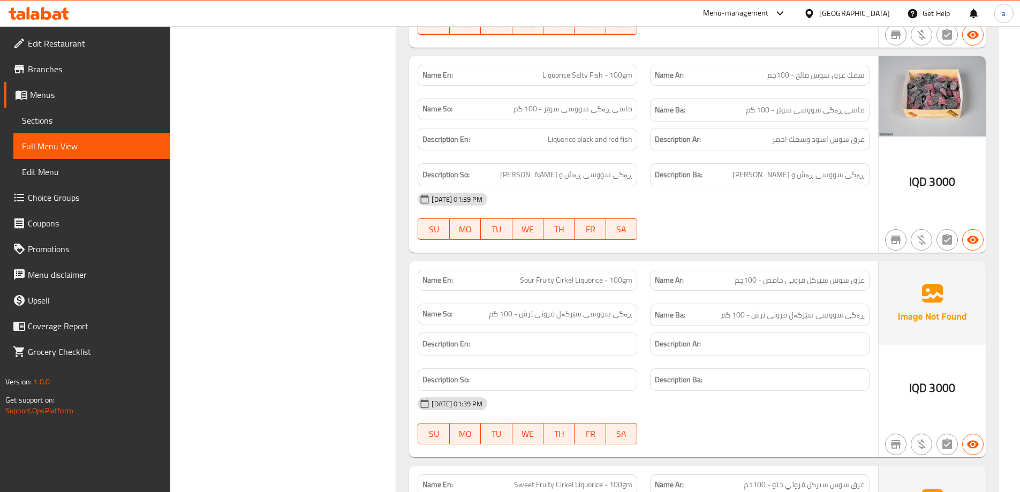
scroll to position [4399, 0]
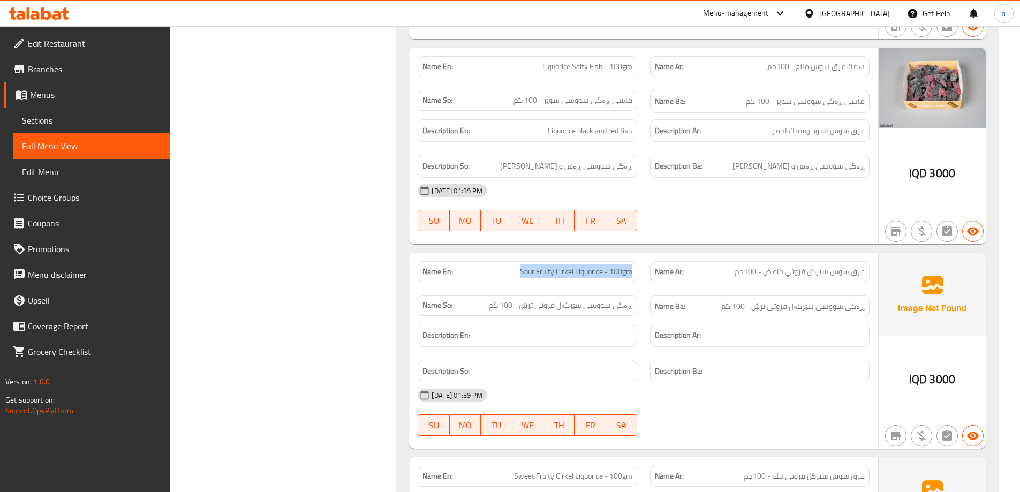
drag, startPoint x: 512, startPoint y: 226, endPoint x: 637, endPoint y: 229, distance: 125.9
click at [637, 261] on div "Name En: Sour Fruity Cirkel Liquorice - 100gm" at bounding box center [528, 271] width 220 height 21
copy span "Sour Fruity Cirkel Liquorice - 100gm"
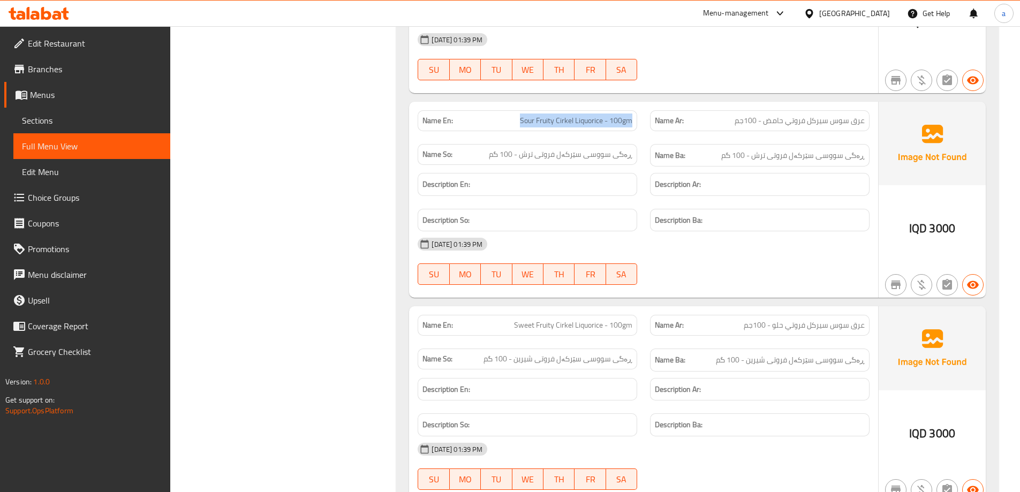
scroll to position [4560, 0]
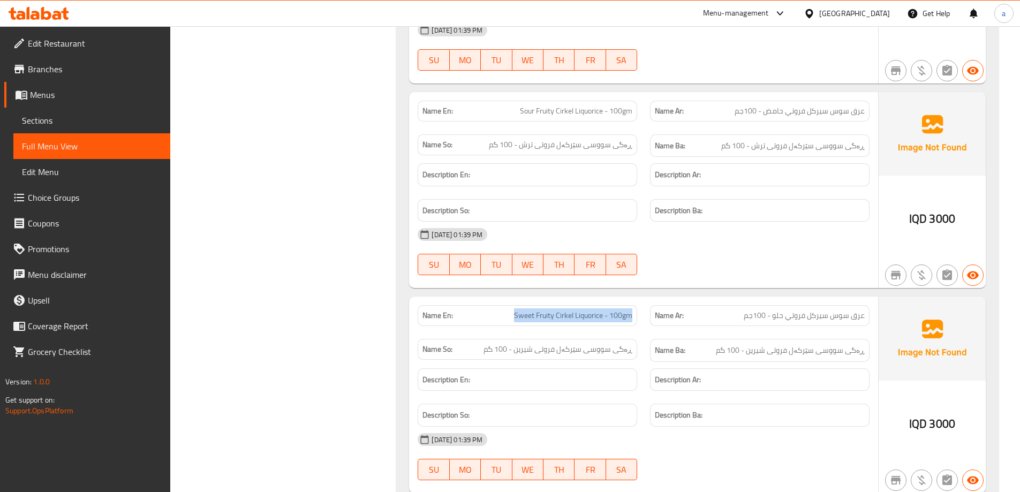
drag, startPoint x: 503, startPoint y: 274, endPoint x: 639, endPoint y: 273, distance: 135.5
click at [639, 299] on div "Name En: Sweet Fruity Cirkel Liquorice - 100gm" at bounding box center [527, 316] width 232 height 34
copy span "Sweet Fruity Cirkel Liquorice - 100gm"
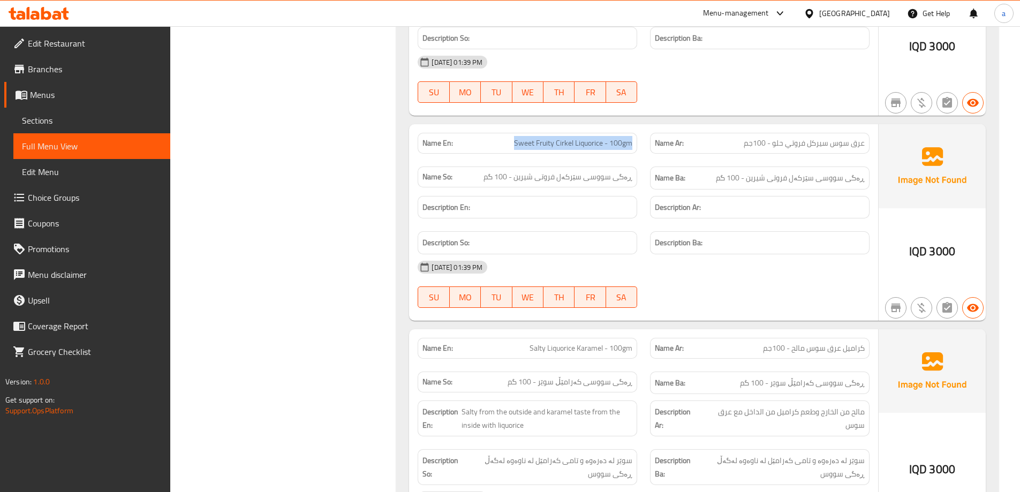
scroll to position [4720, 0]
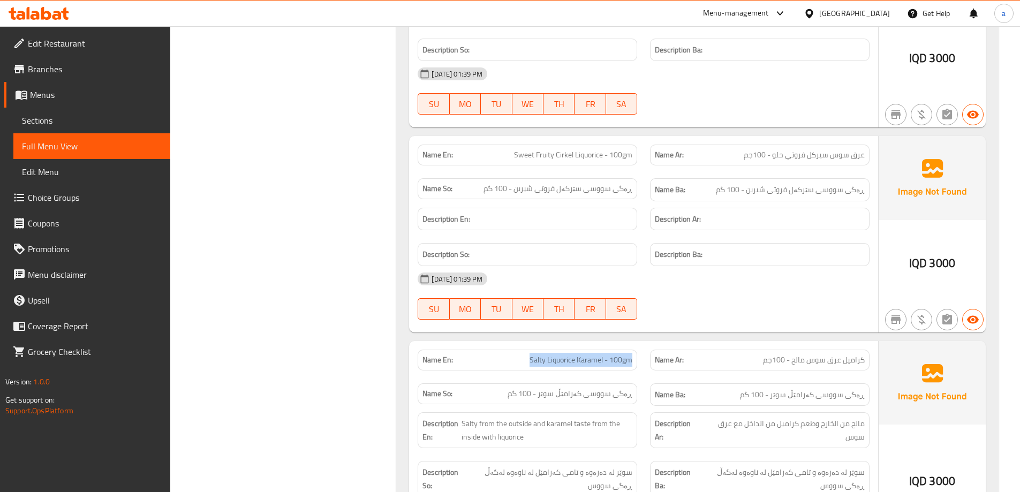
drag, startPoint x: 523, startPoint y: 319, endPoint x: 642, endPoint y: 319, distance: 119.4
click at [642, 343] on div "Name En: Salty Liquorice Karamel - 100gm" at bounding box center [527, 360] width 232 height 34
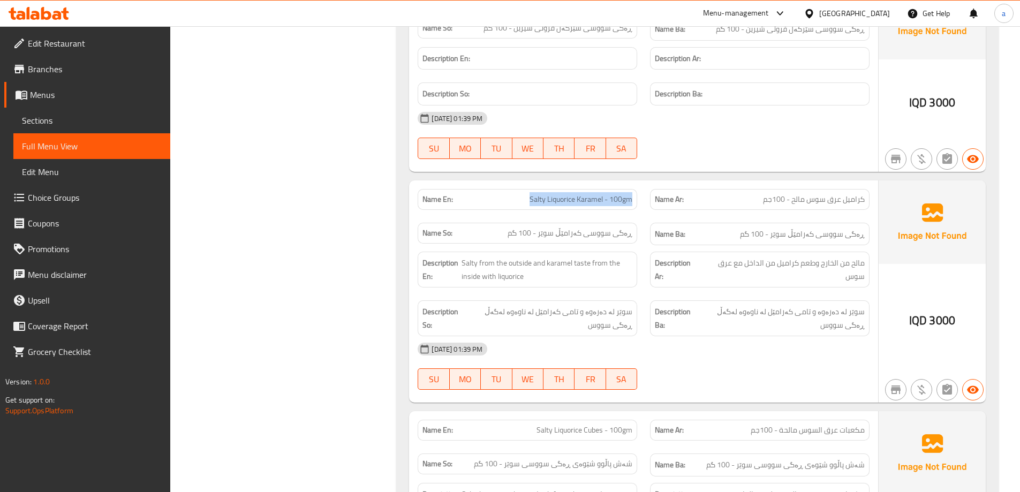
scroll to position [5026, 0]
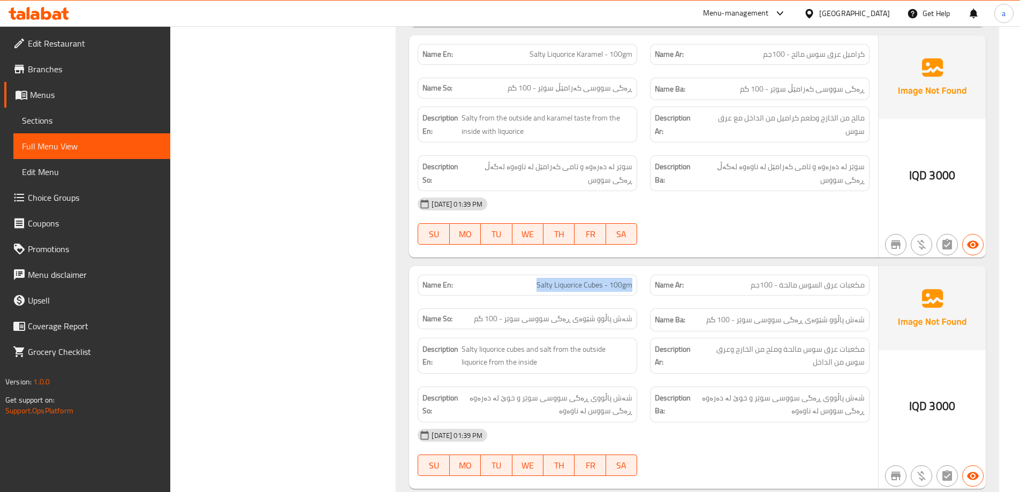
drag, startPoint x: 525, startPoint y: 245, endPoint x: 639, endPoint y: 250, distance: 114.2
click at [639, 268] on div "Name En: Salty Liquorice Cubes - 100gm" at bounding box center [527, 285] width 232 height 34
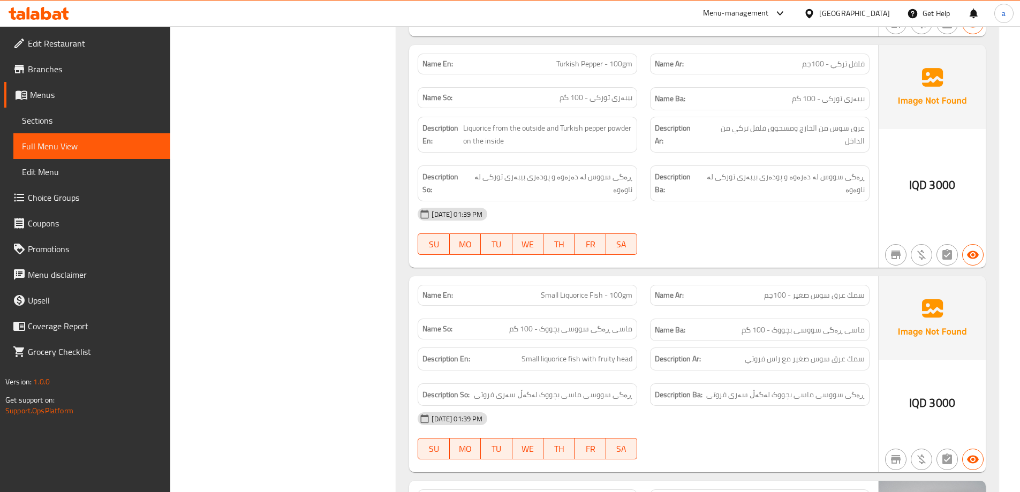
scroll to position [3891, 0]
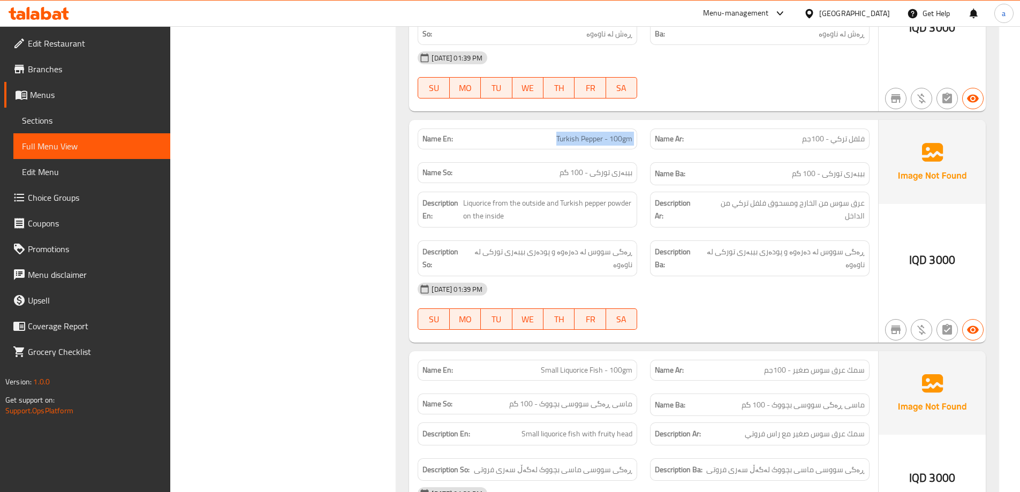
drag, startPoint x: 573, startPoint y: 96, endPoint x: 650, endPoint y: 104, distance: 77.5
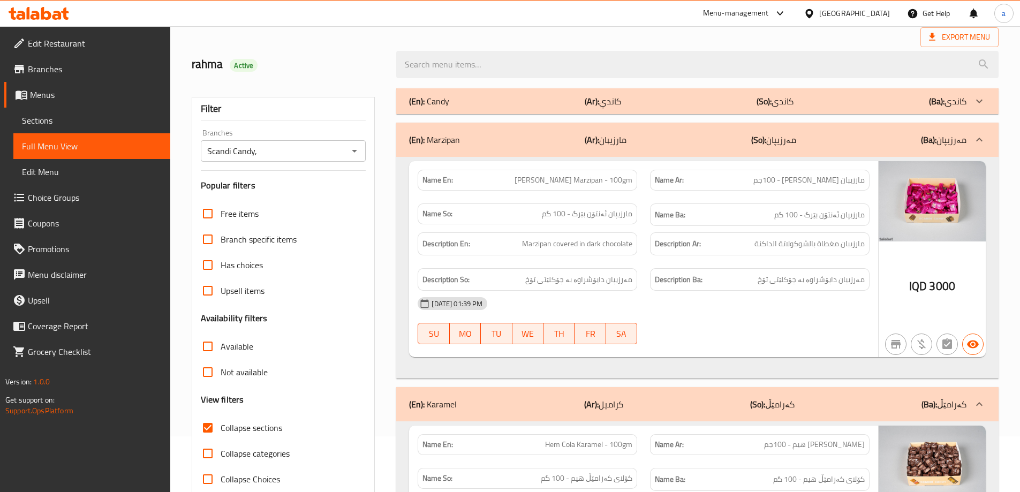
scroll to position [0, 0]
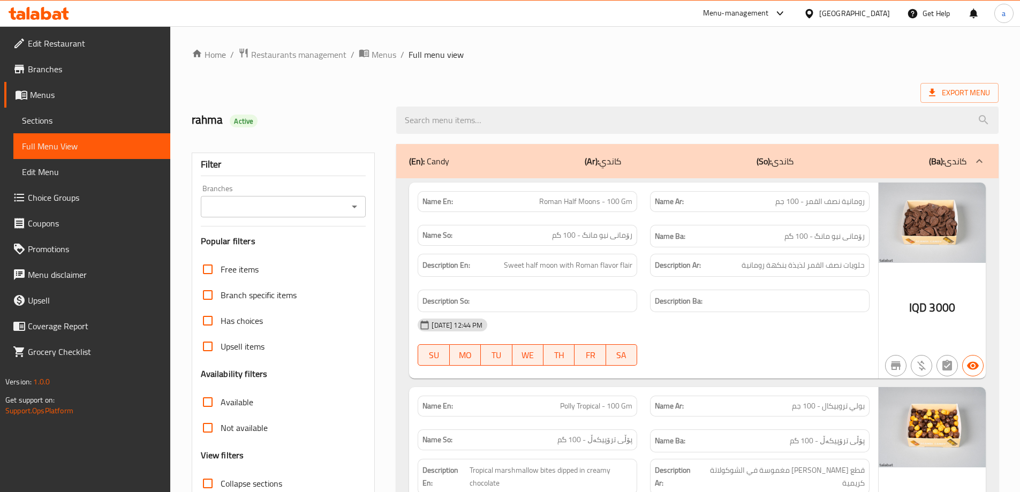
click at [356, 204] on icon "Open" at bounding box center [354, 206] width 13 height 13
click at [313, 250] on li "Scandi Candy," at bounding box center [283, 252] width 166 height 19
type input "Scandi Candy,"
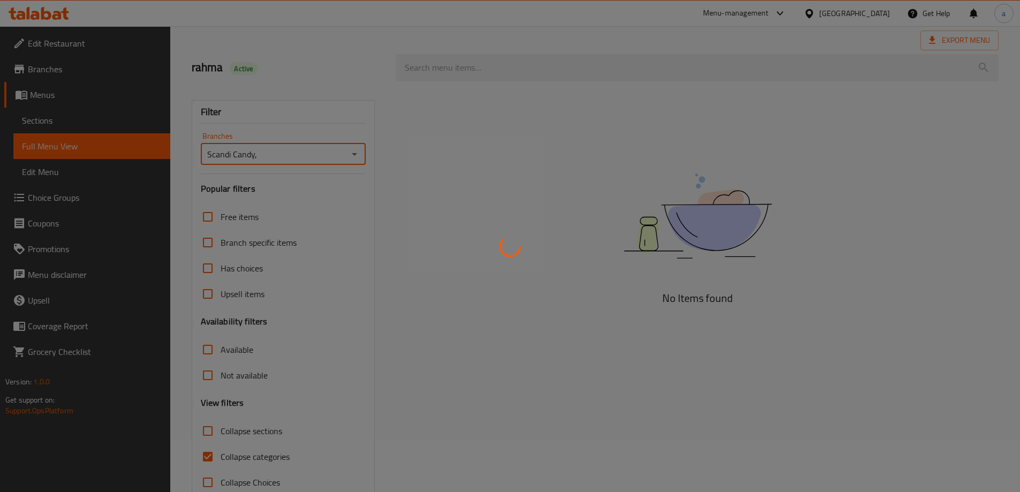
scroll to position [78, 0]
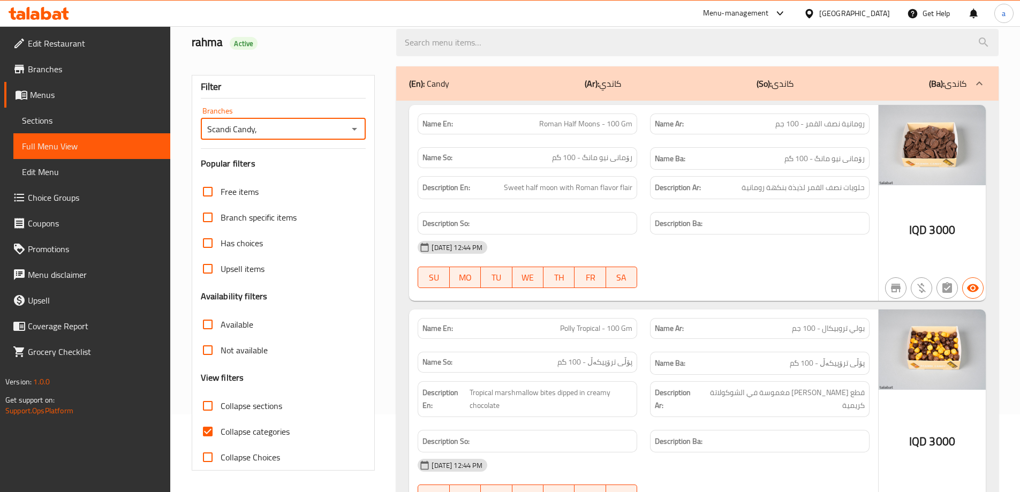
click at [211, 430] on input "Collapse categories" at bounding box center [208, 432] width 26 height 26
checkbox input "false"
click at [211, 408] on input "Collapse sections" at bounding box center [208, 406] width 26 height 26
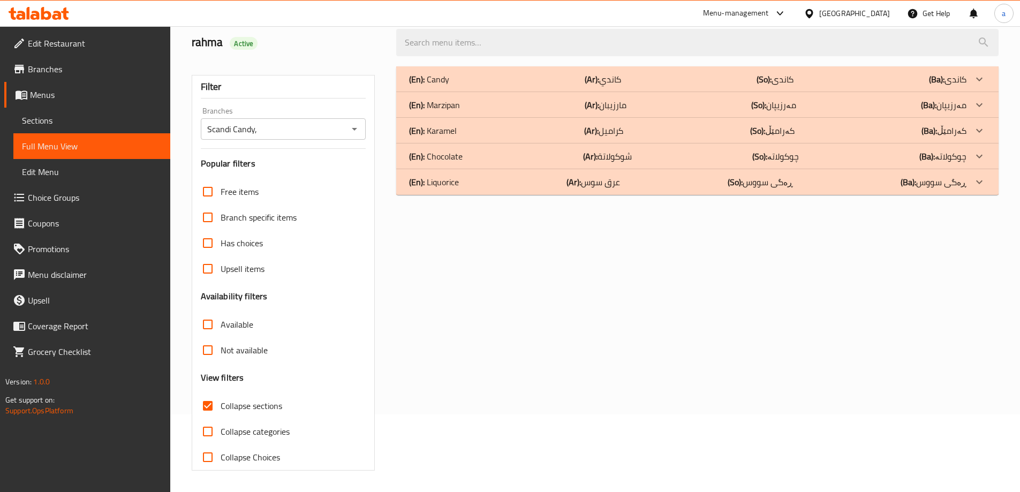
click at [980, 70] on div at bounding box center [980, 79] width 26 height 26
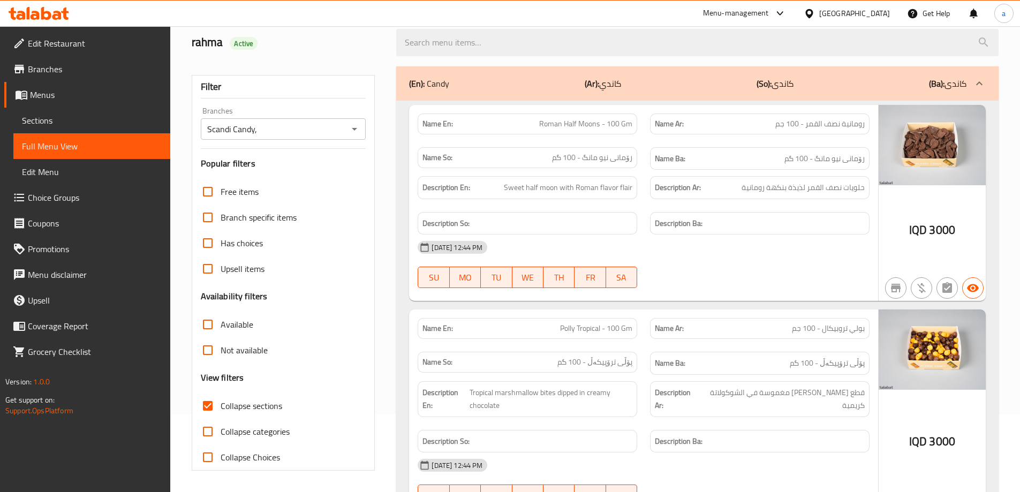
click at [980, 70] on div "(En): Candy (Ar): كاندي (So): کاندی (Ba): کاندی" at bounding box center [697, 83] width 603 height 34
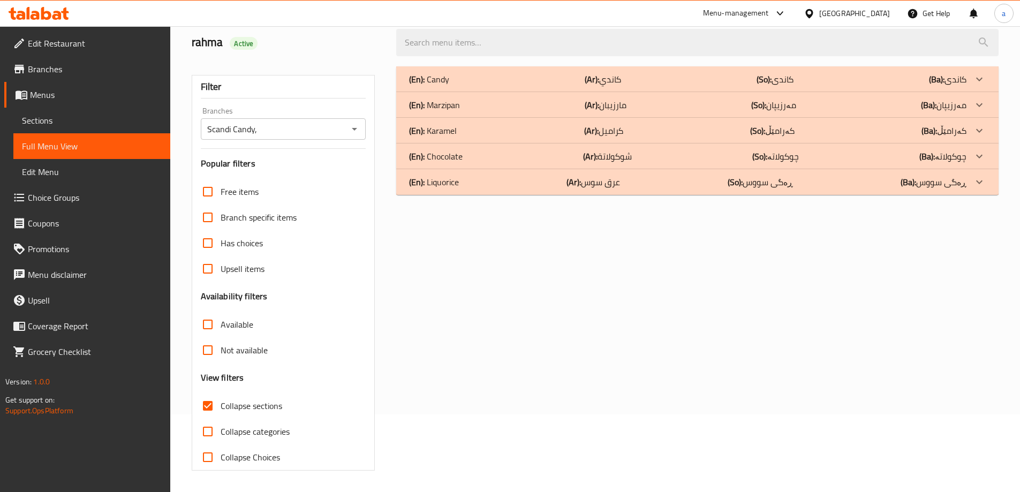
click at [206, 405] on input "Collapse sections" at bounding box center [208, 406] width 26 height 26
checkbox input "false"
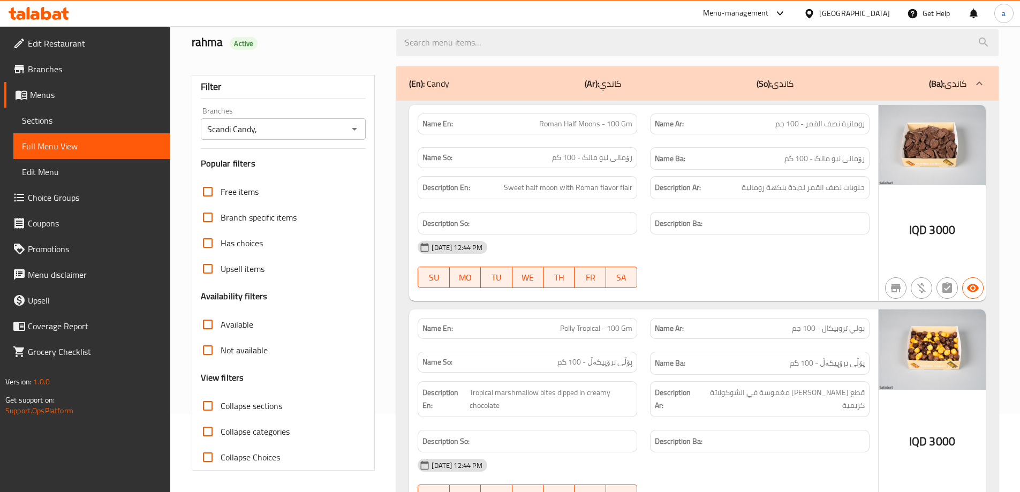
click at [969, 82] on div at bounding box center [980, 84] width 26 height 26
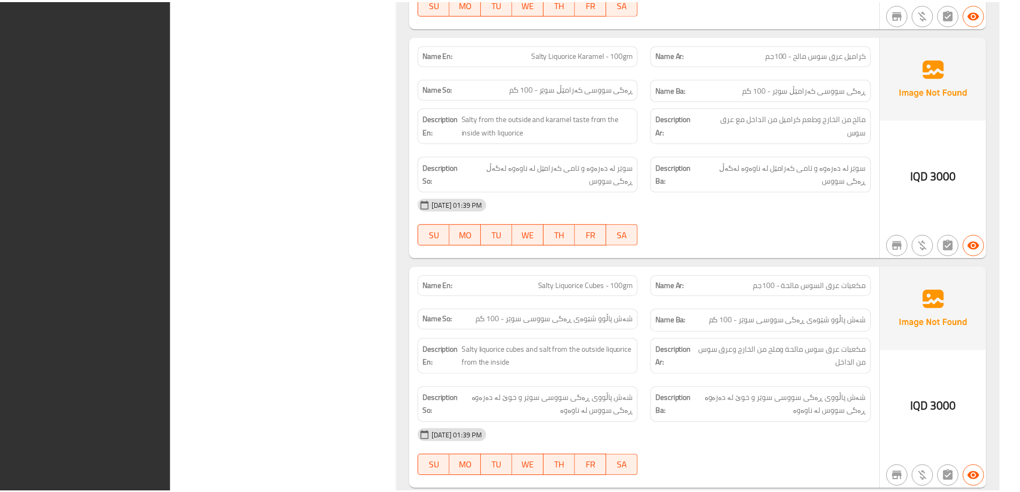
scroll to position [5013, 0]
